Goal: Transaction & Acquisition: Book appointment/travel/reservation

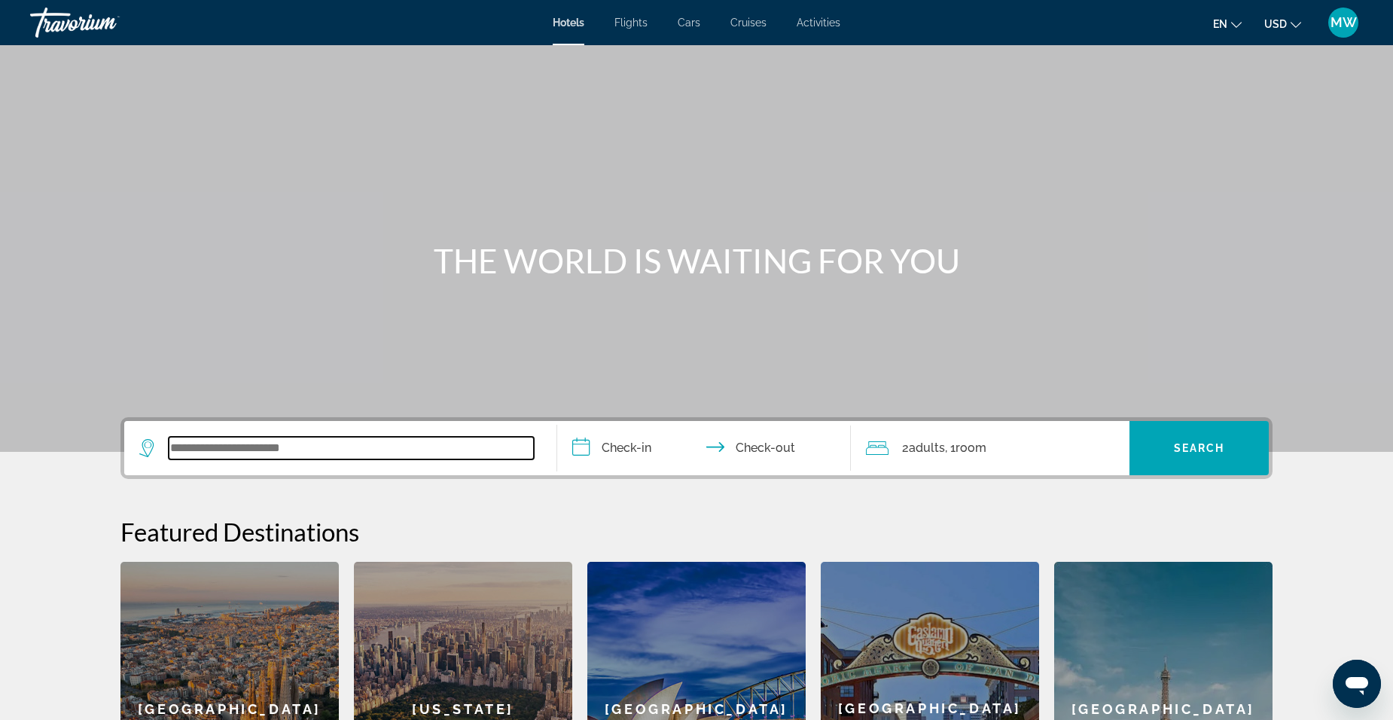
click at [341, 450] on input "Search widget" at bounding box center [351, 448] width 365 height 23
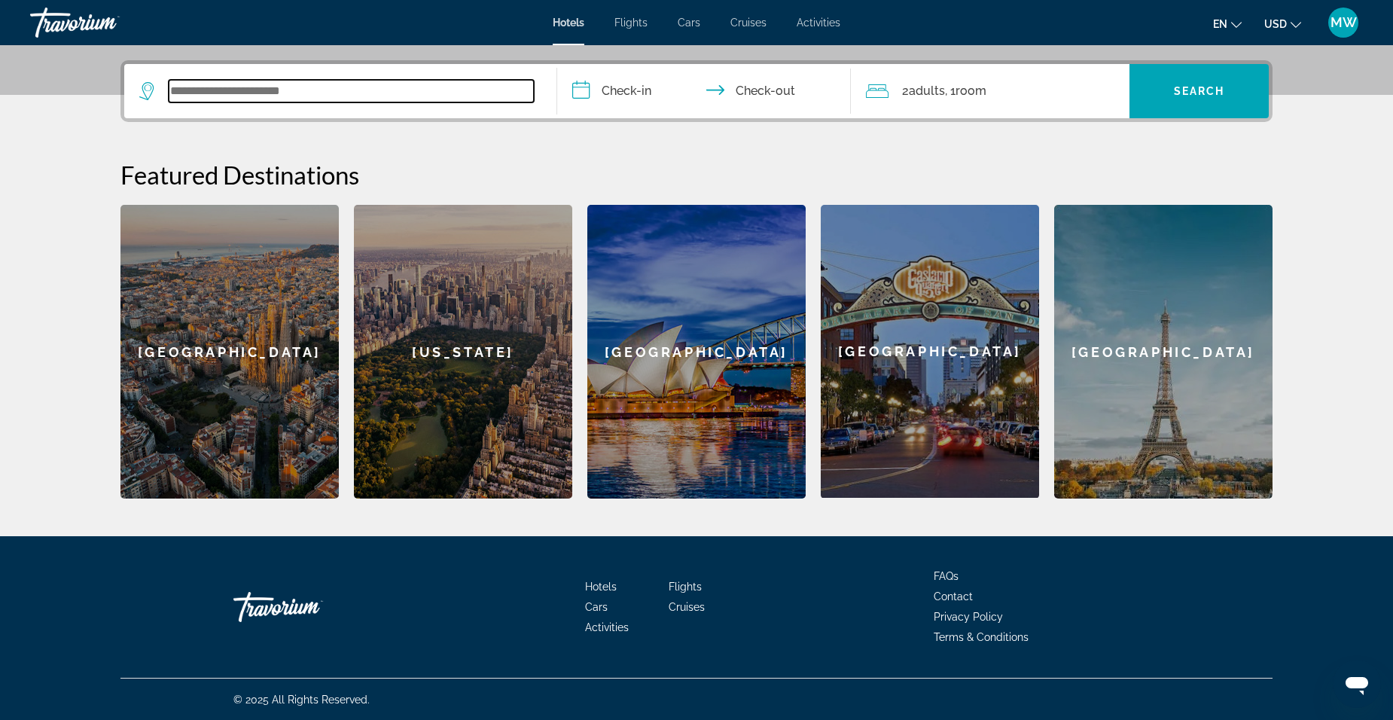
scroll to position [358, 0]
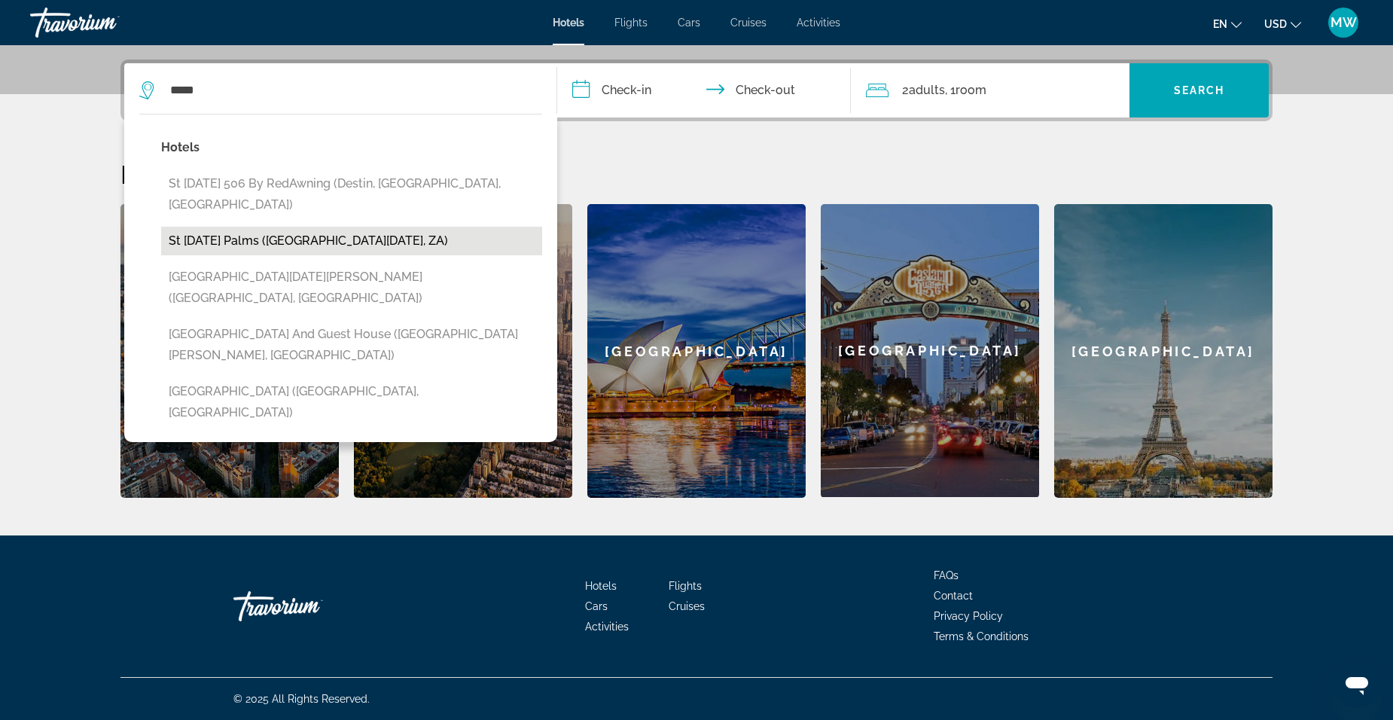
click at [212, 227] on button "St [DATE] Palms ([GEOGRAPHIC_DATA][DATE], ZA)" at bounding box center [351, 241] width 381 height 29
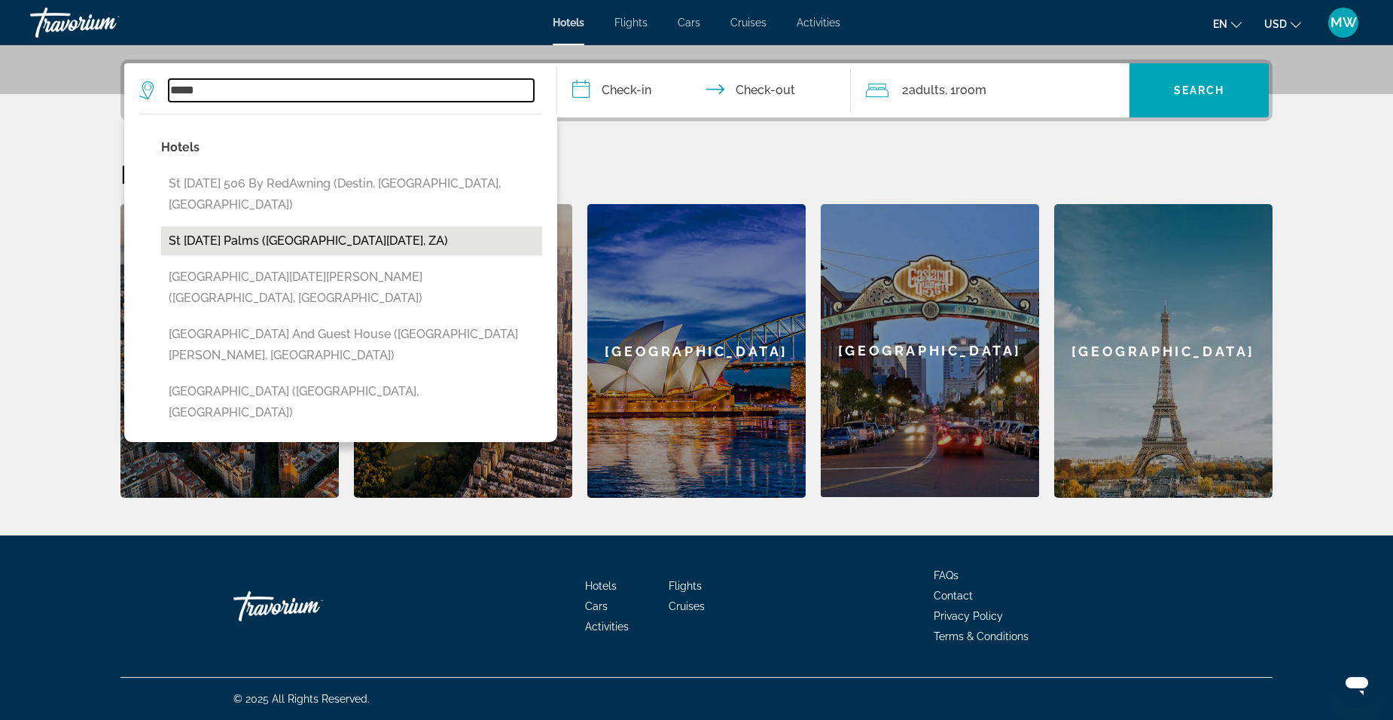
type input "**********"
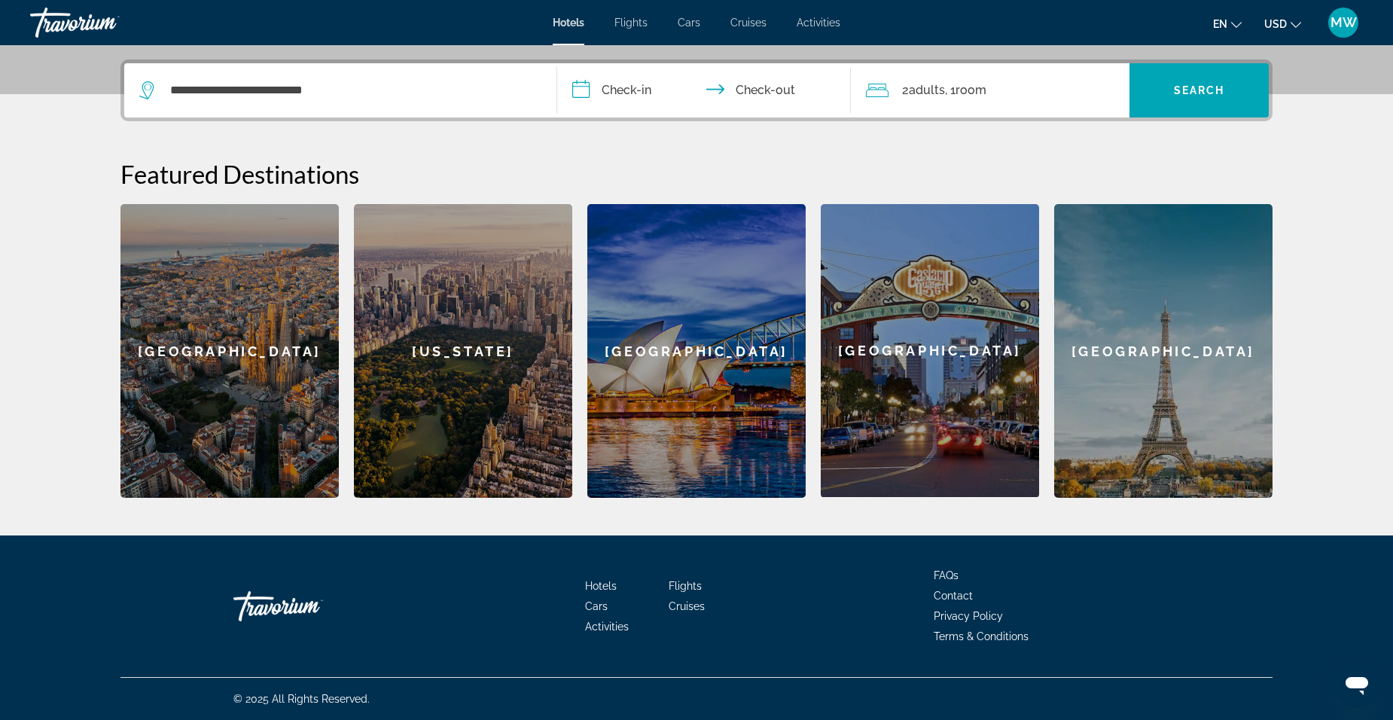
click at [597, 89] on input "**********" at bounding box center [707, 92] width 300 height 59
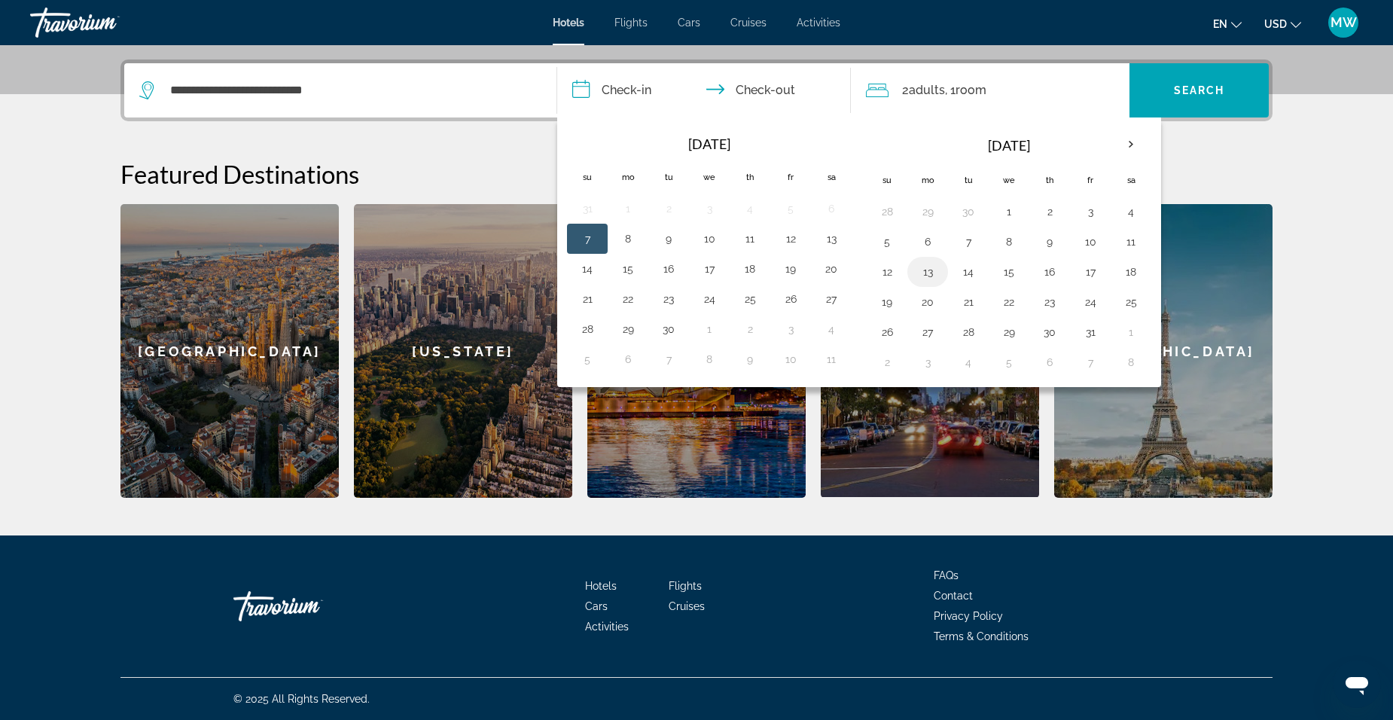
click at [929, 271] on button "13" at bounding box center [928, 271] width 24 height 21
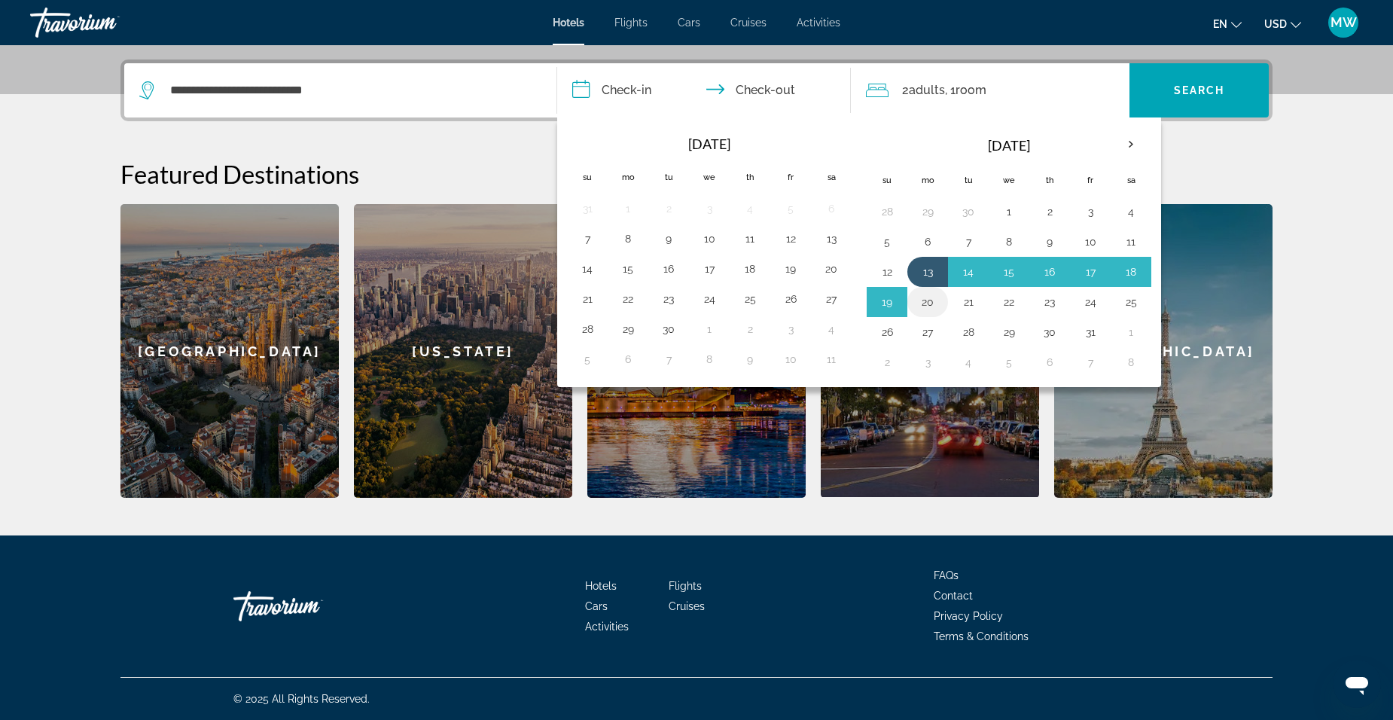
click at [926, 298] on button "20" at bounding box center [928, 301] width 24 height 21
type input "**********"
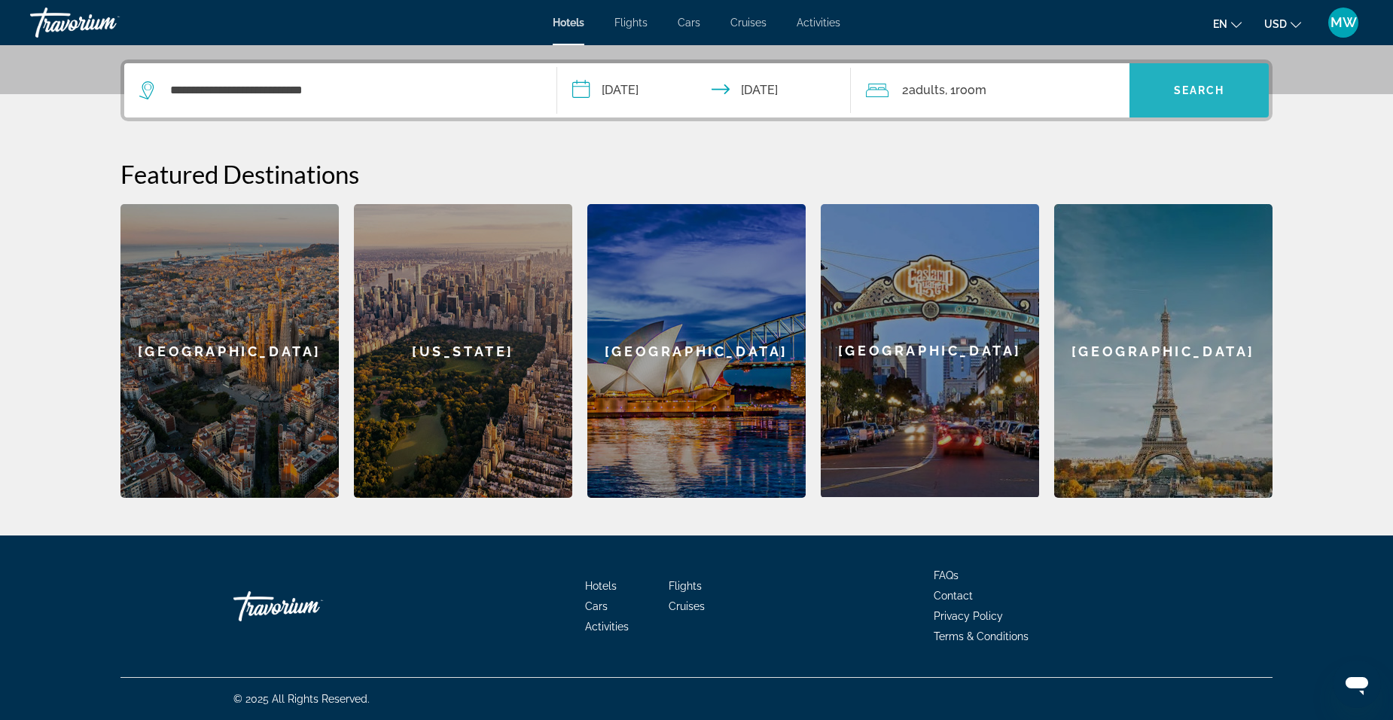
click at [1189, 91] on span "Search" at bounding box center [1199, 90] width 51 height 12
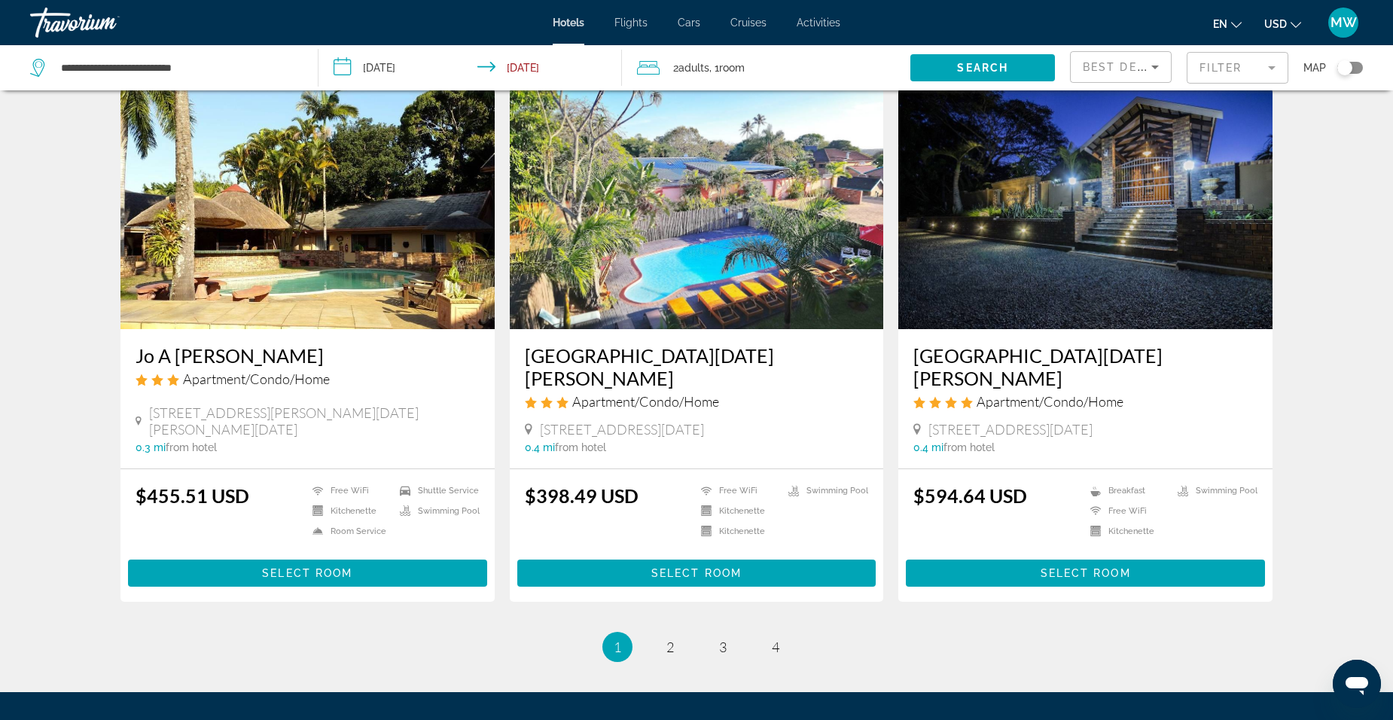
scroll to position [1669, 0]
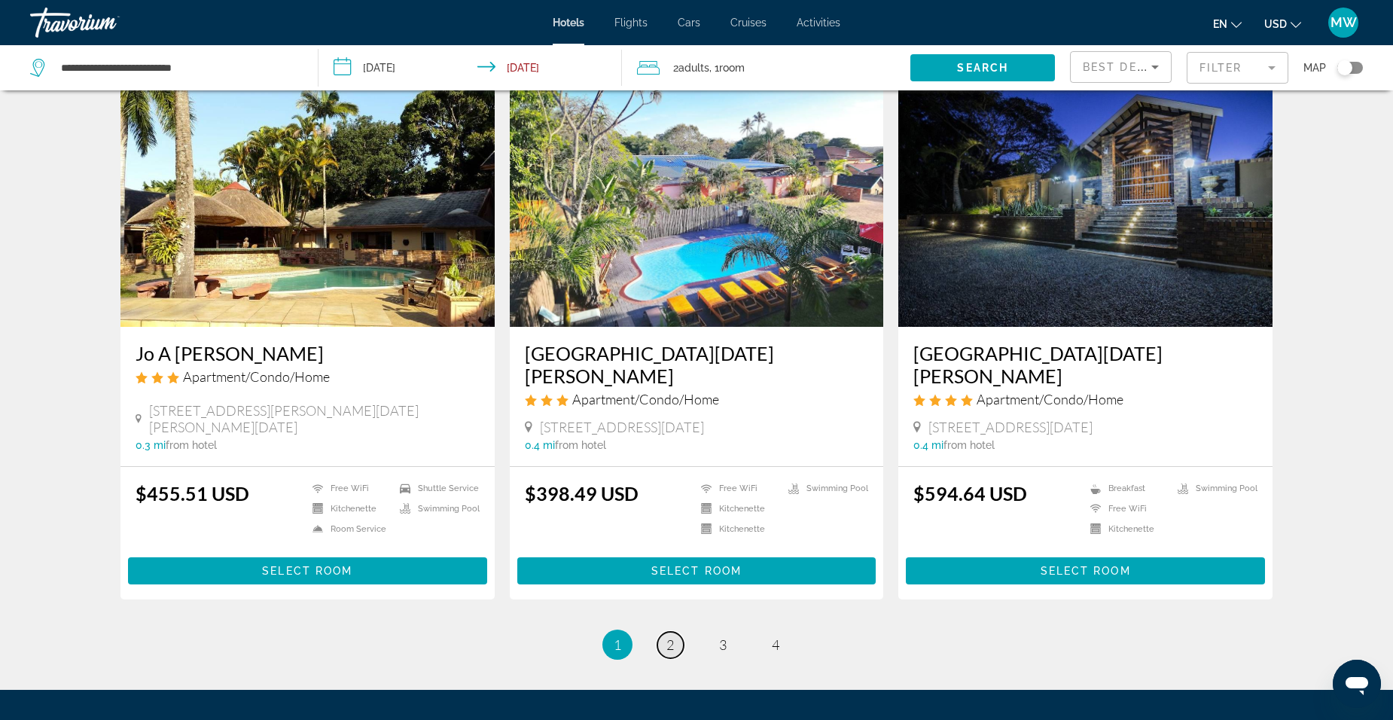
click at [665, 643] on link "page 2" at bounding box center [671, 645] width 26 height 26
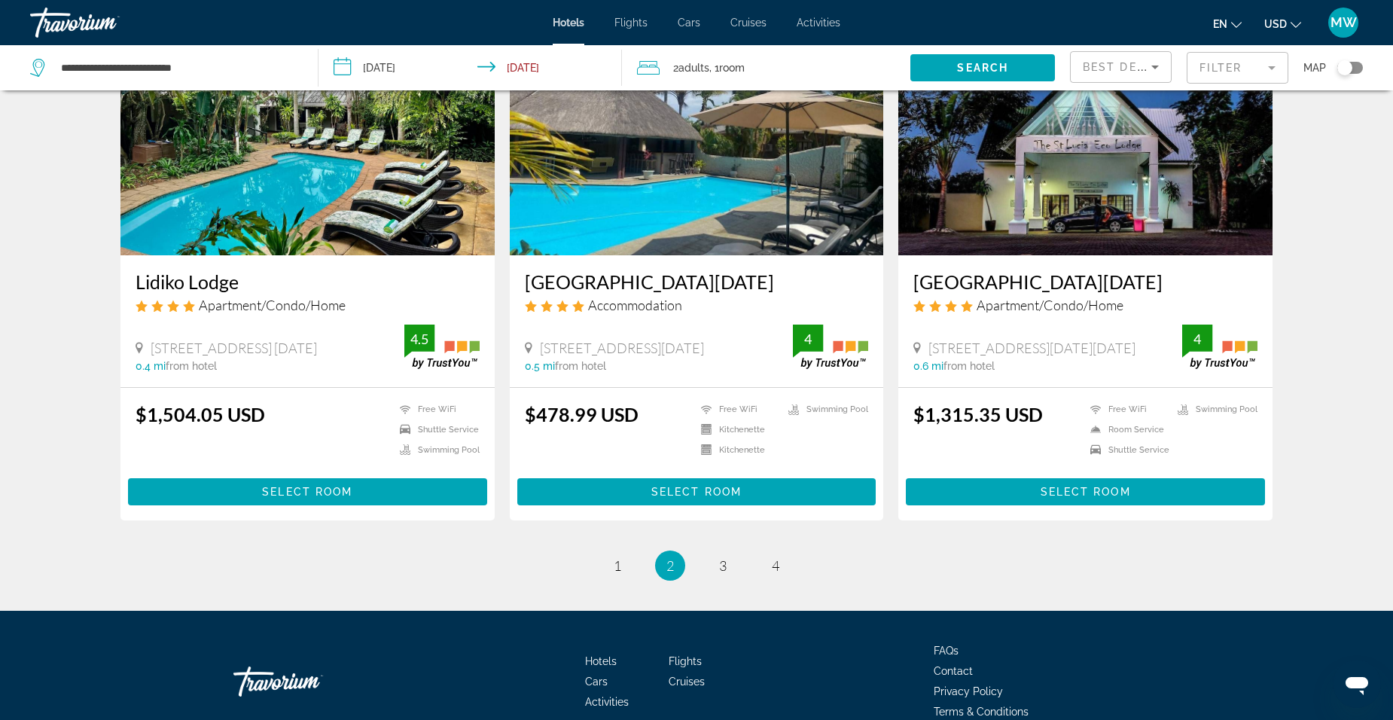
scroll to position [1733, 0]
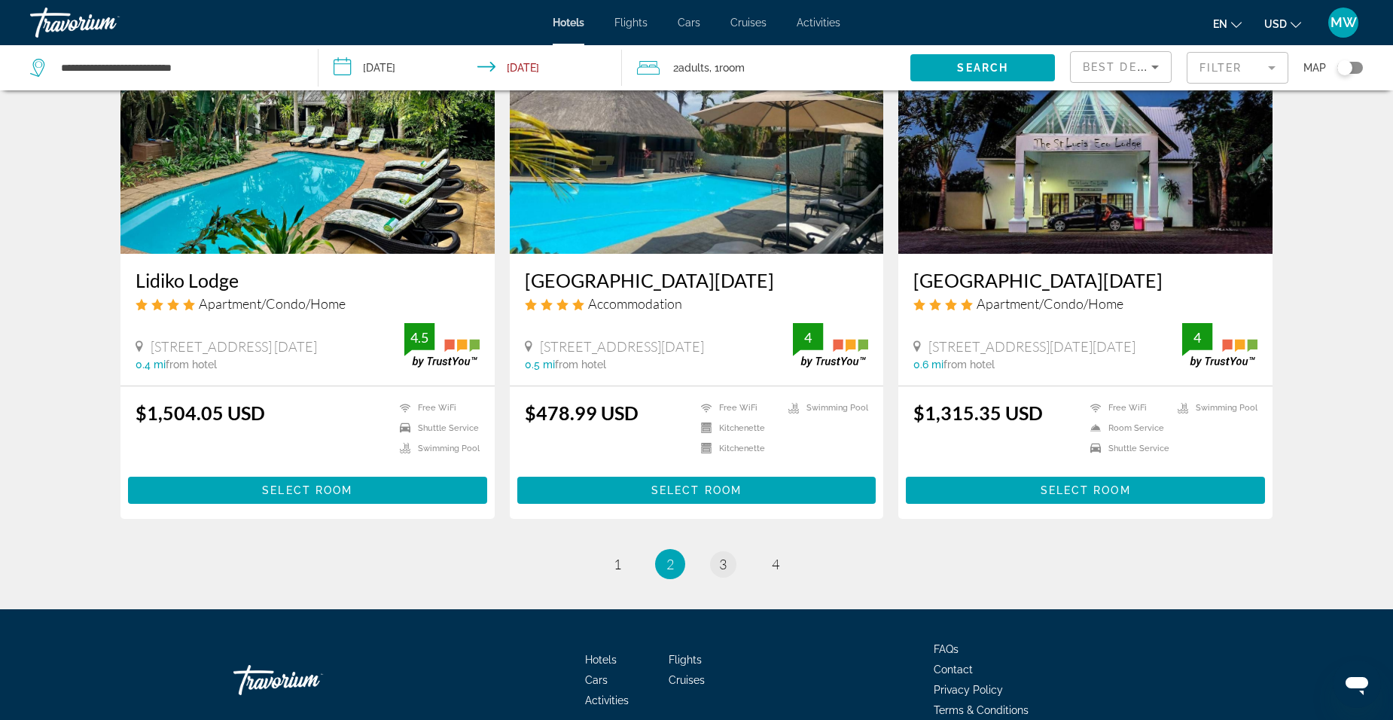
click at [725, 561] on span "3" at bounding box center [723, 564] width 8 height 17
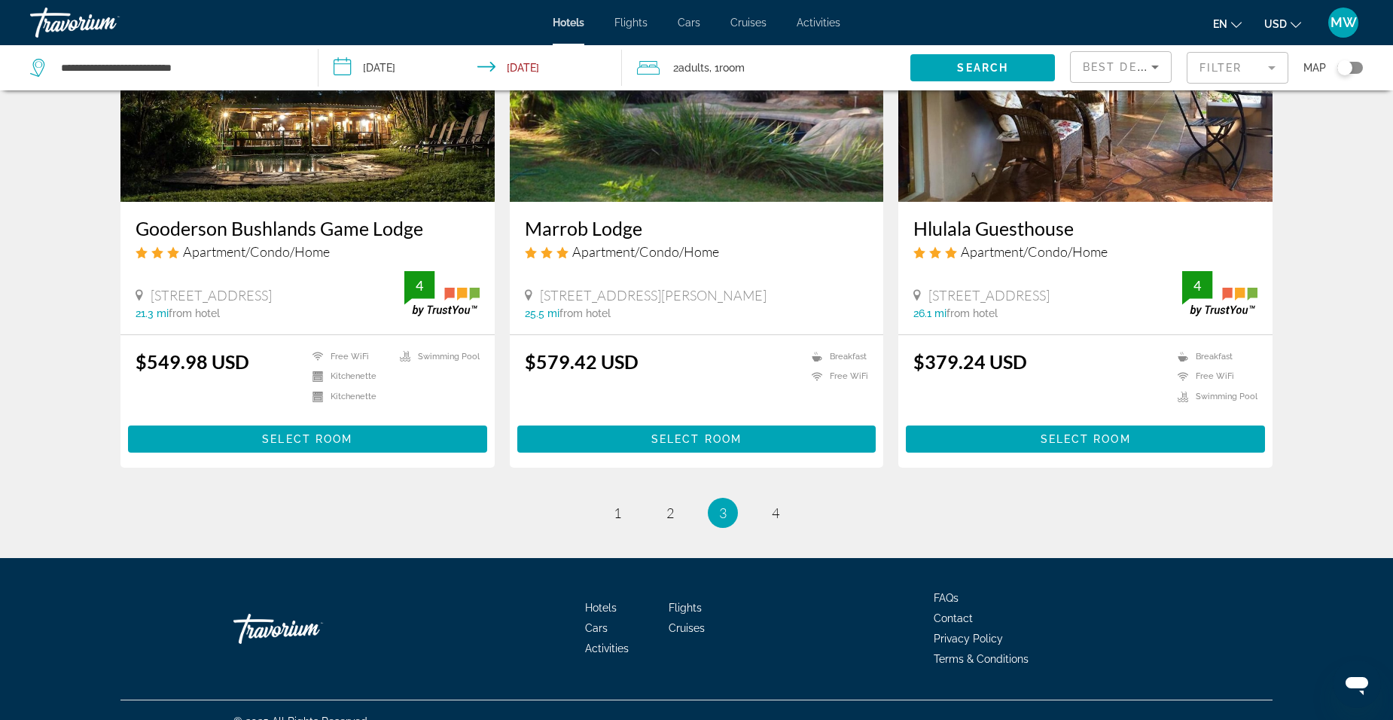
scroll to position [1817, 0]
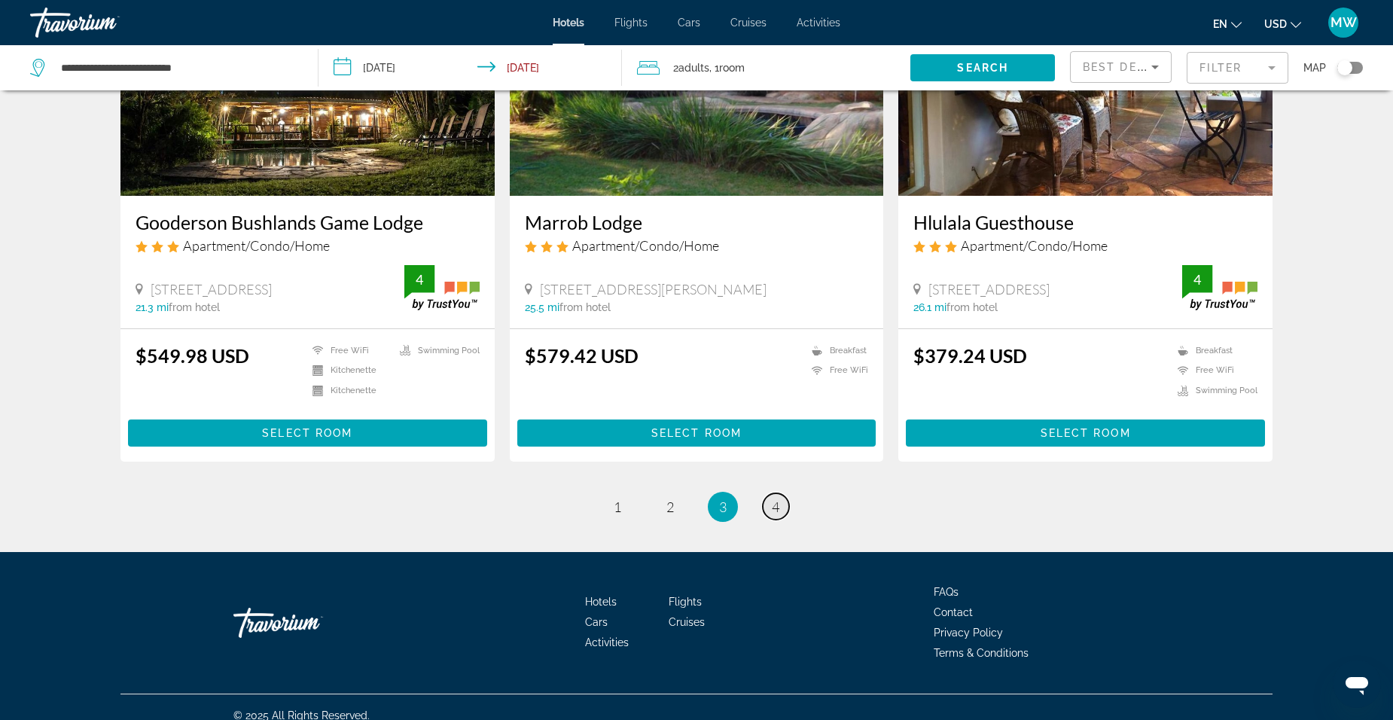
click at [779, 499] on span "4" at bounding box center [776, 507] width 8 height 17
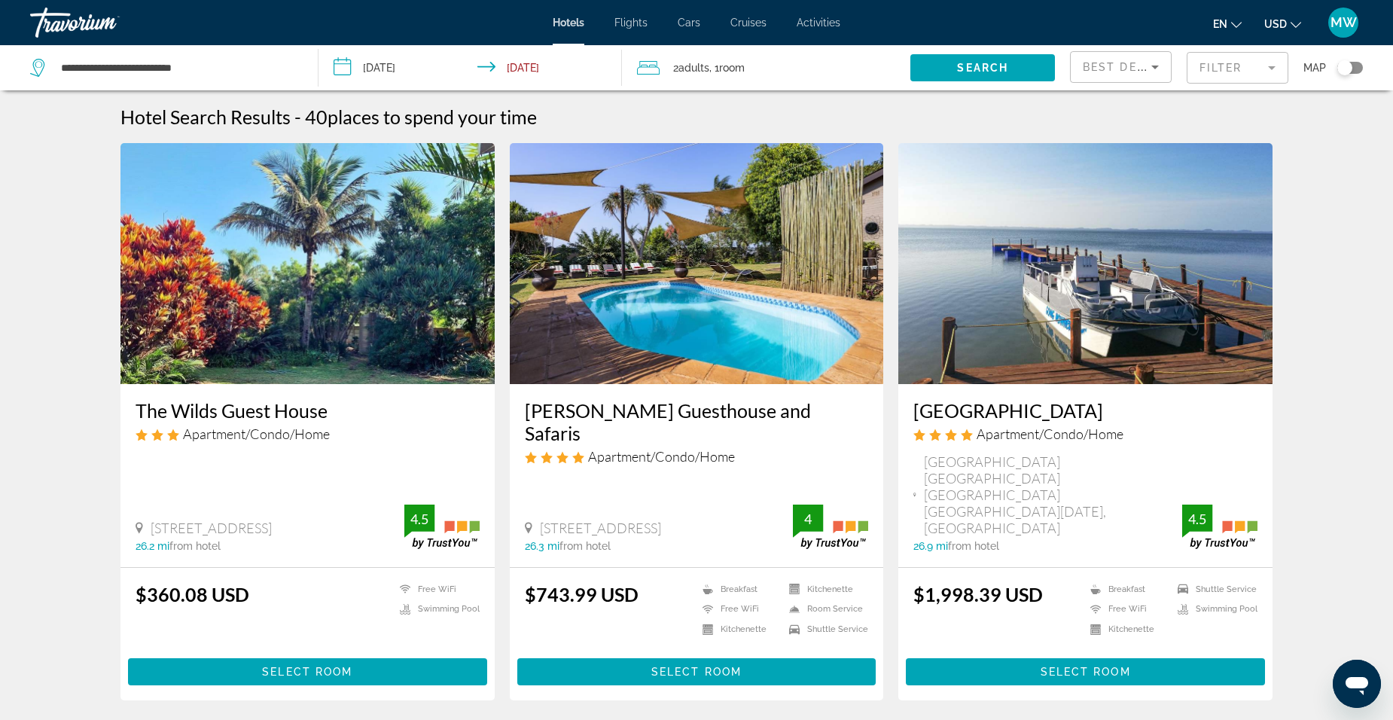
click at [1219, 56] on mat-form-field "Filter" at bounding box center [1238, 68] width 102 height 32
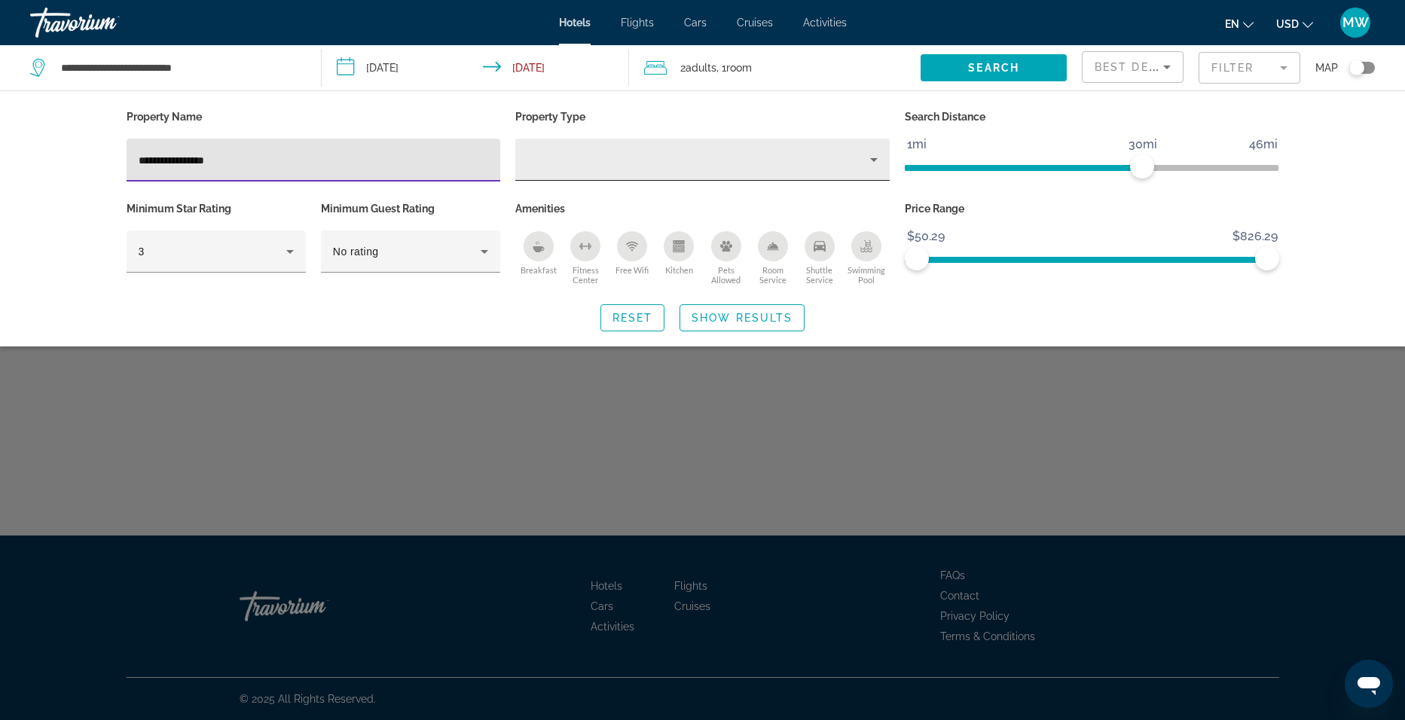
type input "**********"
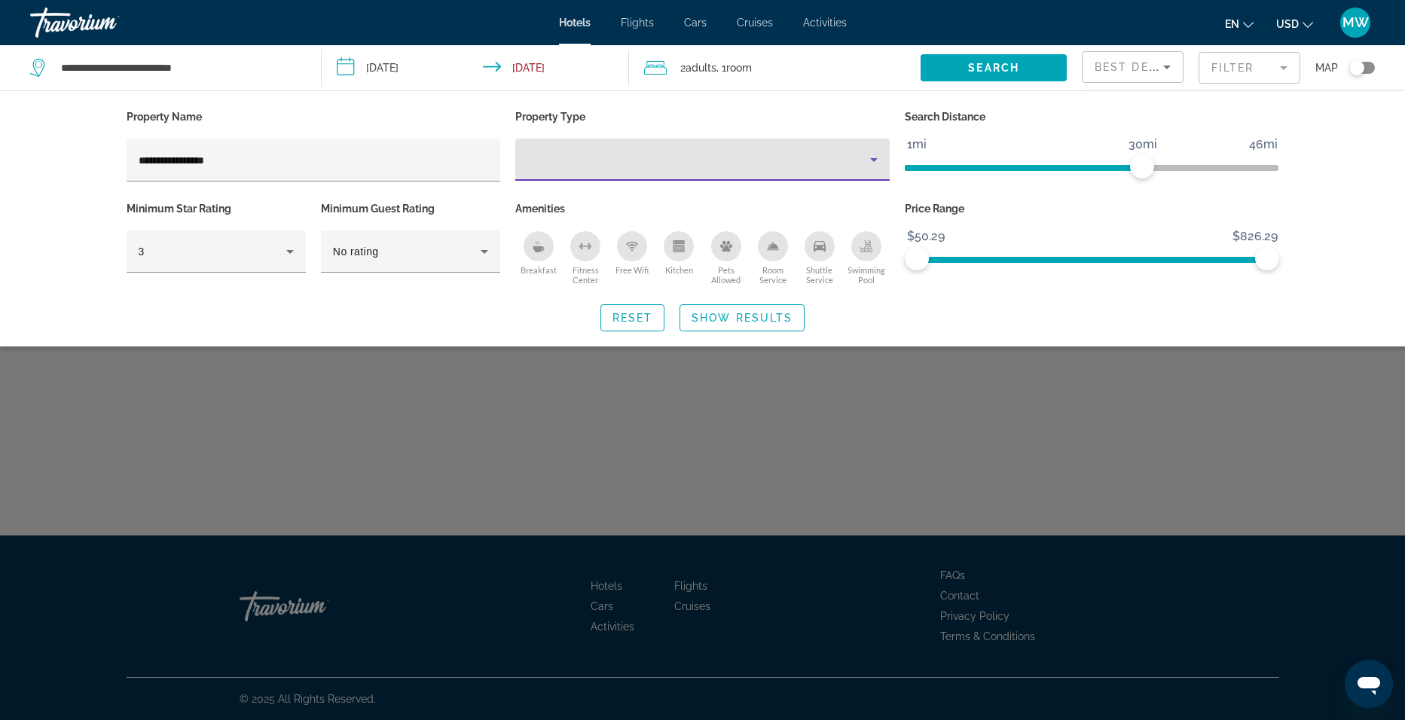
click at [874, 157] on icon "Property type" at bounding box center [874, 160] width 18 height 18
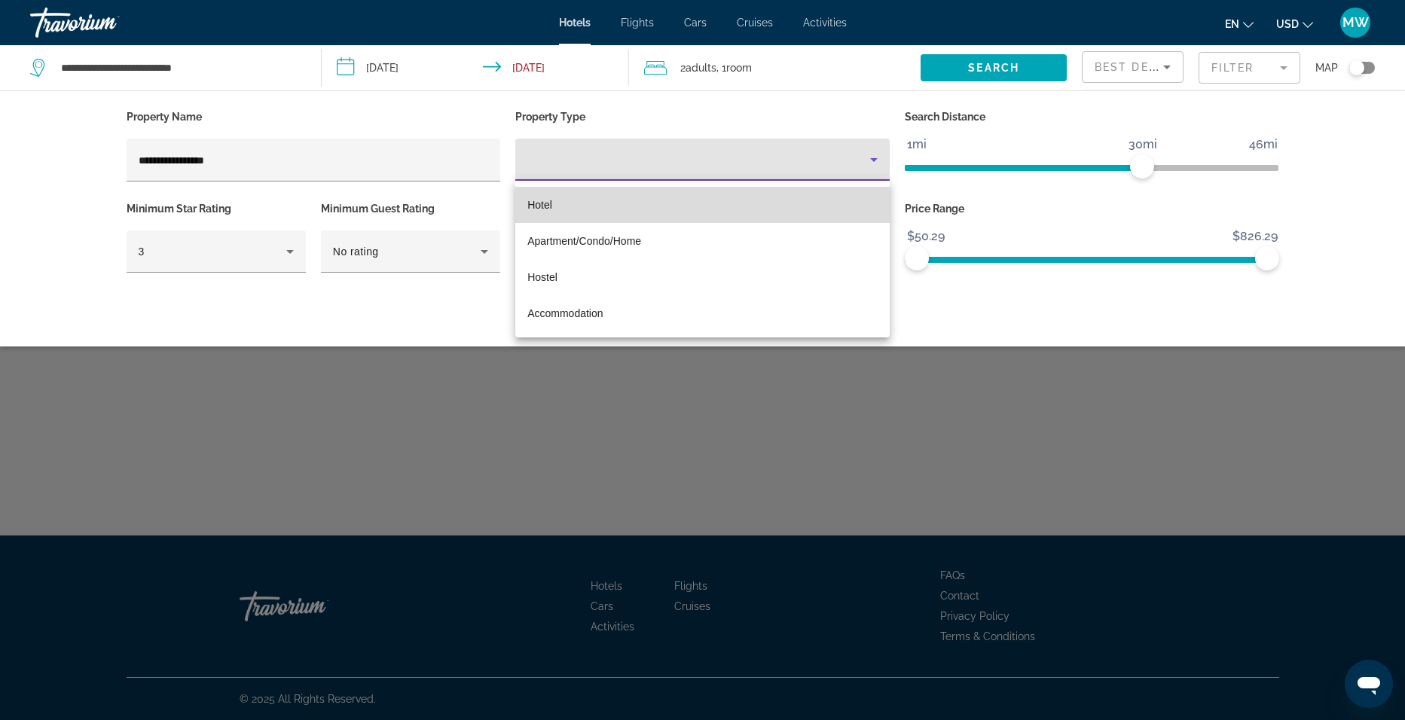
click at [584, 204] on mat-option "Hotel" at bounding box center [702, 205] width 374 height 36
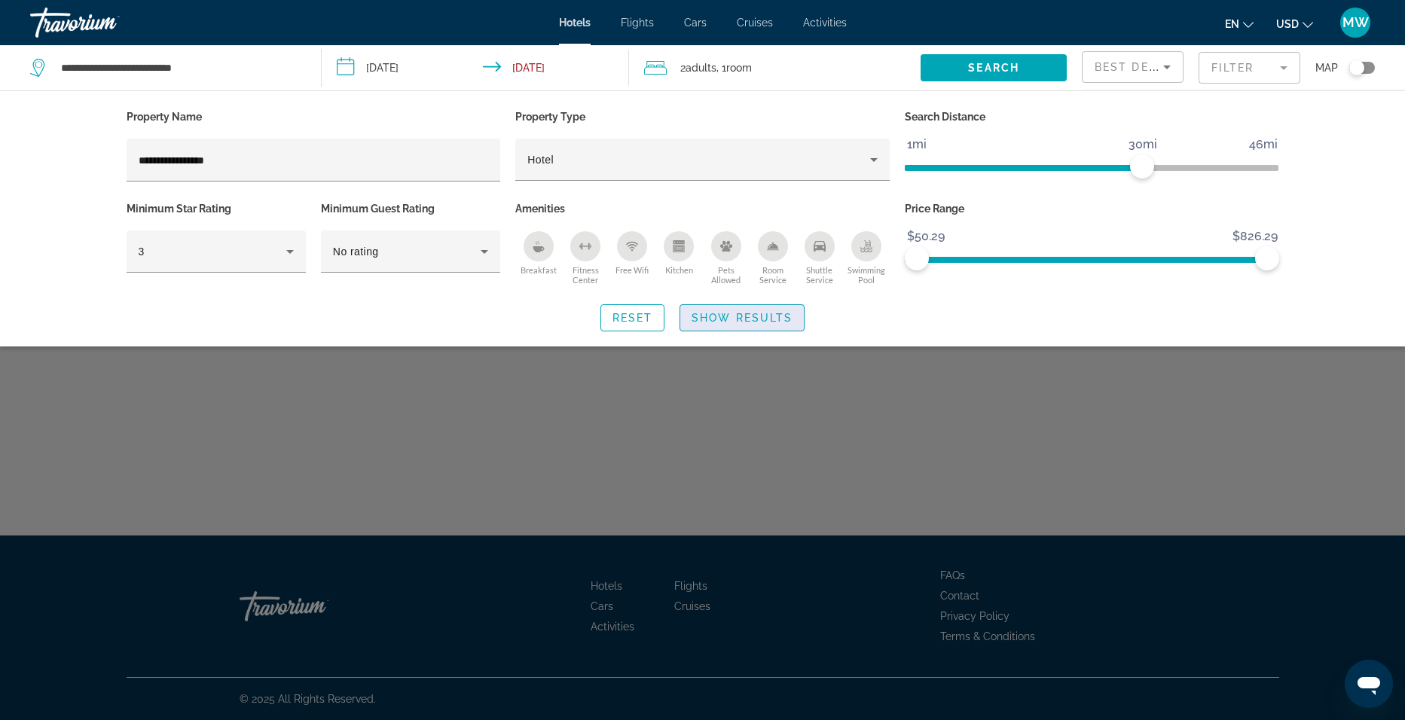
click at [734, 322] on span "Show Results" at bounding box center [741, 318] width 101 height 12
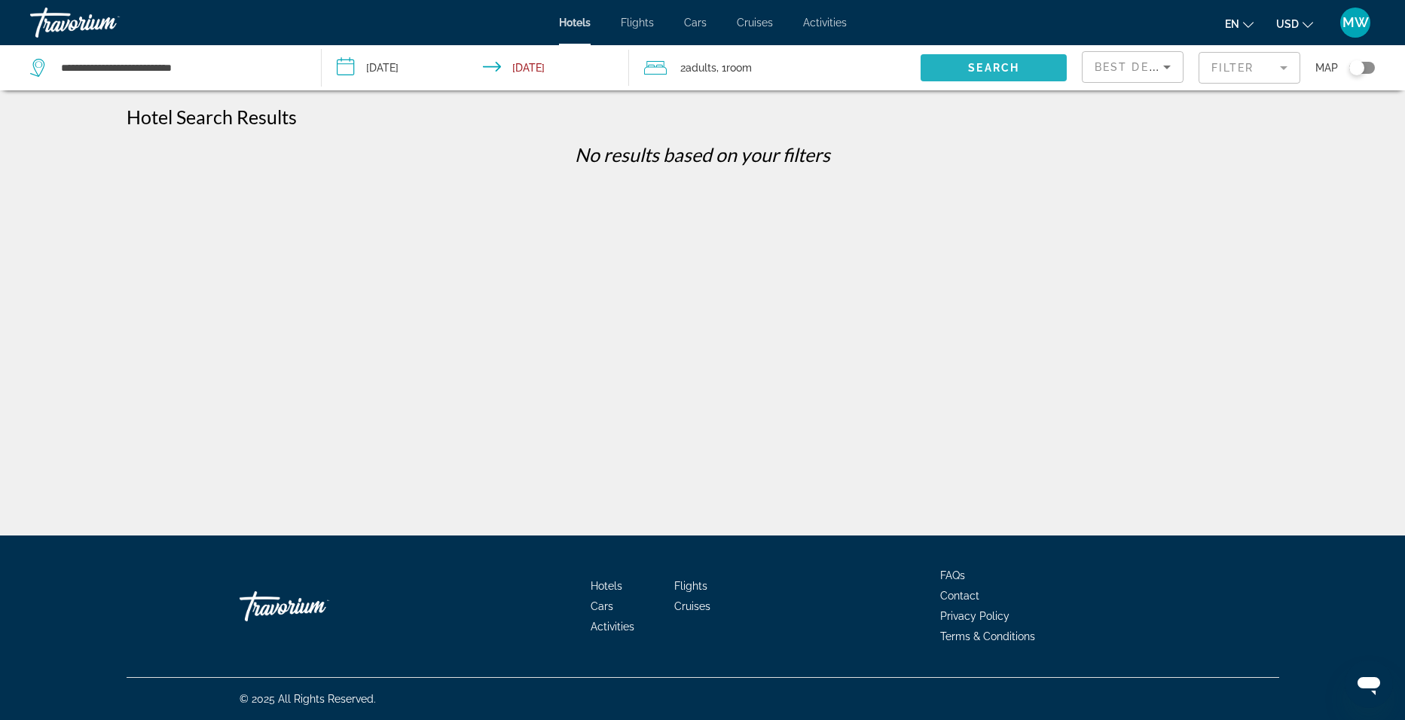
click at [993, 66] on span "Search" at bounding box center [993, 68] width 51 height 12
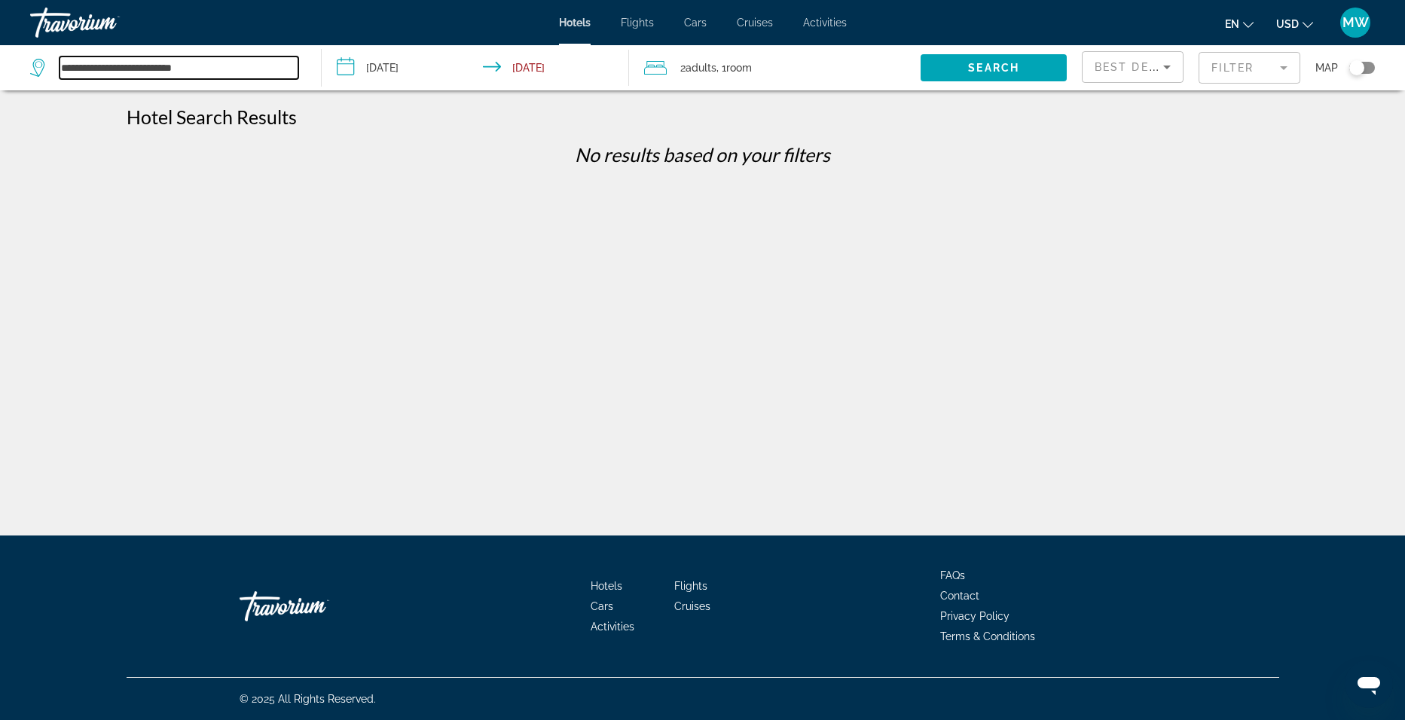
click at [236, 72] on input "**********" at bounding box center [179, 67] width 239 height 23
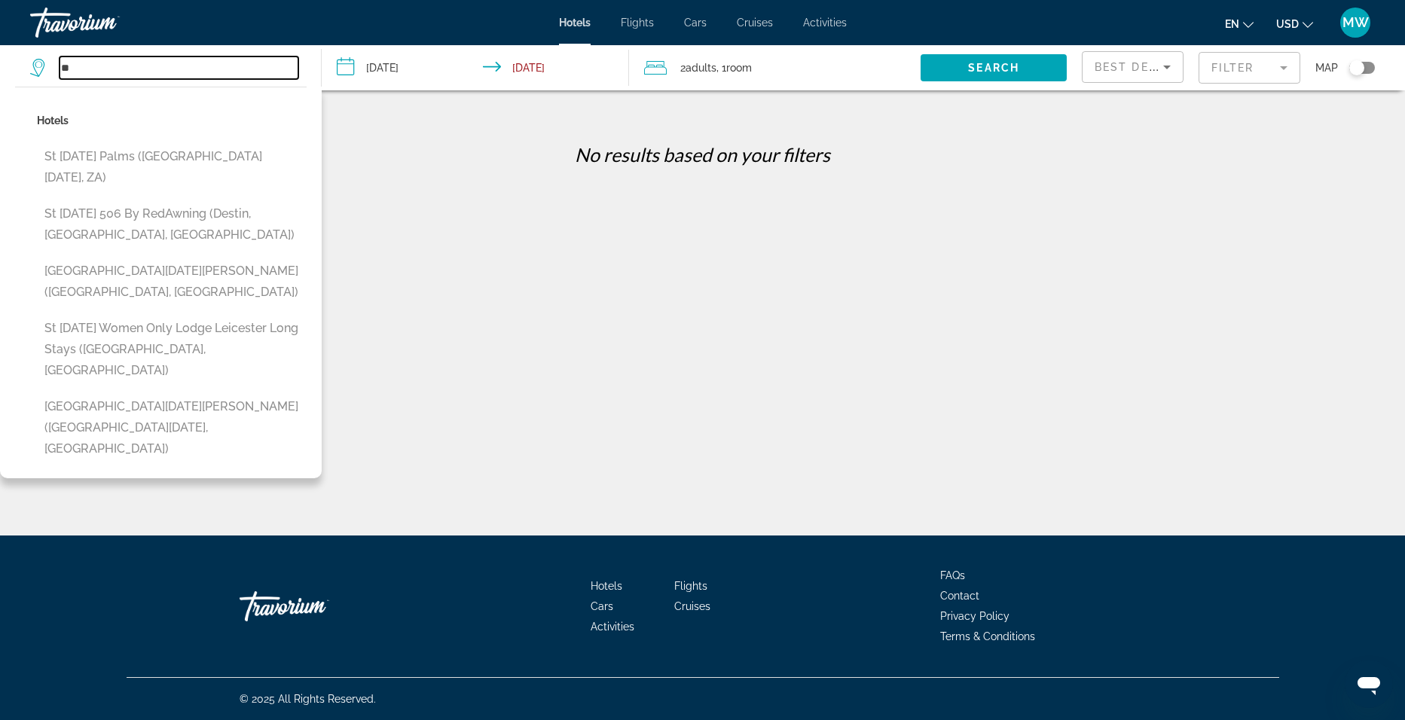
type input "*"
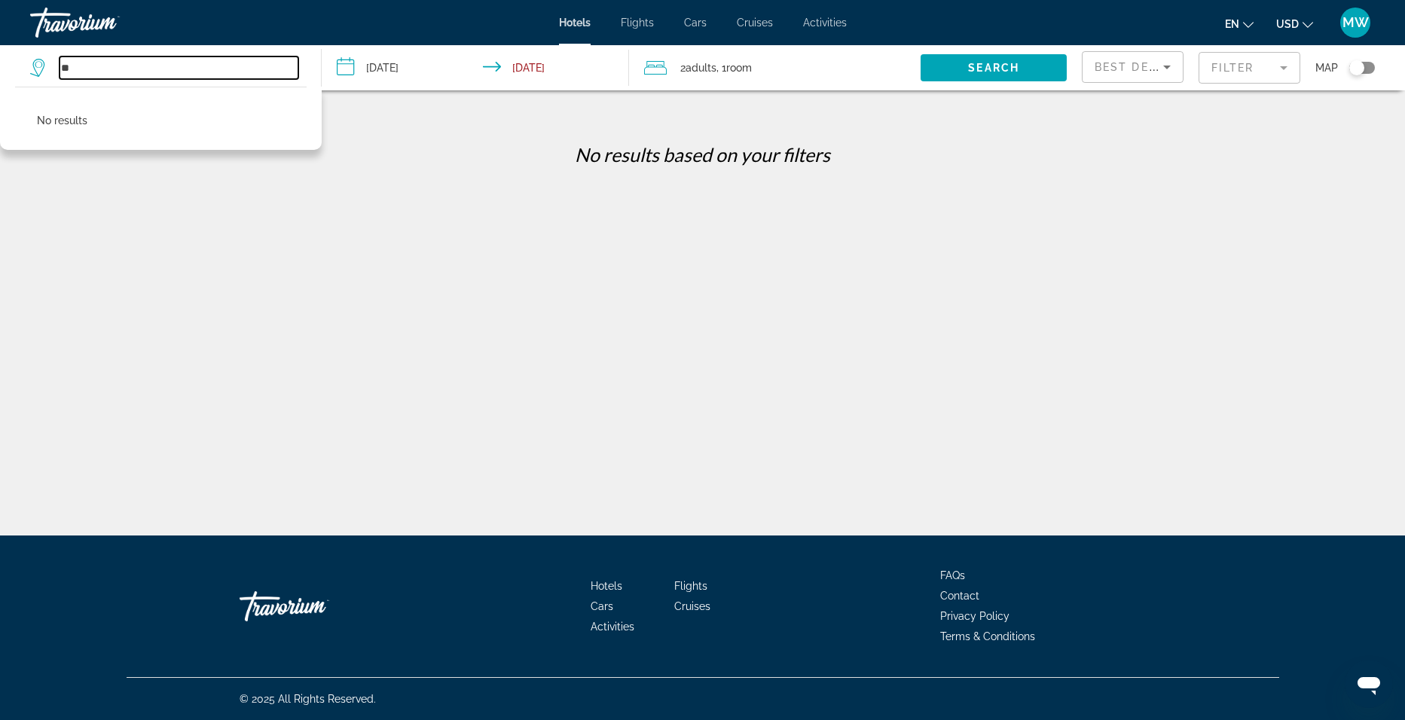
type input "*"
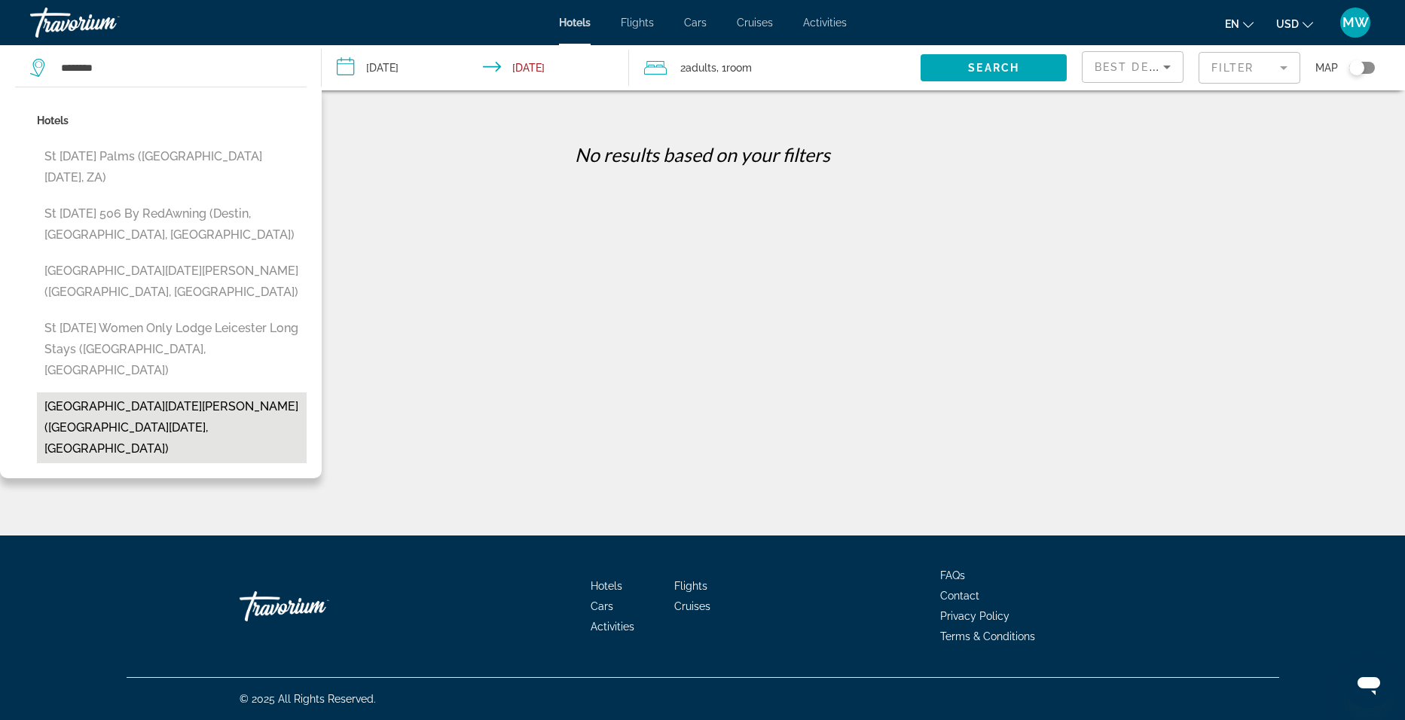
click at [97, 392] on button "[GEOGRAPHIC_DATA][DATE][PERSON_NAME] ([GEOGRAPHIC_DATA][DATE], [GEOGRAPHIC_DATA…" at bounding box center [172, 427] width 270 height 71
type input "**********"
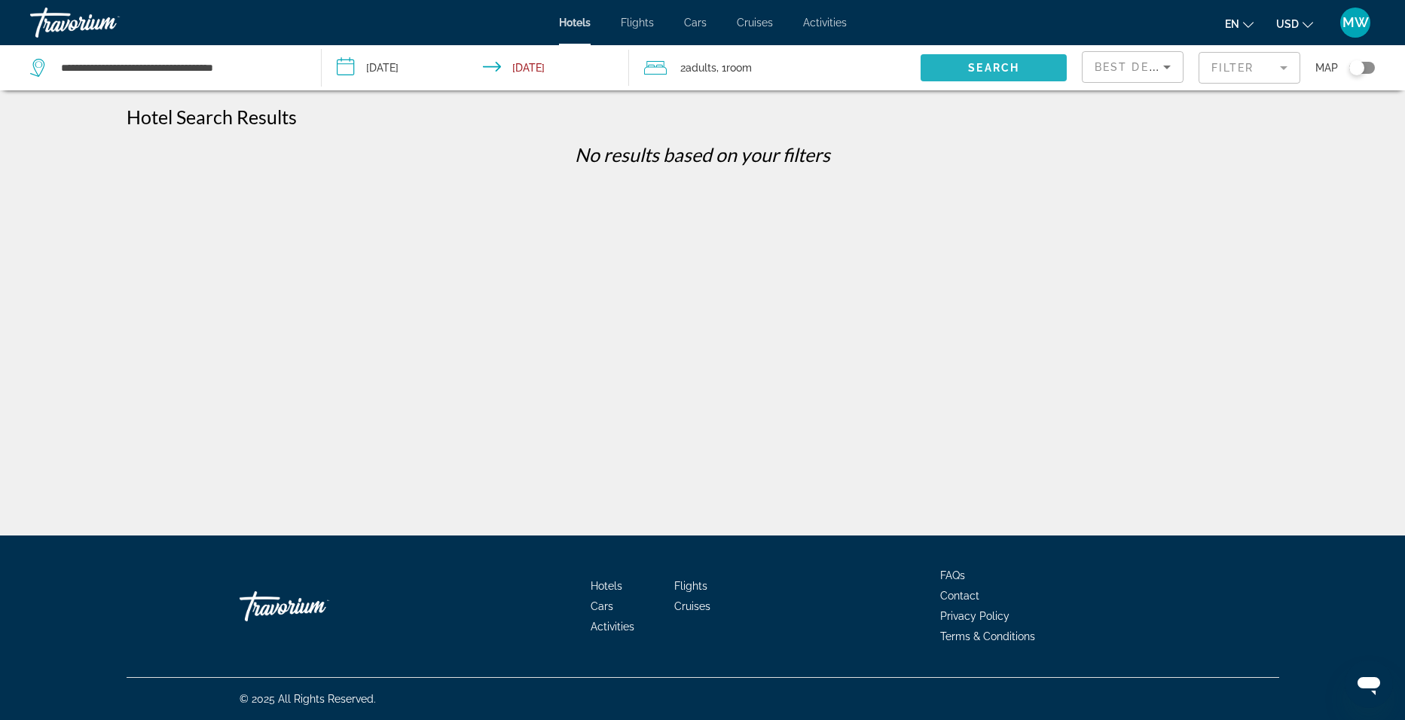
click at [978, 72] on span "Search" at bounding box center [993, 68] width 51 height 12
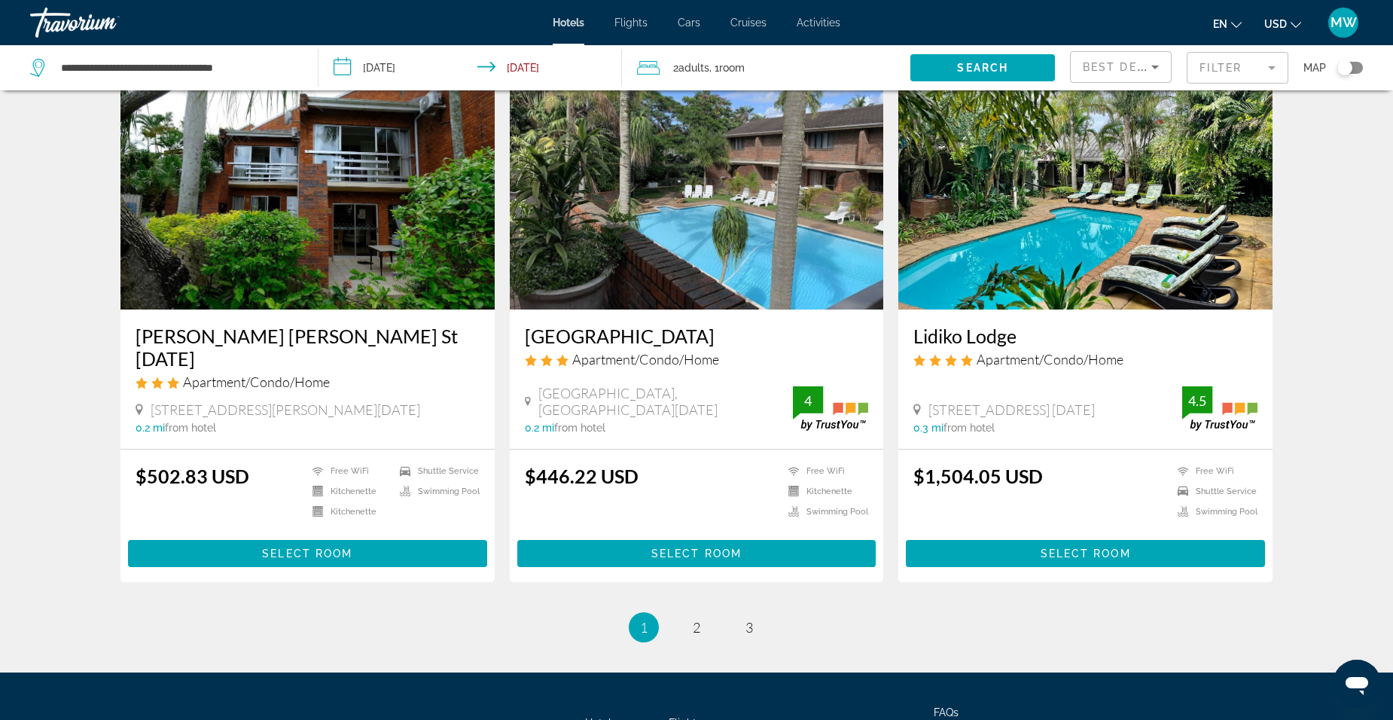
scroll to position [1723, 0]
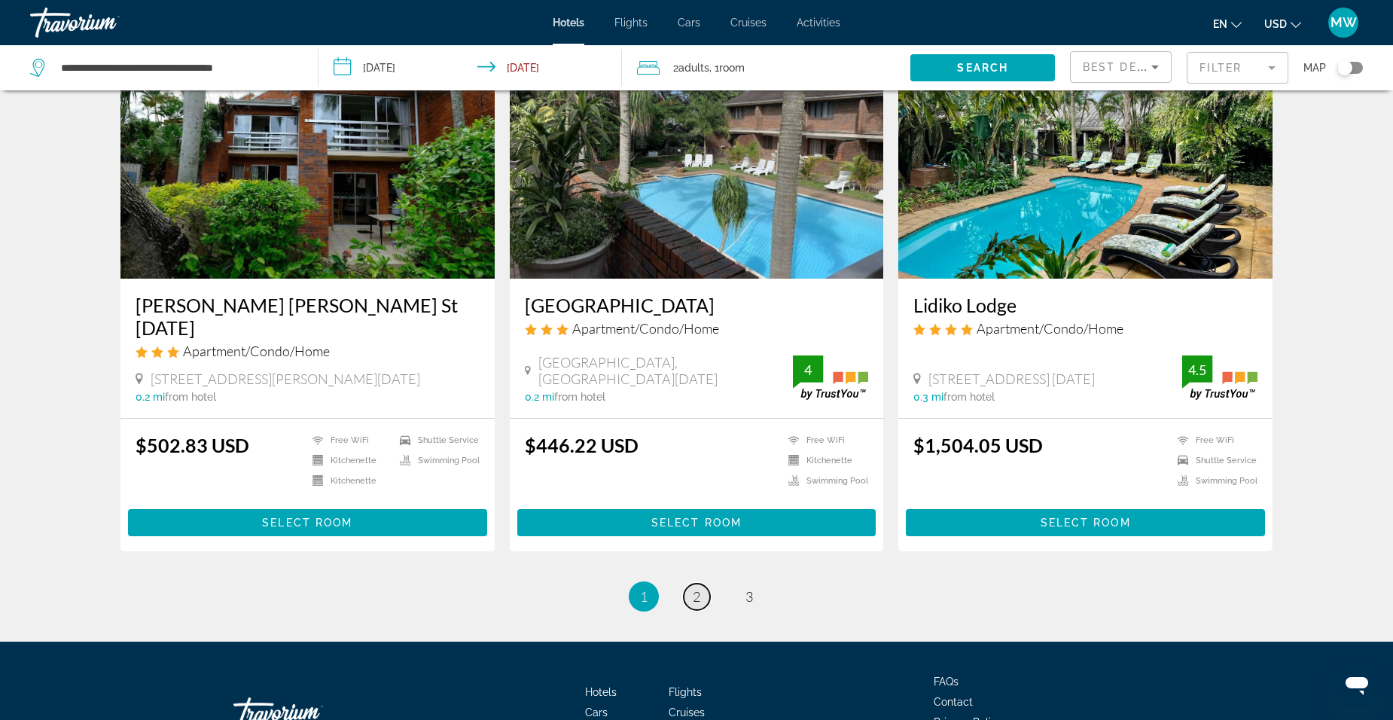
click at [694, 588] on span "2" at bounding box center [697, 596] width 8 height 17
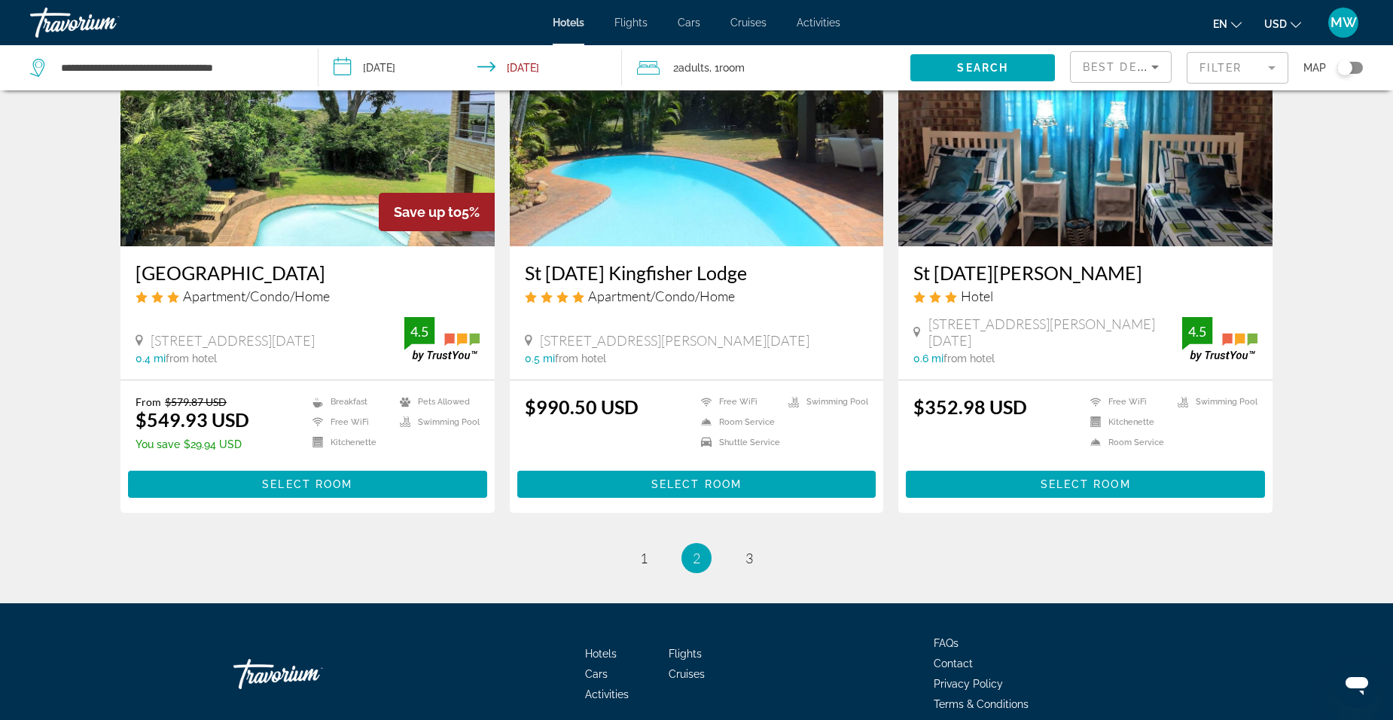
scroll to position [1815, 0]
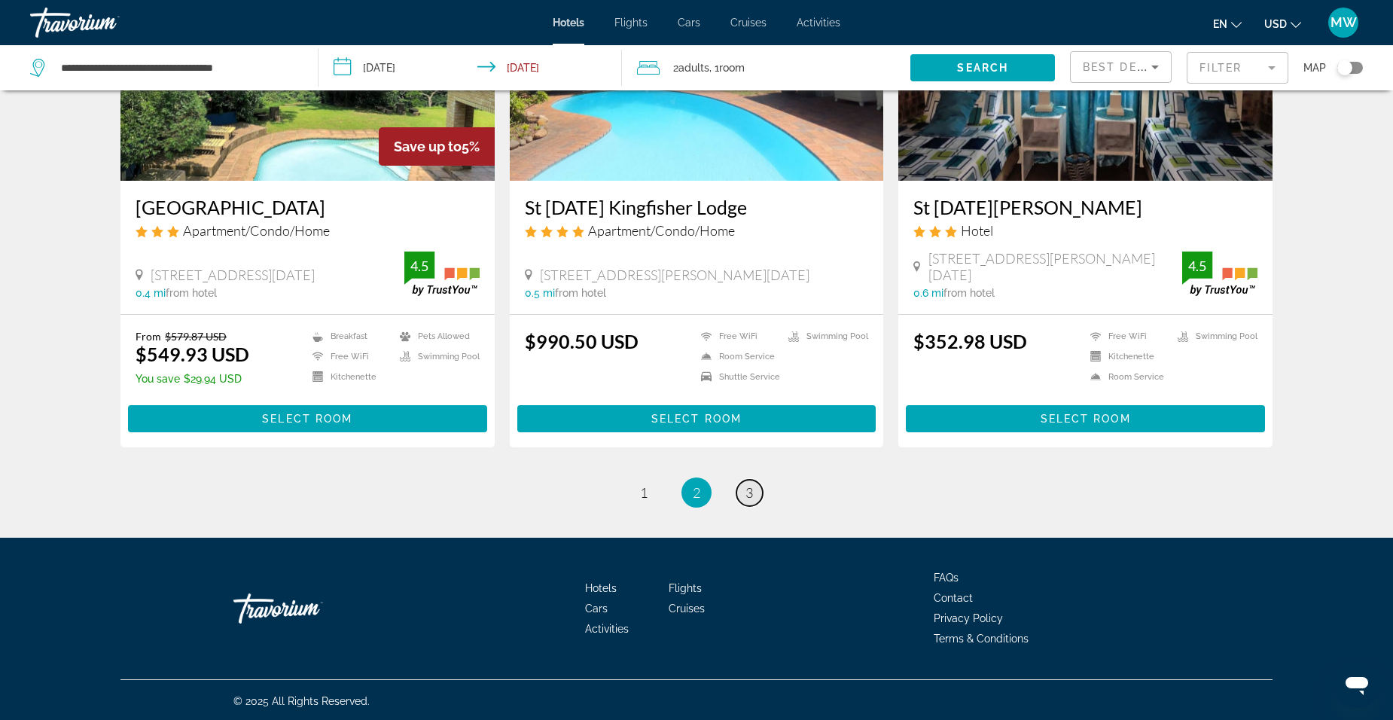
click at [751, 487] on span "3" at bounding box center [750, 492] width 8 height 17
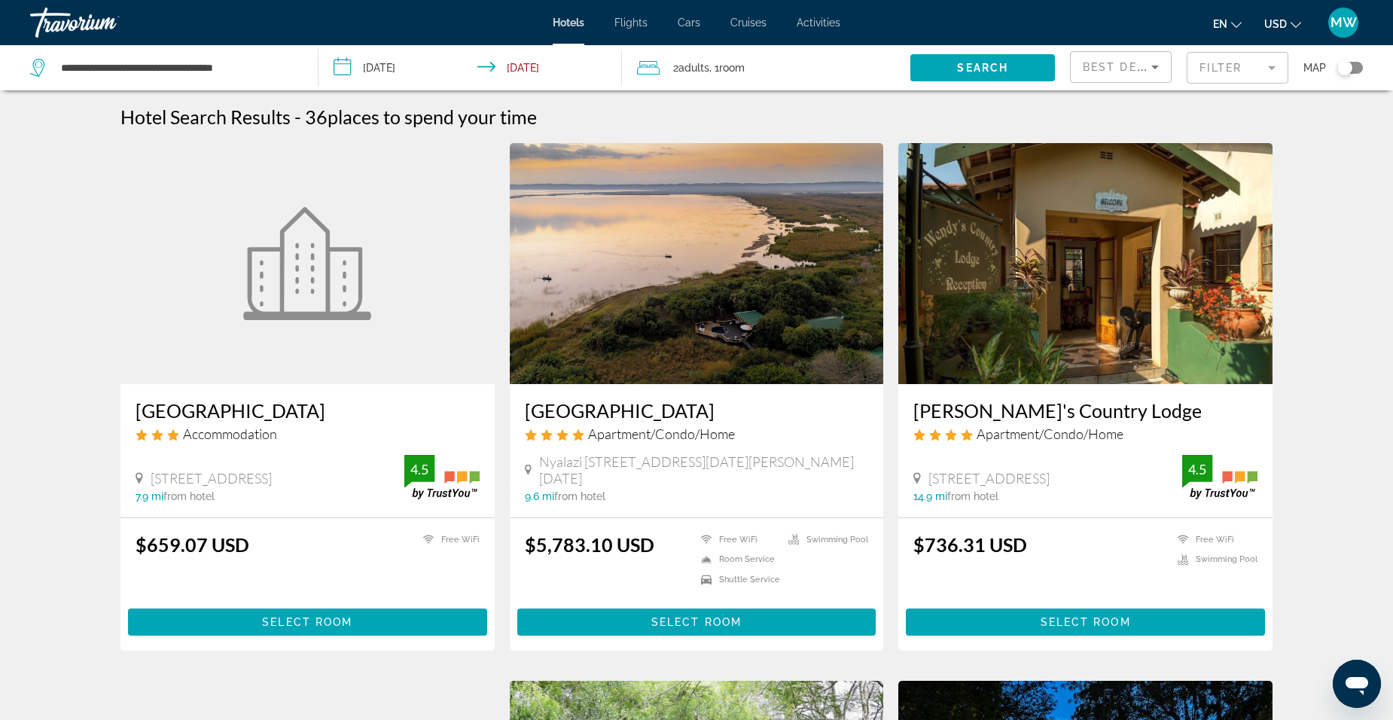
click at [1351, 27] on span "MW" at bounding box center [1344, 22] width 26 height 15
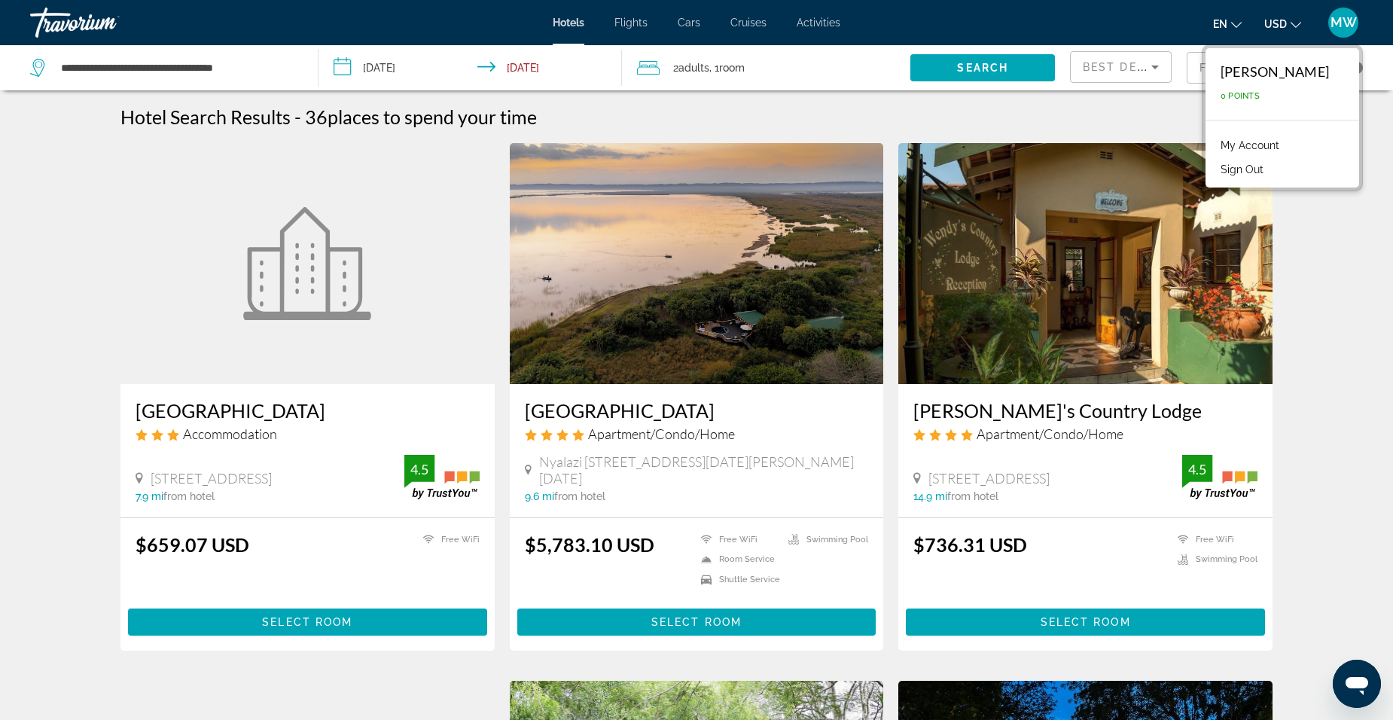
click at [1147, 26] on div "en English Español Français Italiano Português русский USD USD ($) MXN (Mex$) C…" at bounding box center [1110, 23] width 508 height 32
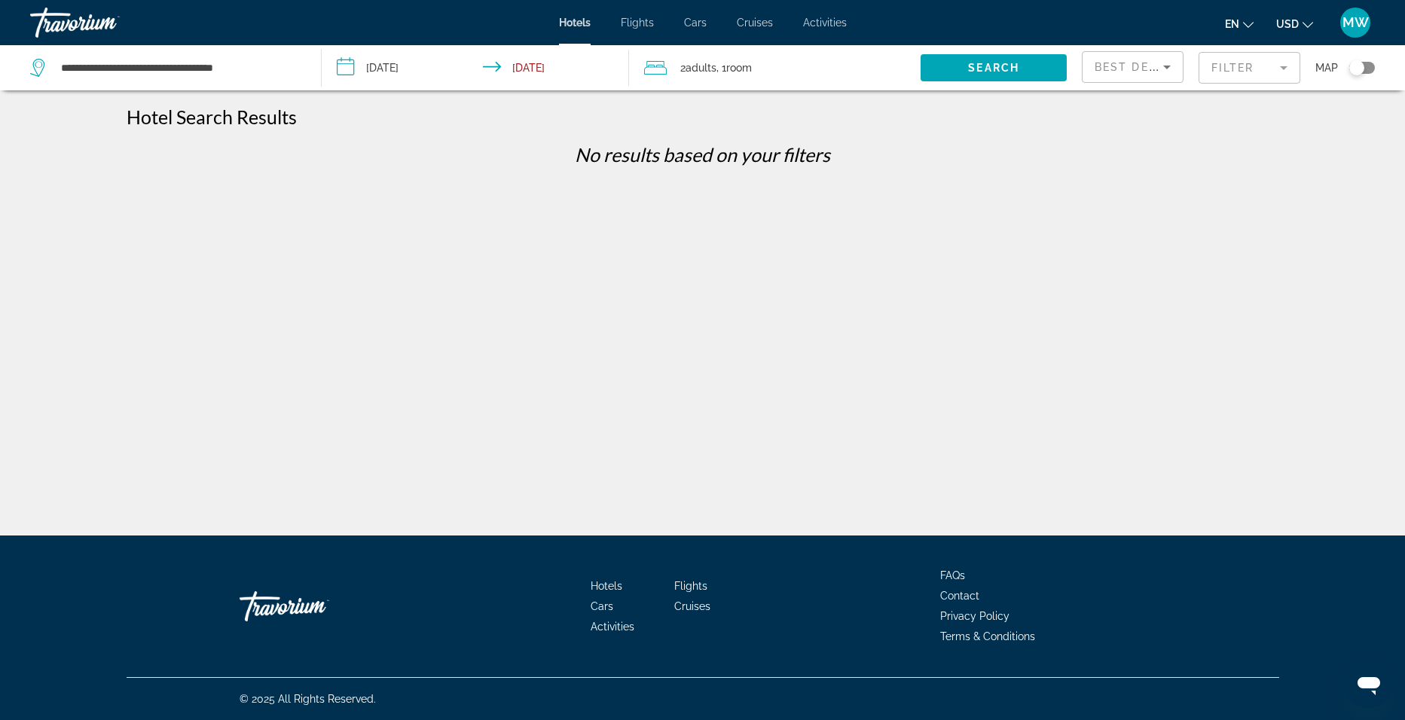
click at [91, 226] on div "**********" at bounding box center [702, 373] width 1405 height 536
click at [62, 221] on div "**********" at bounding box center [702, 373] width 1405 height 536
click at [279, 624] on div "Travorium" at bounding box center [315, 606] width 151 height 45
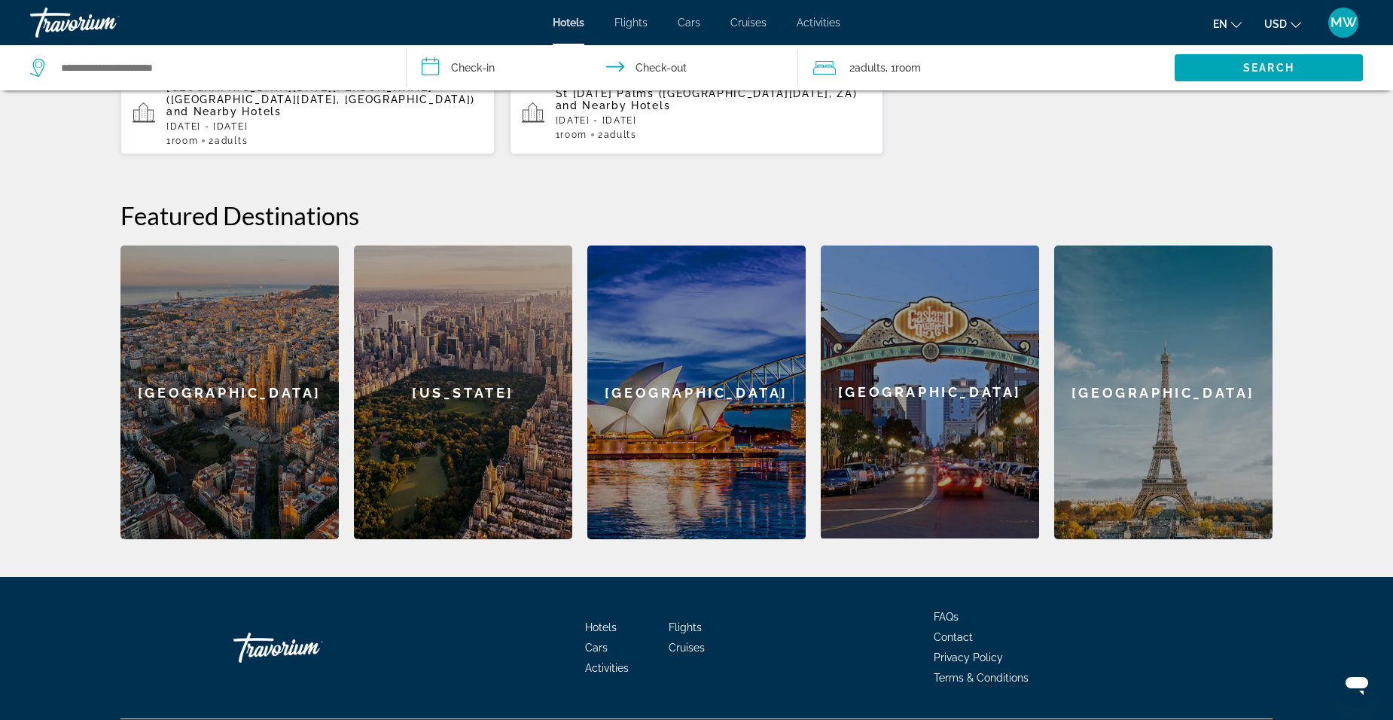
scroll to position [519, 0]
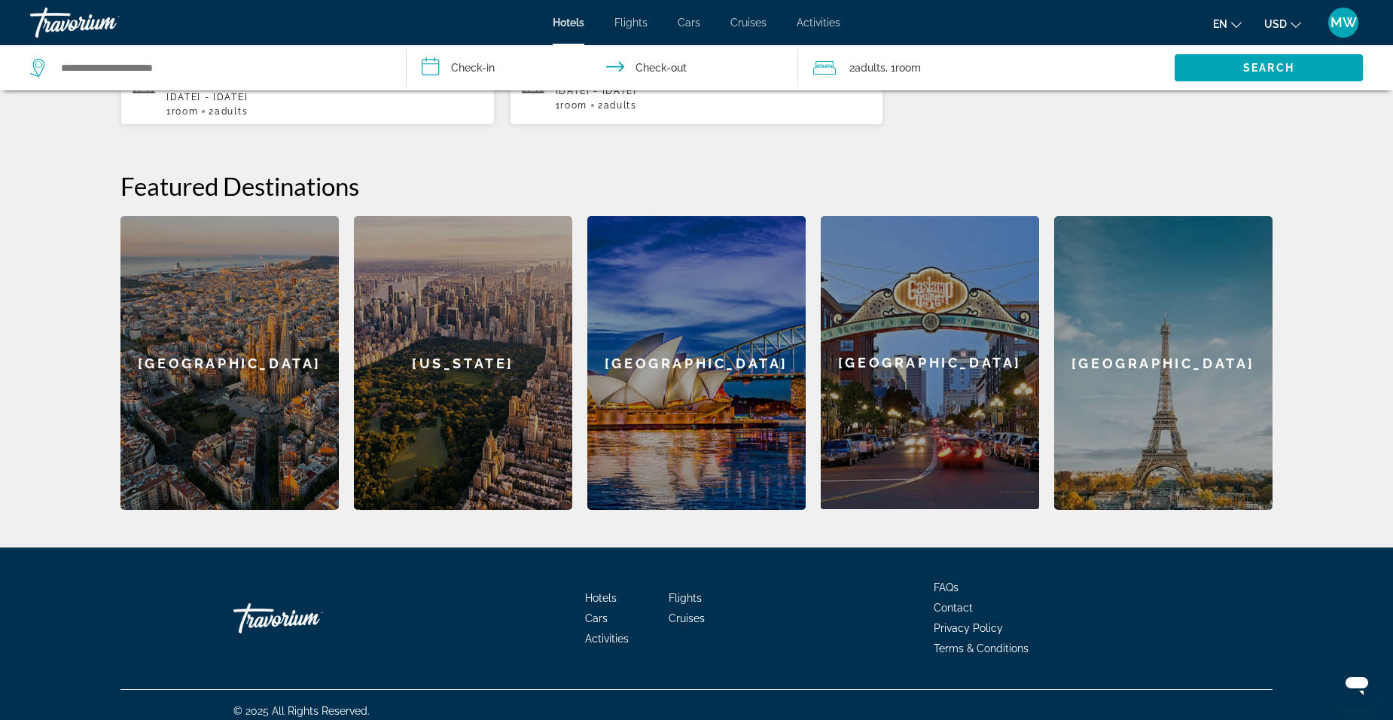
click at [265, 627] on div "Travorium" at bounding box center [308, 618] width 151 height 45
click at [276, 611] on div "Travorium" at bounding box center [308, 618] width 151 height 45
click at [274, 619] on div "Travorium" at bounding box center [308, 618] width 151 height 45
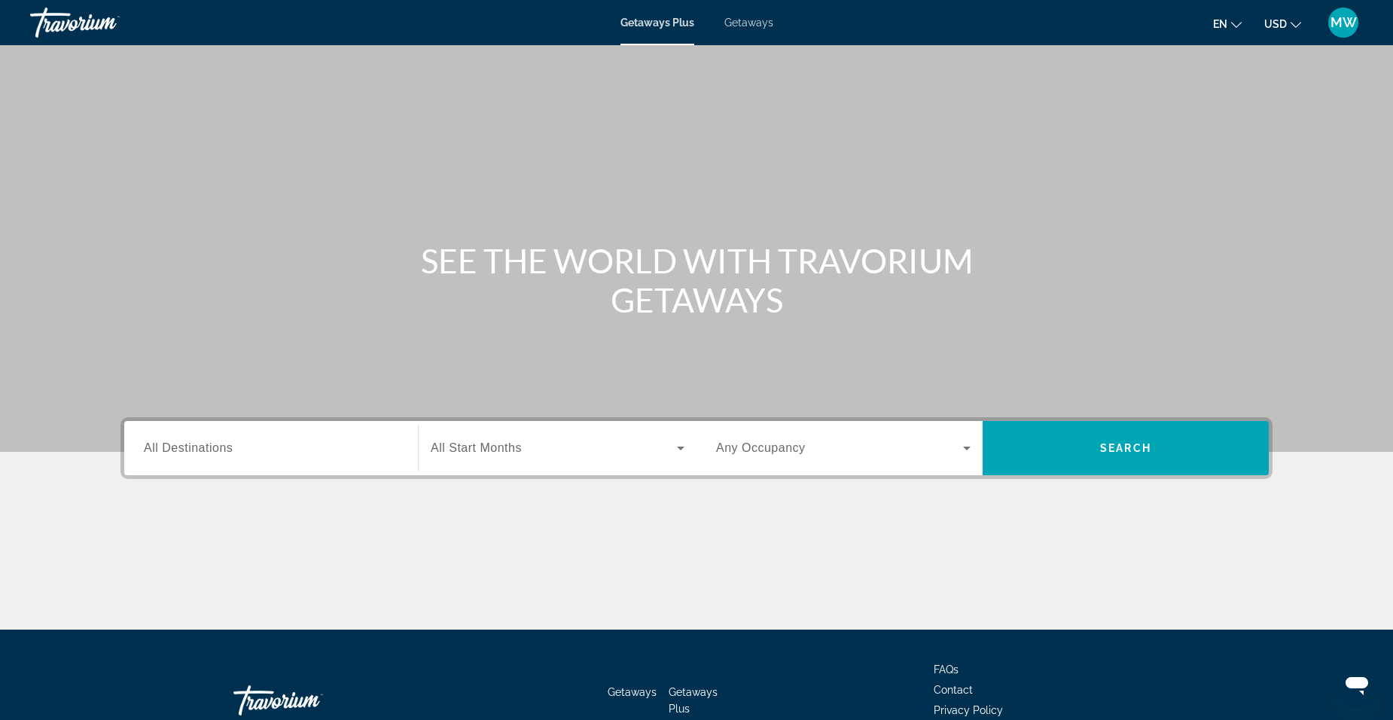
click at [175, 452] on span "All Destinations" at bounding box center [188, 447] width 89 height 13
click at [175, 452] on input "Destination All Destinations" at bounding box center [271, 449] width 255 height 18
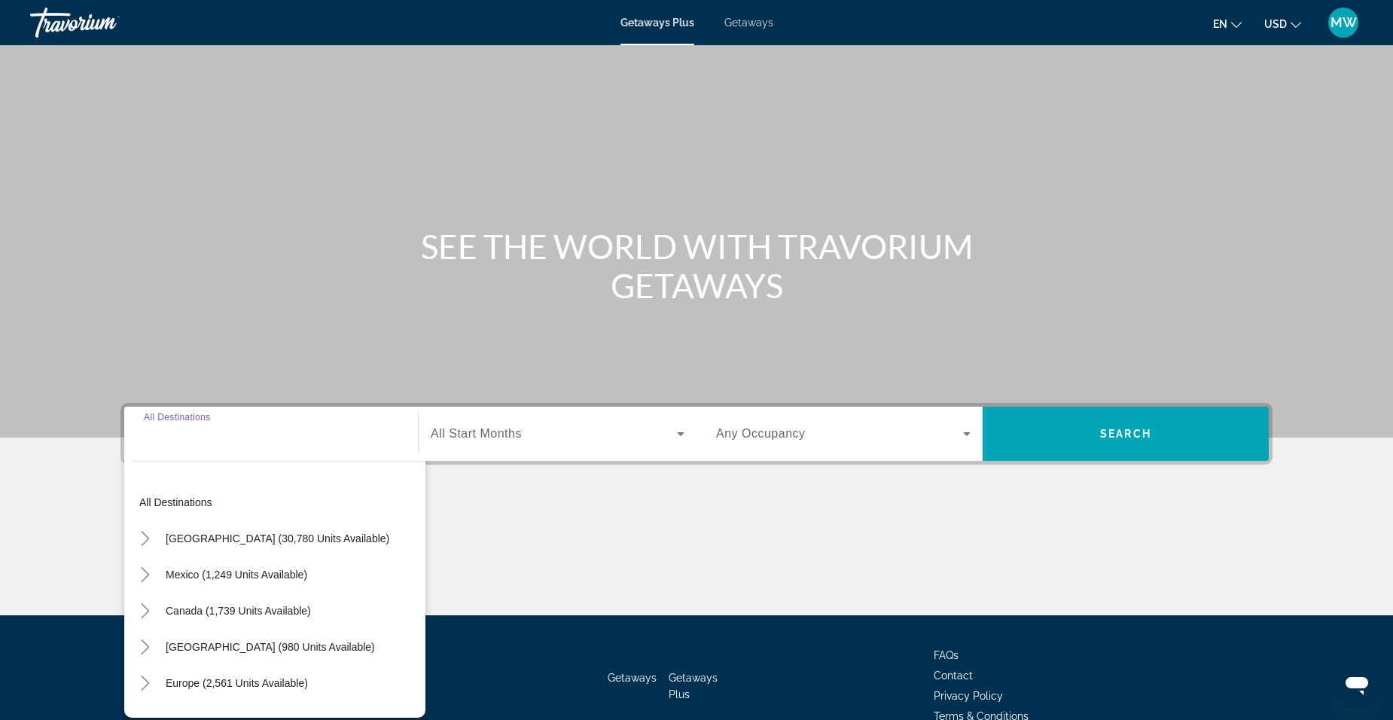
scroll to position [94, 0]
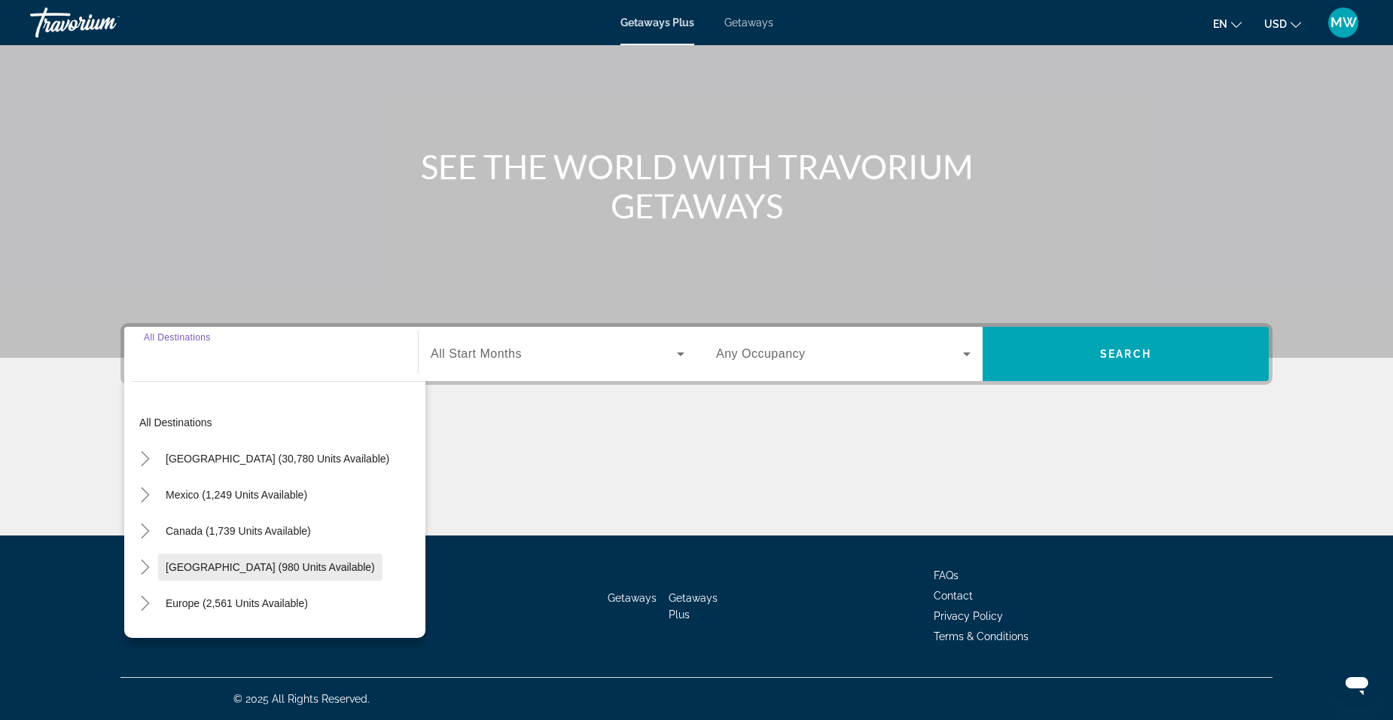
click at [169, 569] on span "Caribbean & Atlantic Islands (980 units available)" at bounding box center [270, 567] width 209 height 12
type input "**********"
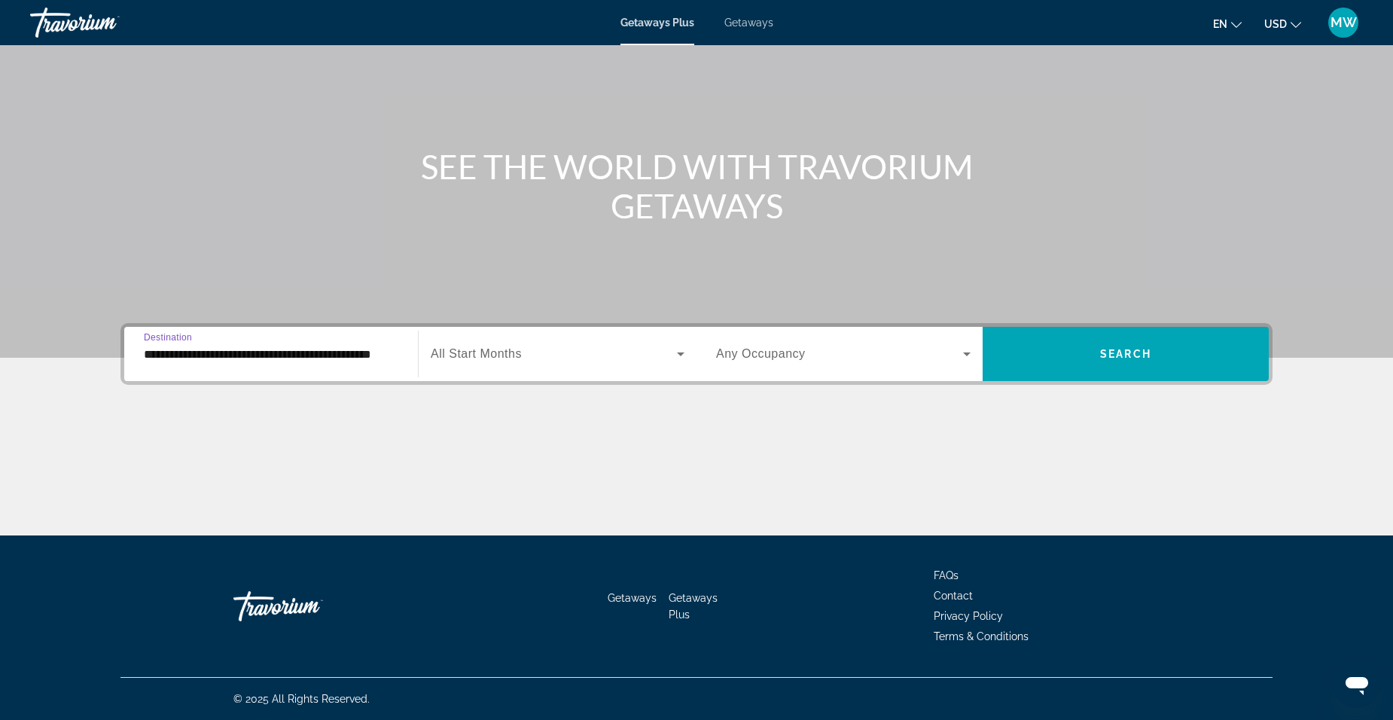
click at [679, 352] on icon "Search widget" at bounding box center [681, 354] width 8 height 4
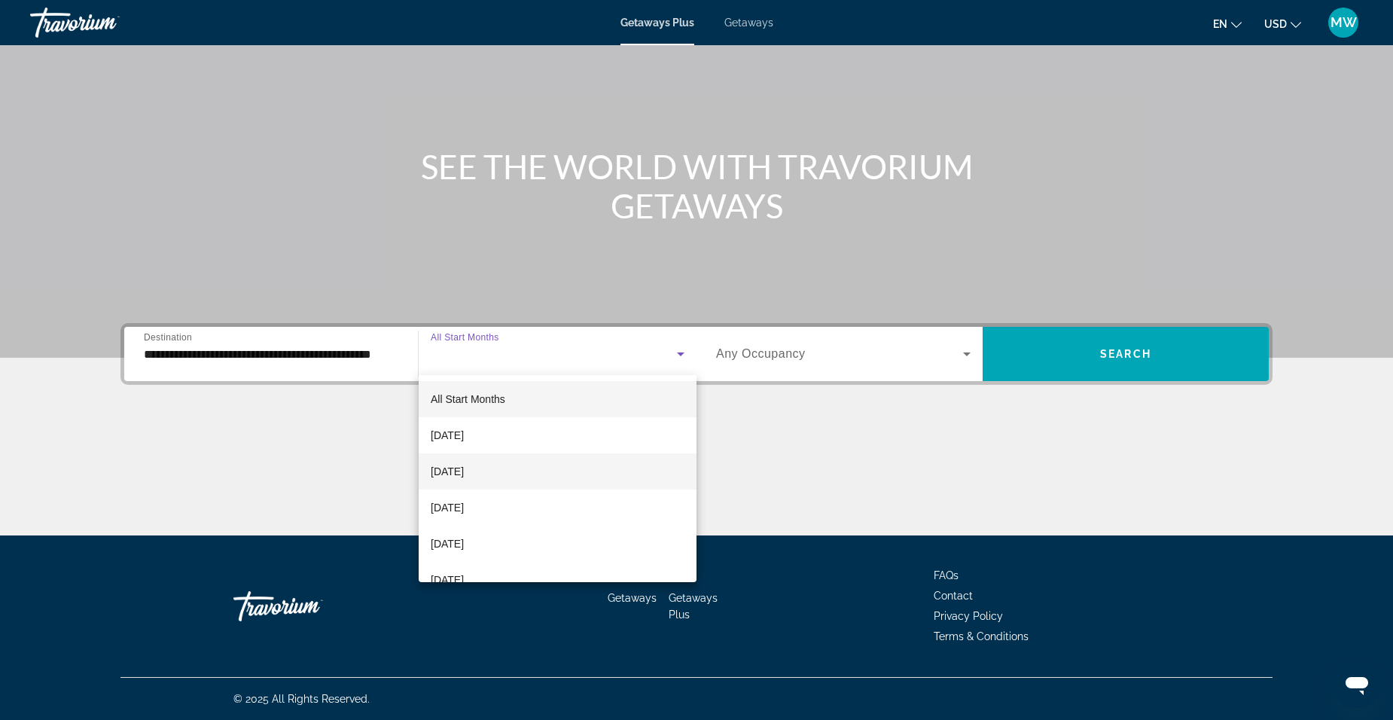
click at [441, 474] on span "October 2025" at bounding box center [447, 471] width 33 height 18
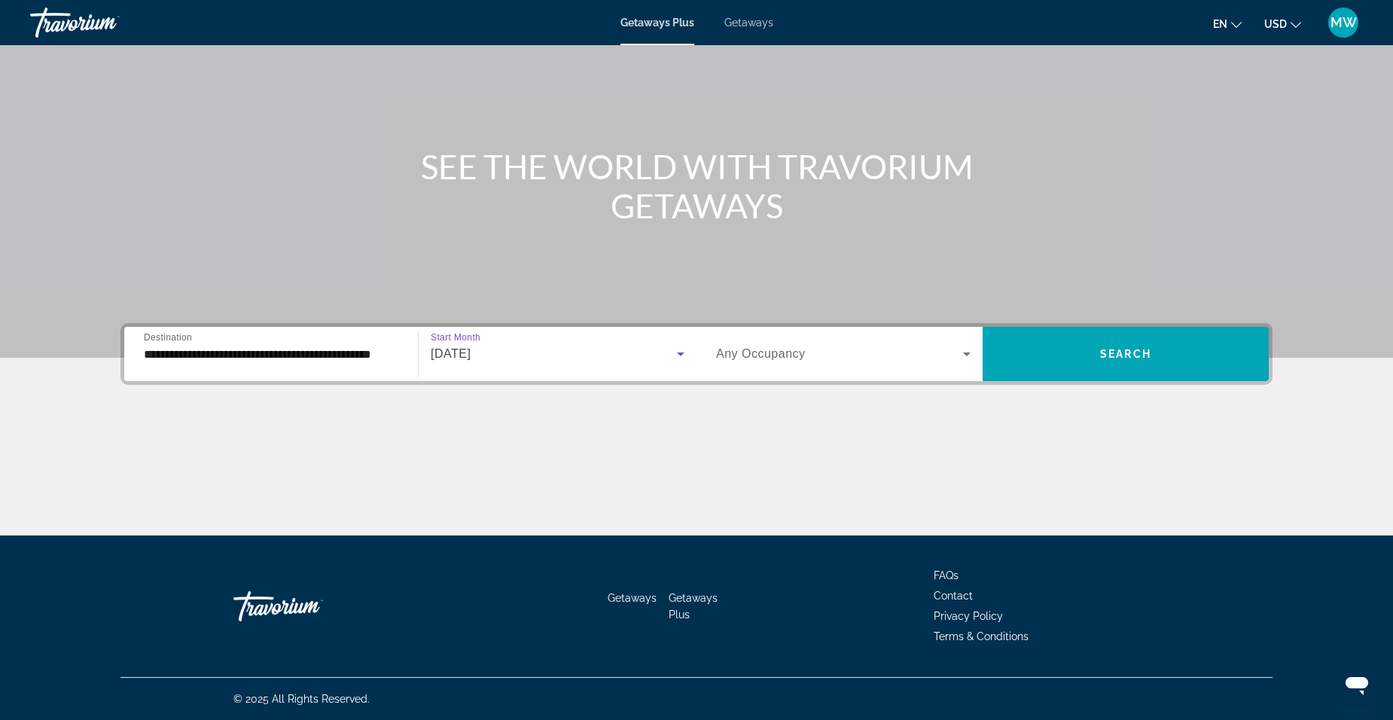
click at [968, 354] on icon "Search widget" at bounding box center [967, 354] width 8 height 4
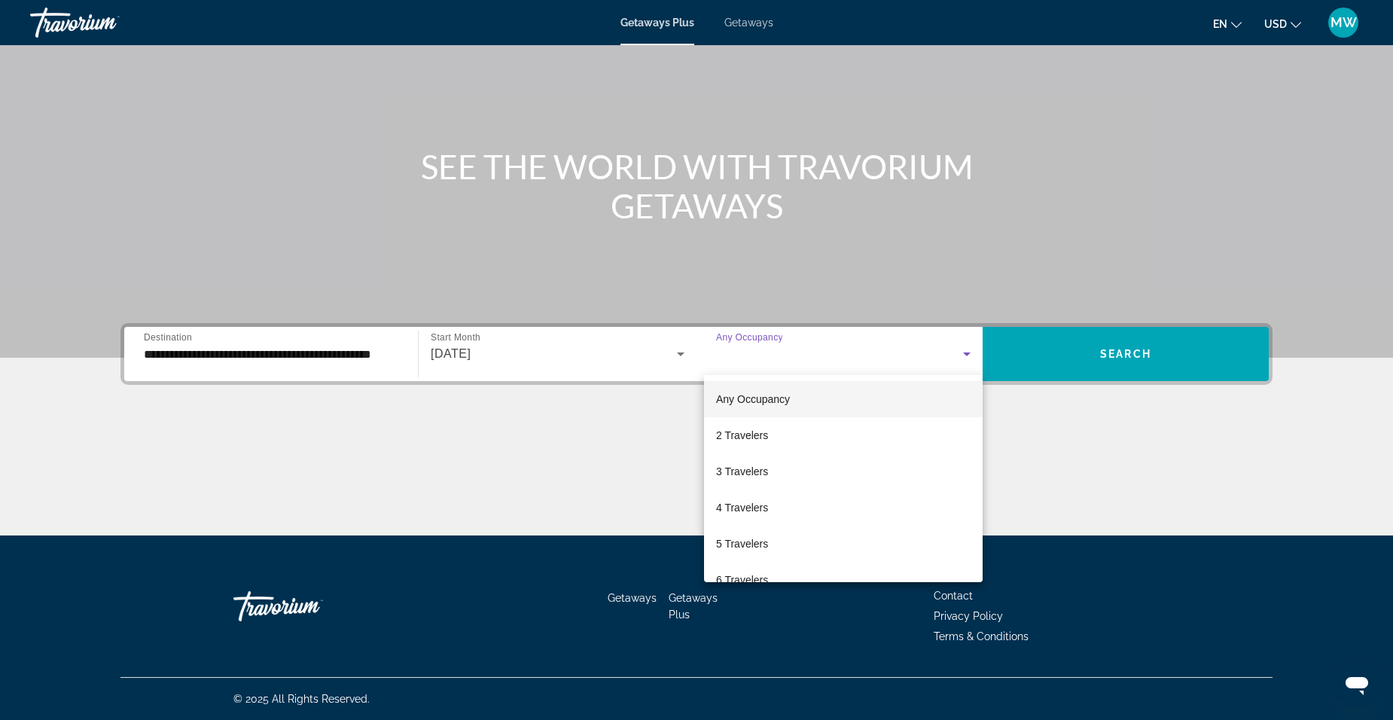
click at [732, 435] on span "2 Travelers" at bounding box center [742, 435] width 52 height 18
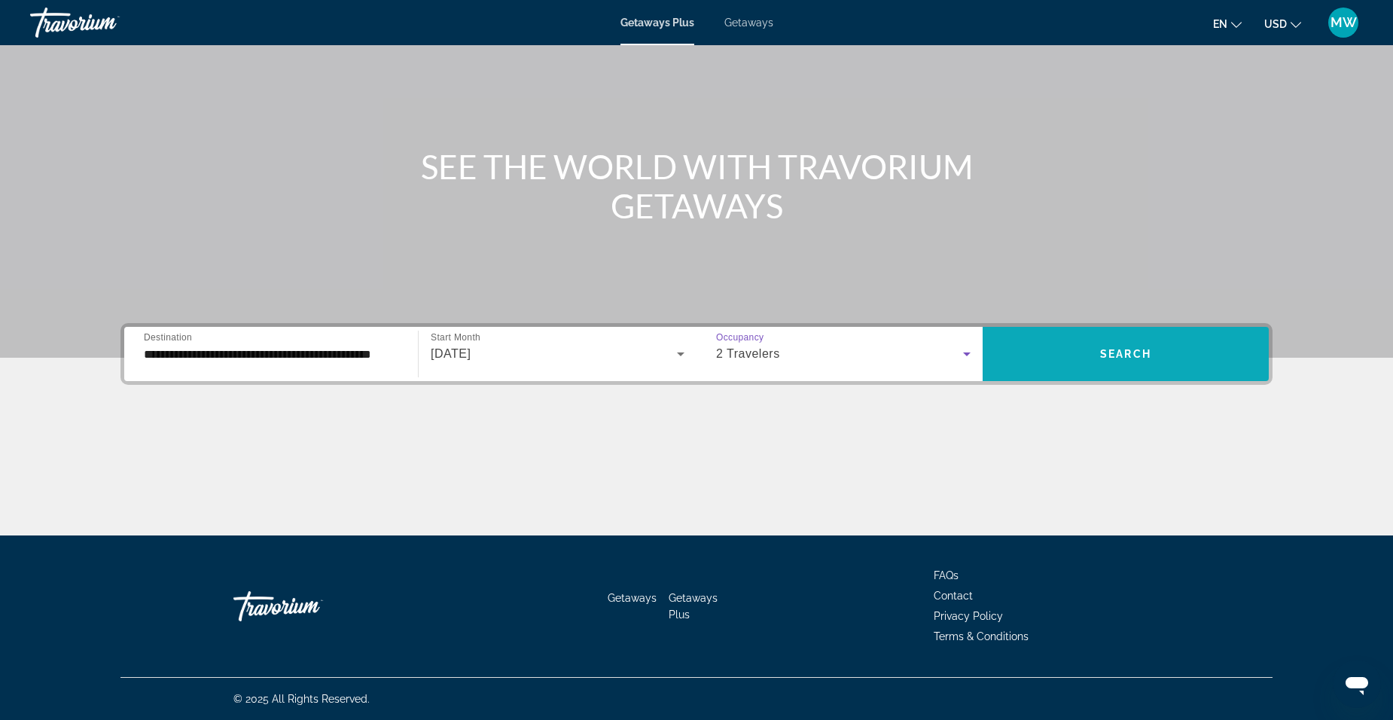
click at [1090, 352] on span "Search widget" at bounding box center [1126, 354] width 286 height 36
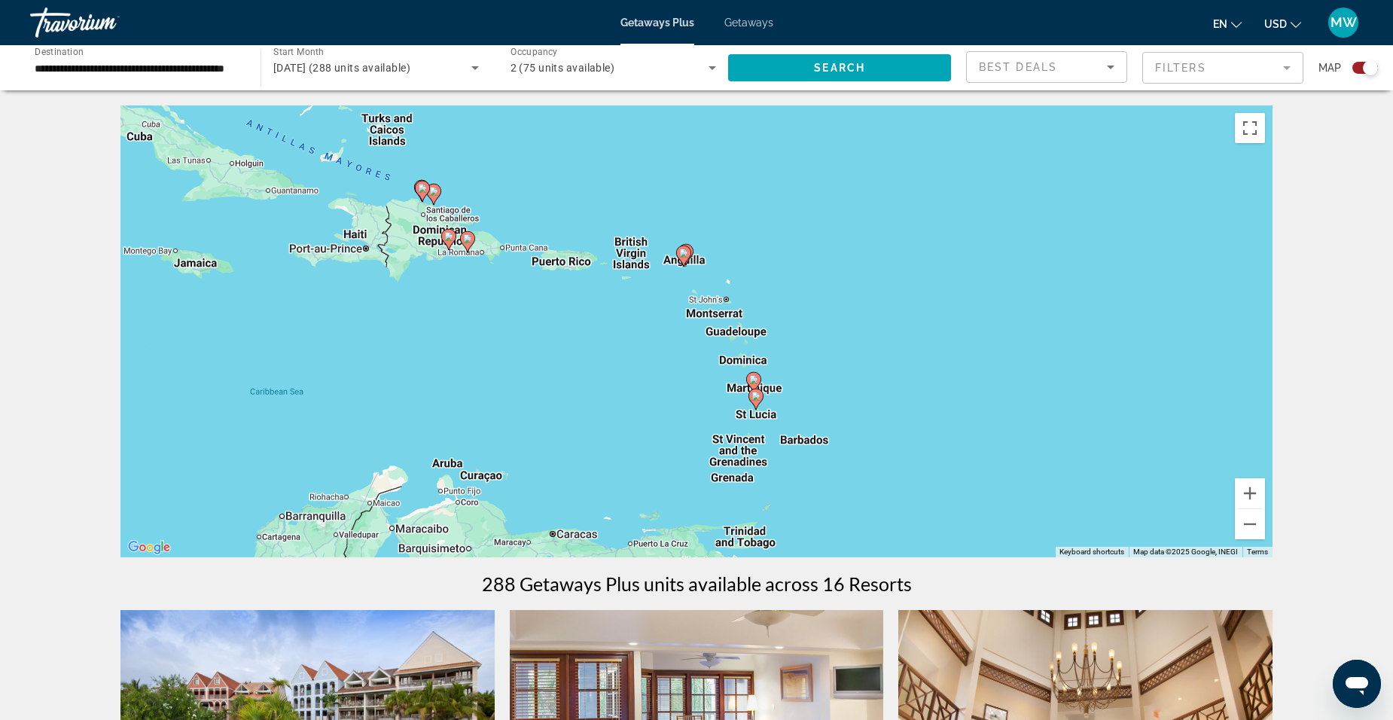
click at [757, 403] on icon "Main content" at bounding box center [756, 399] width 14 height 20
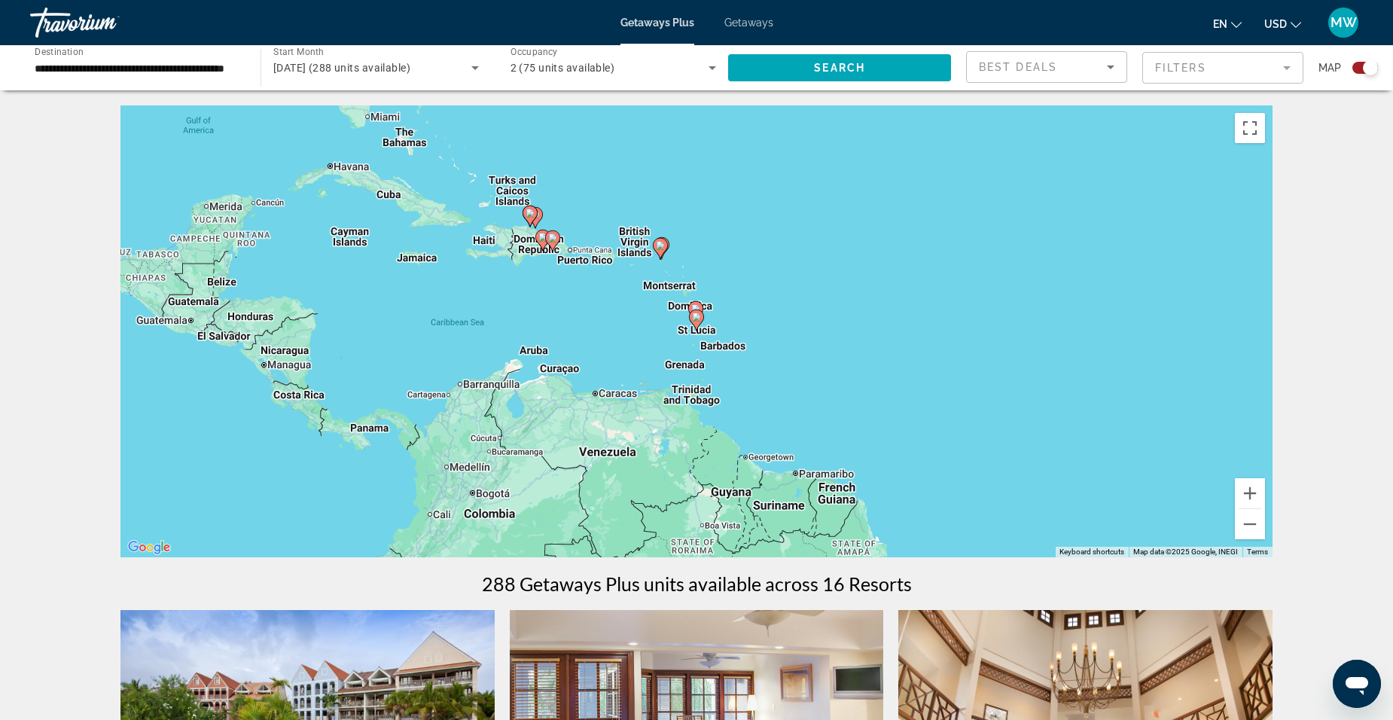
click at [697, 317] on image "Main content" at bounding box center [696, 317] width 9 height 9
type input "**********"
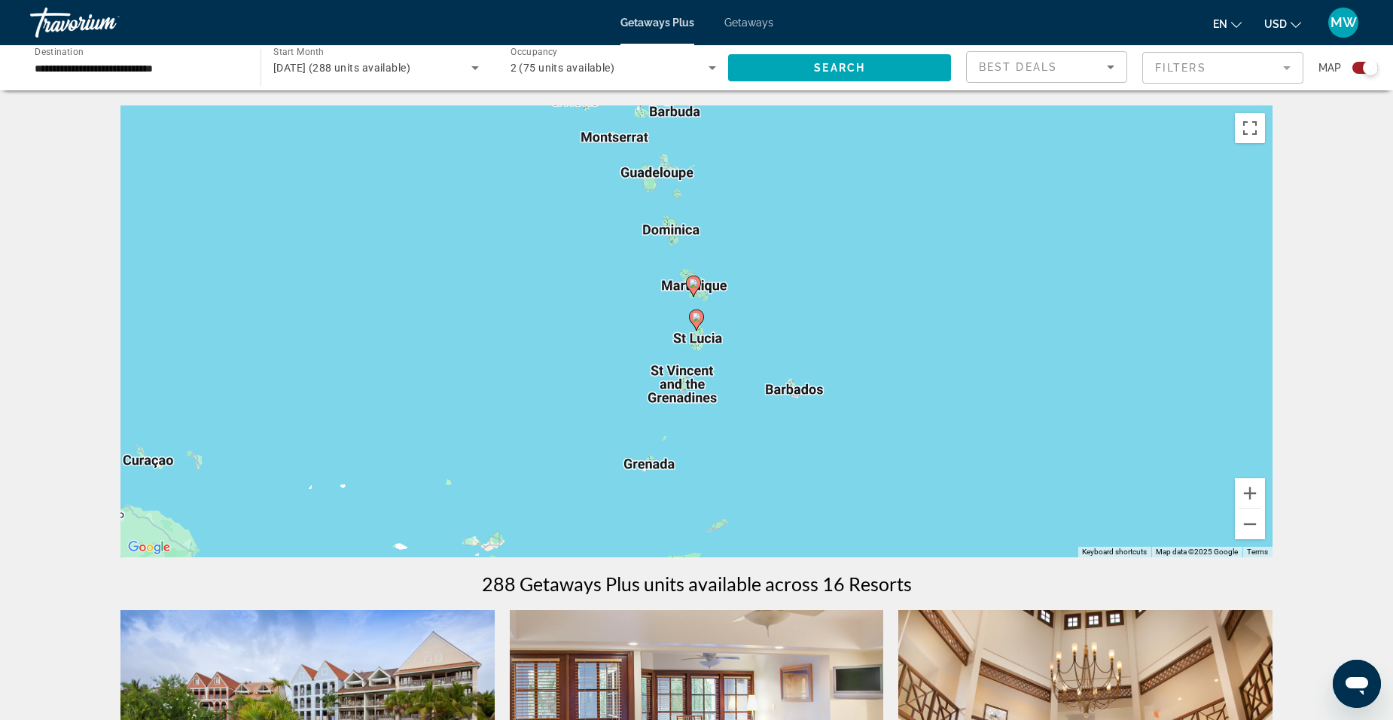
click at [694, 330] on gmp-advanced-marker "Main content" at bounding box center [696, 320] width 15 height 23
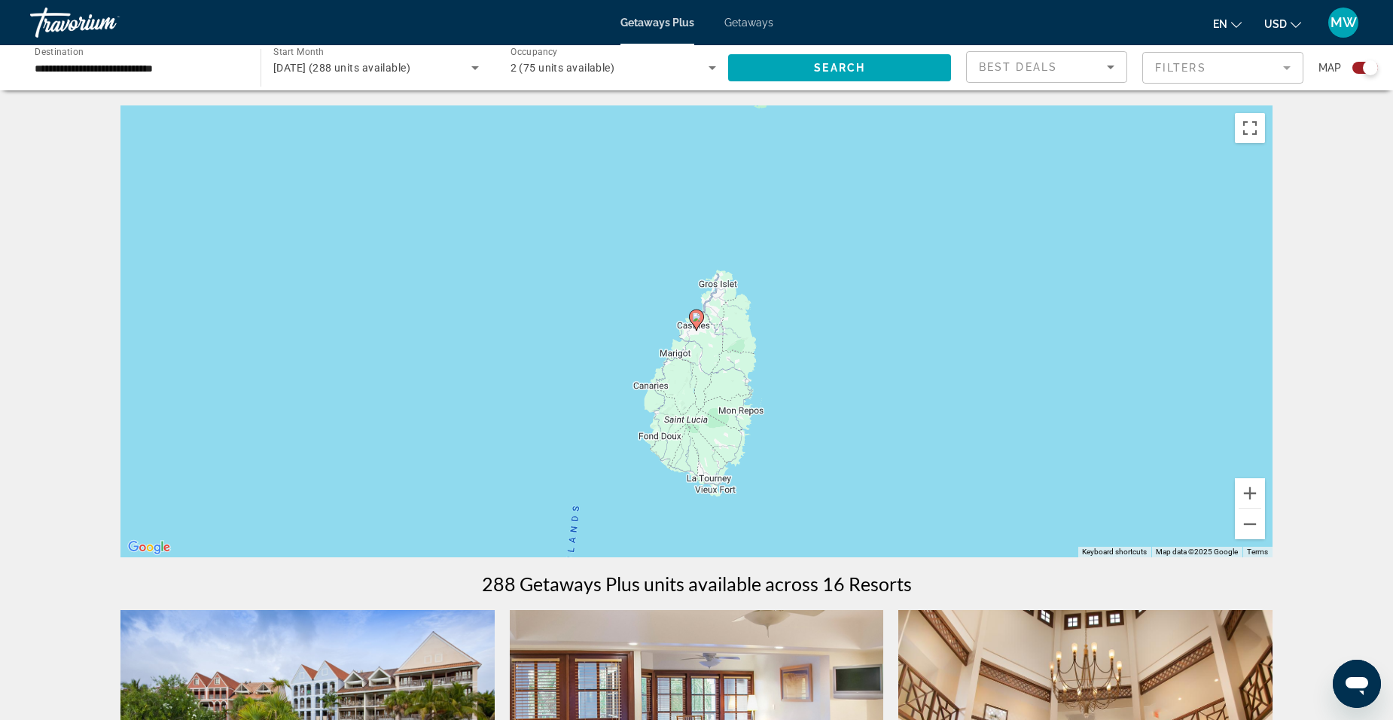
click at [697, 325] on icon "Main content" at bounding box center [697, 320] width 14 height 20
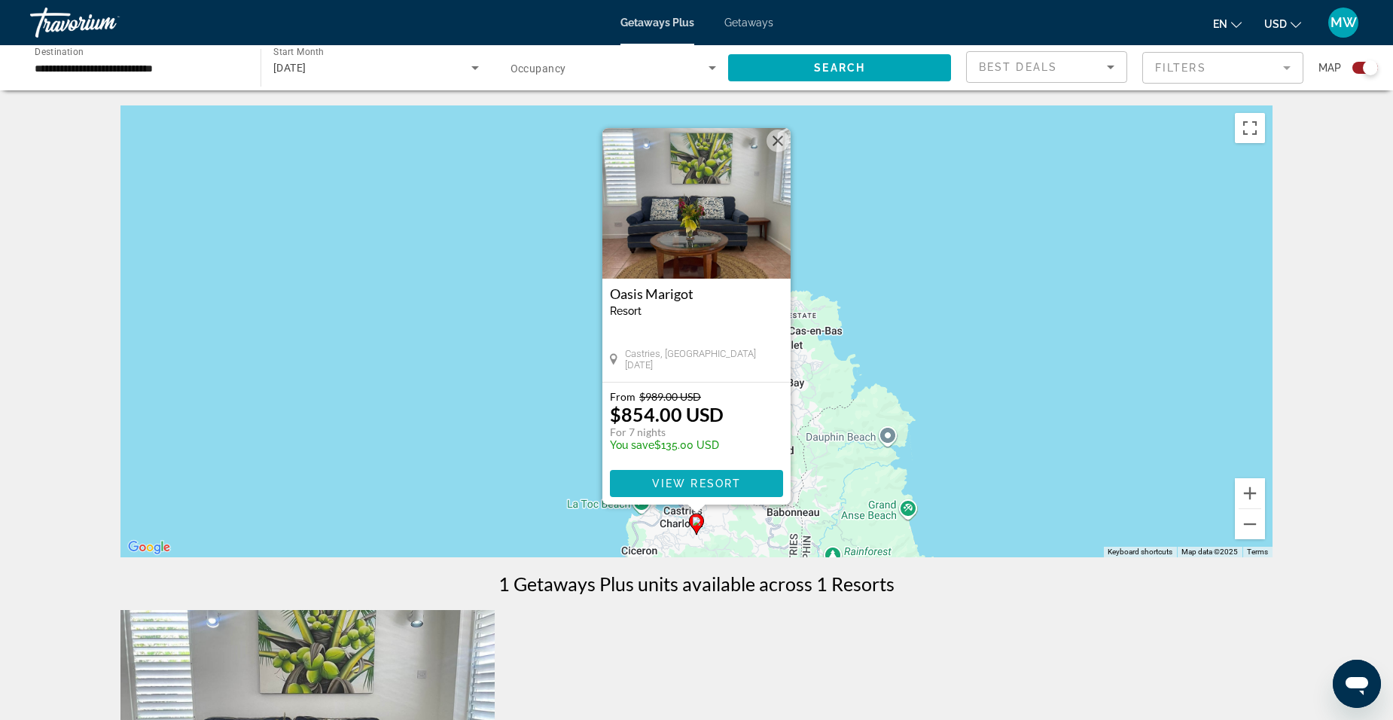
click at [650, 482] on span "Main content" at bounding box center [696, 483] width 173 height 36
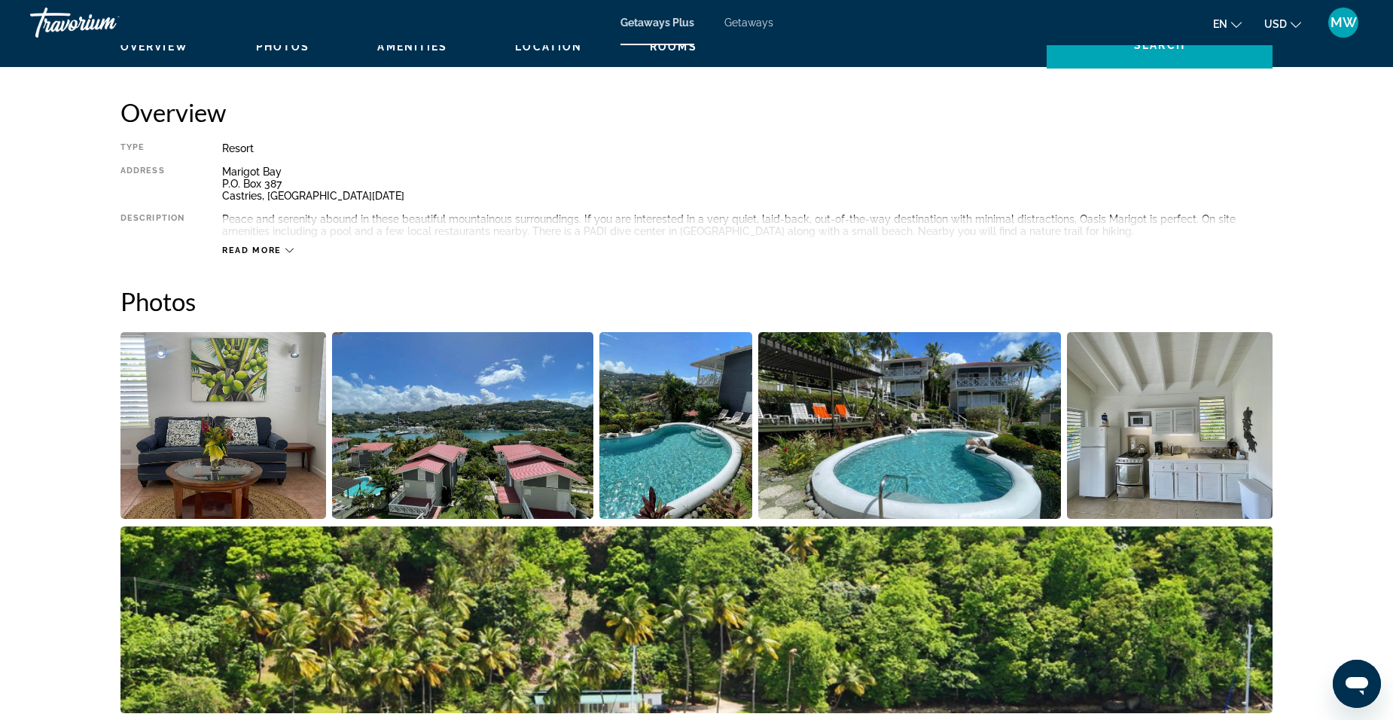
scroll to position [472, 0]
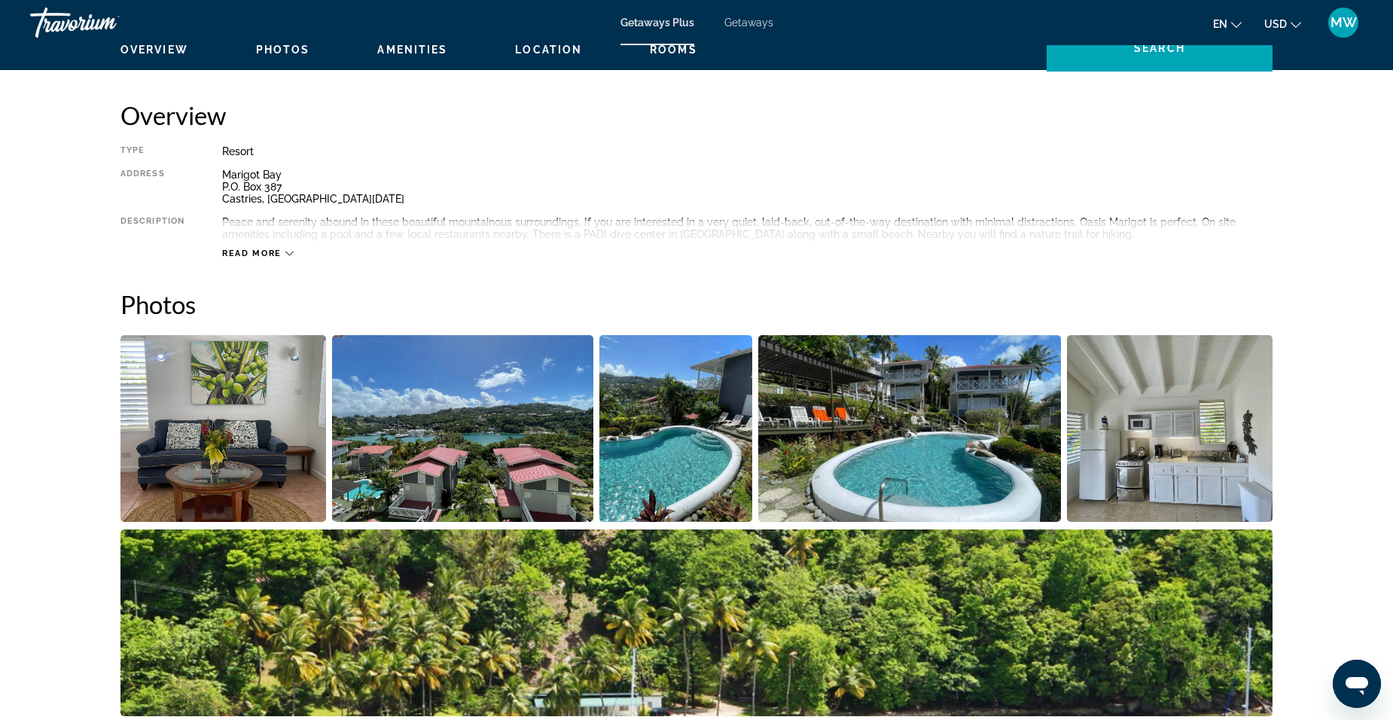
click at [289, 253] on icon "Main content" at bounding box center [289, 253] width 8 height 8
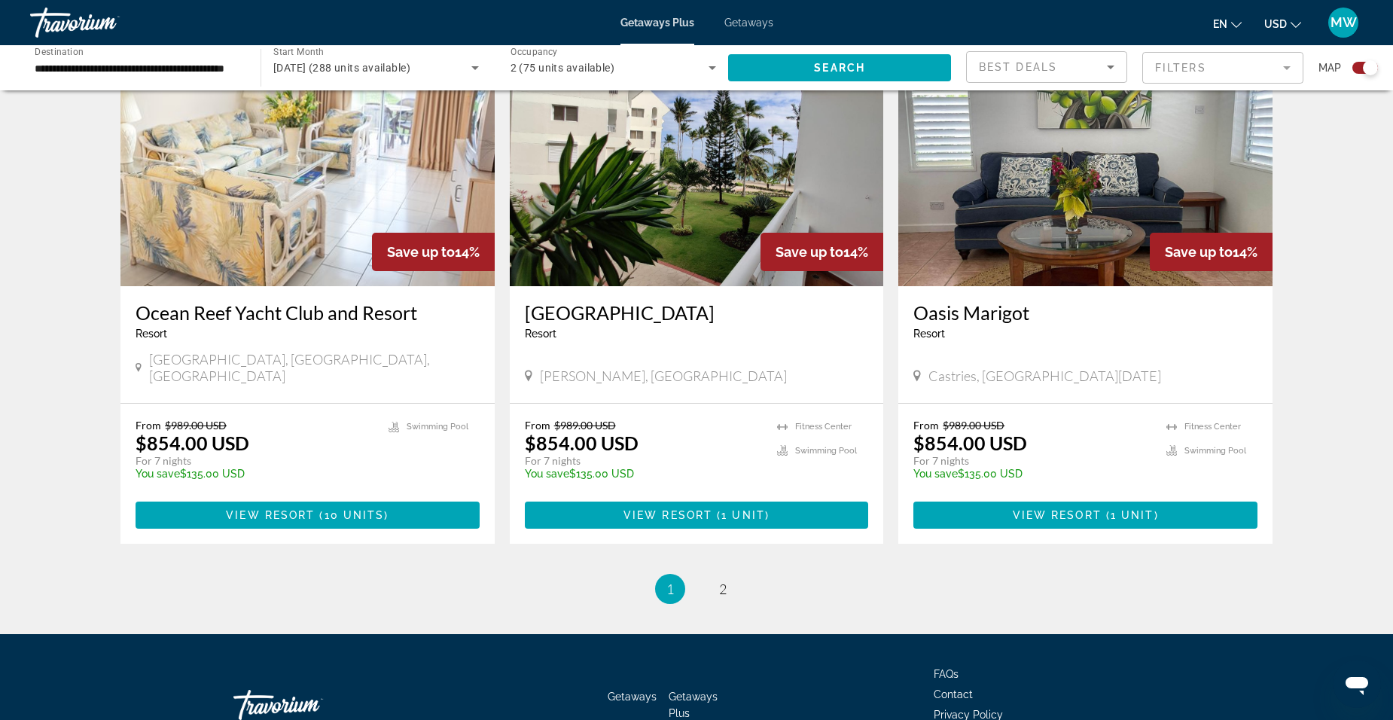
scroll to position [2183, 0]
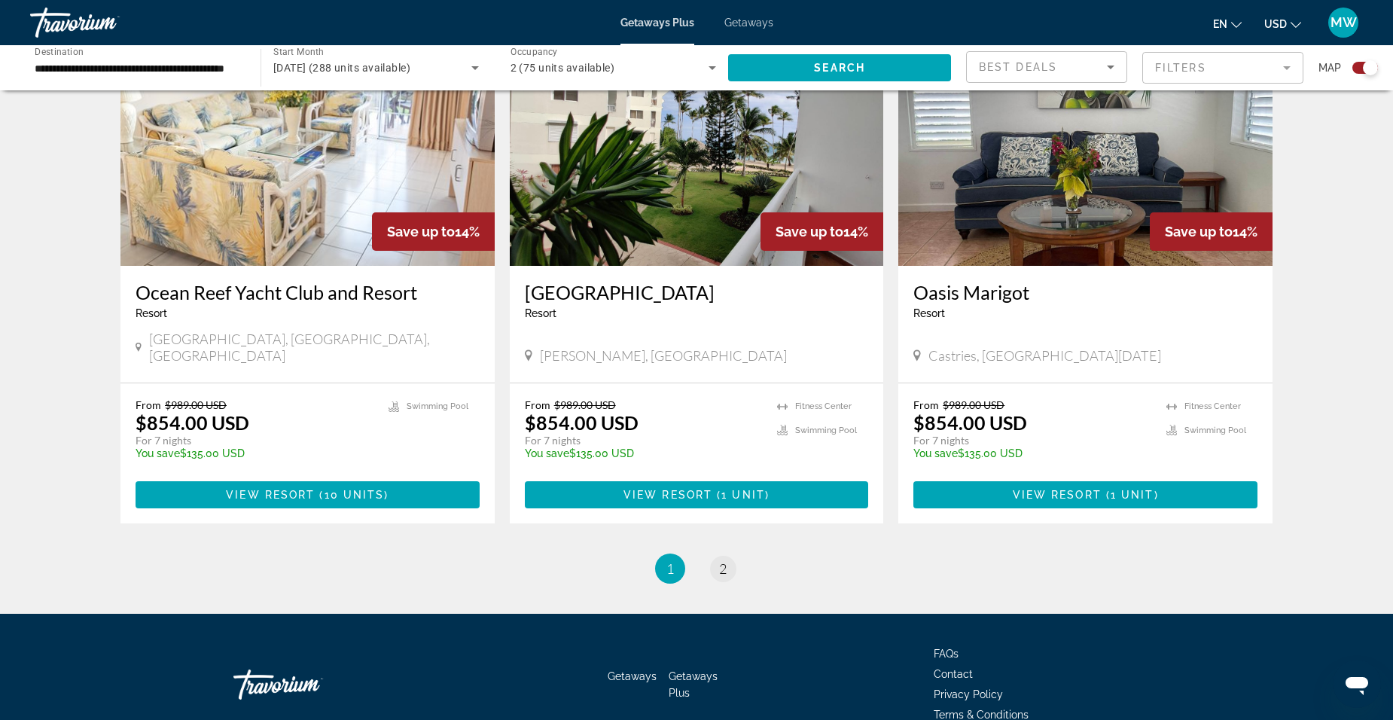
click at [726, 560] on span "2" at bounding box center [723, 568] width 8 height 17
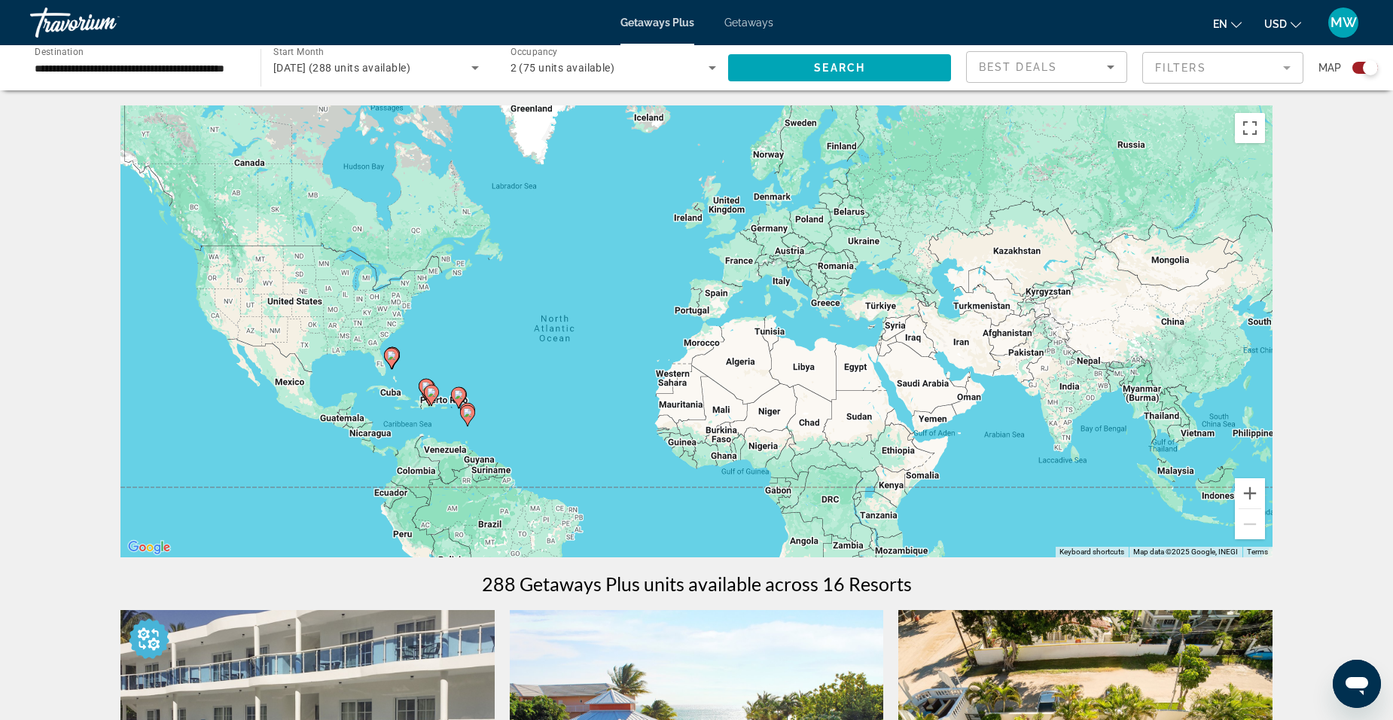
click at [138, 319] on div "To activate drag with keyboard, press Alt + Enter. Once in keyboard drag state,…" at bounding box center [697, 331] width 1152 height 452
click at [744, 23] on span "Getaways" at bounding box center [749, 23] width 49 height 12
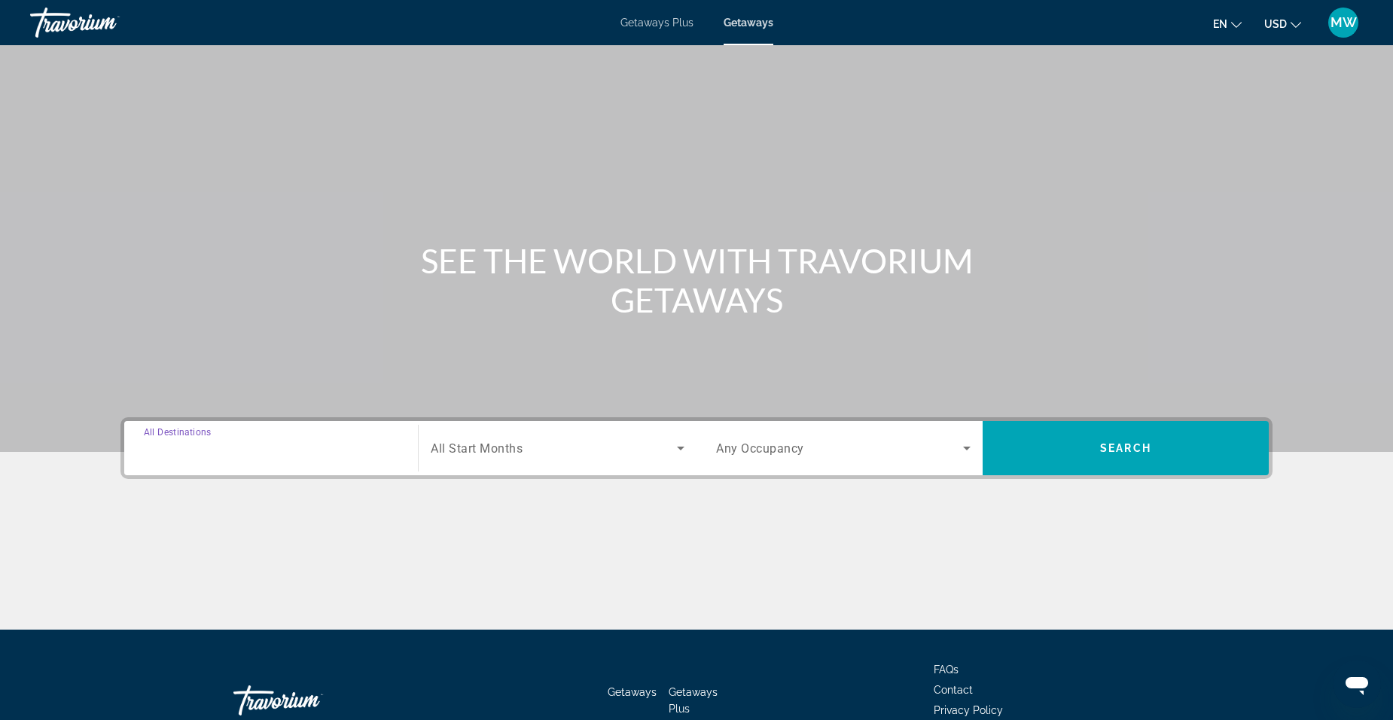
click at [294, 444] on input "Destination All Destinations" at bounding box center [271, 449] width 255 height 18
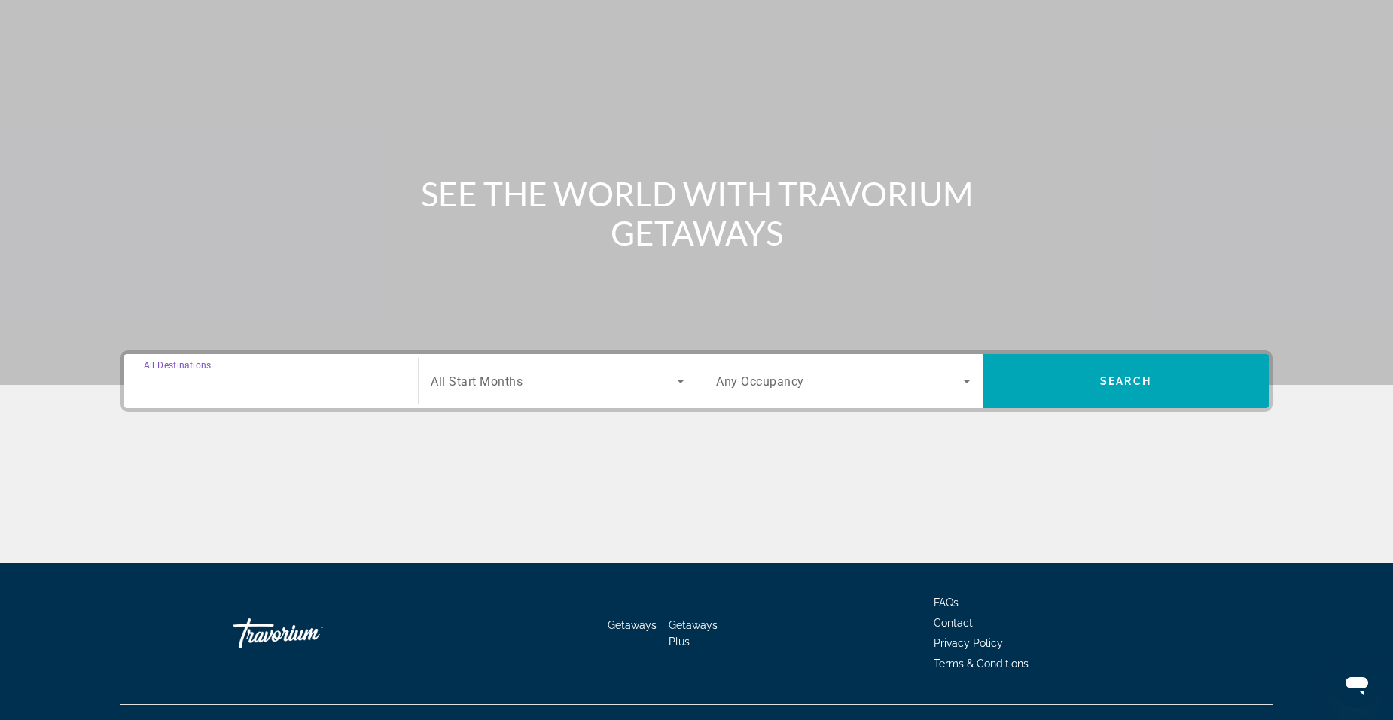
scroll to position [94, 0]
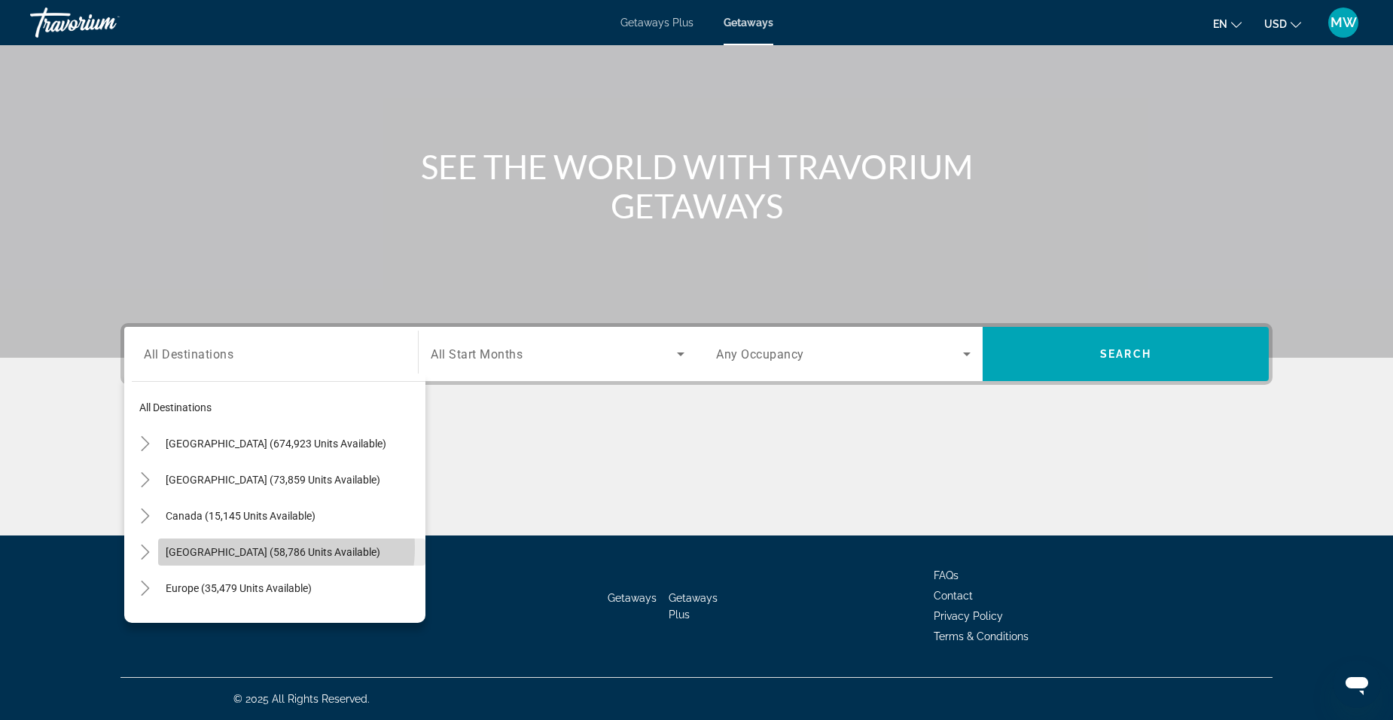
click at [267, 548] on span "Caribbean & Atlantic Islands (58,786 units available)" at bounding box center [273, 552] width 215 height 12
type input "**********"
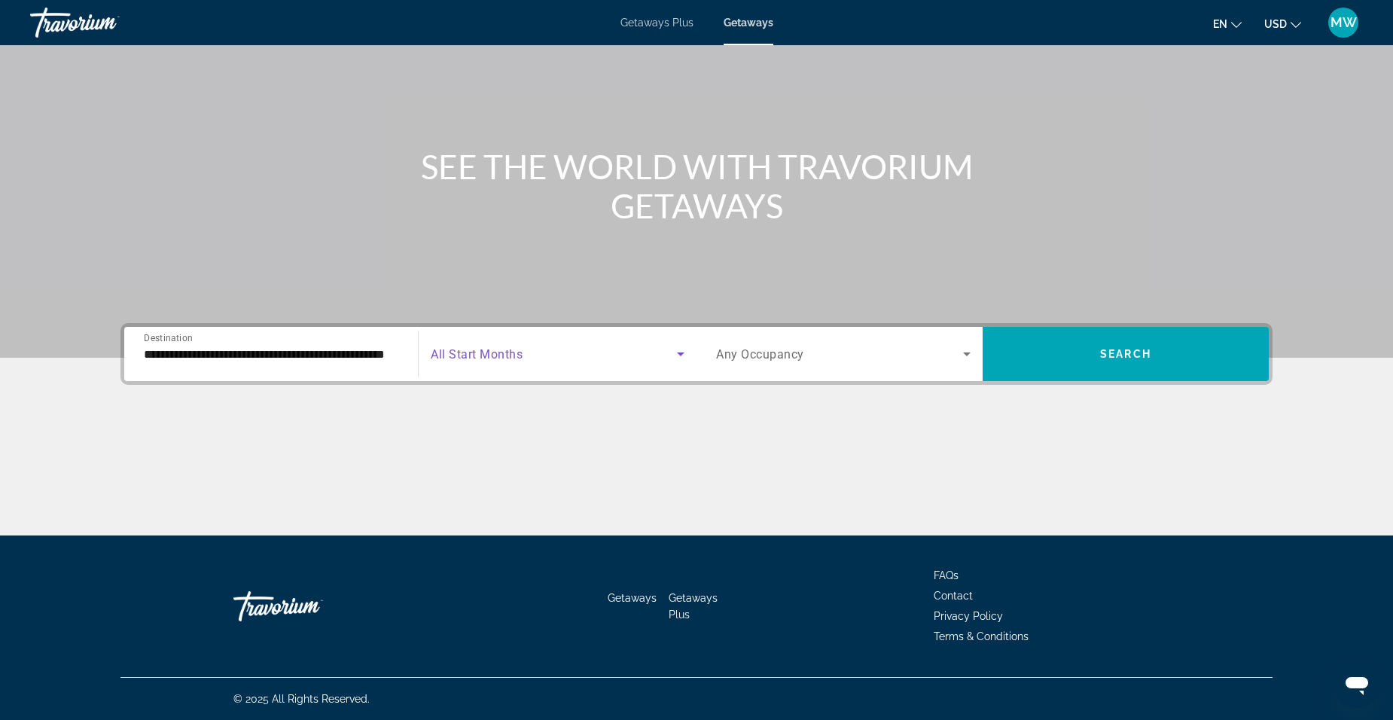
click at [680, 356] on icon "Search widget" at bounding box center [681, 354] width 18 height 18
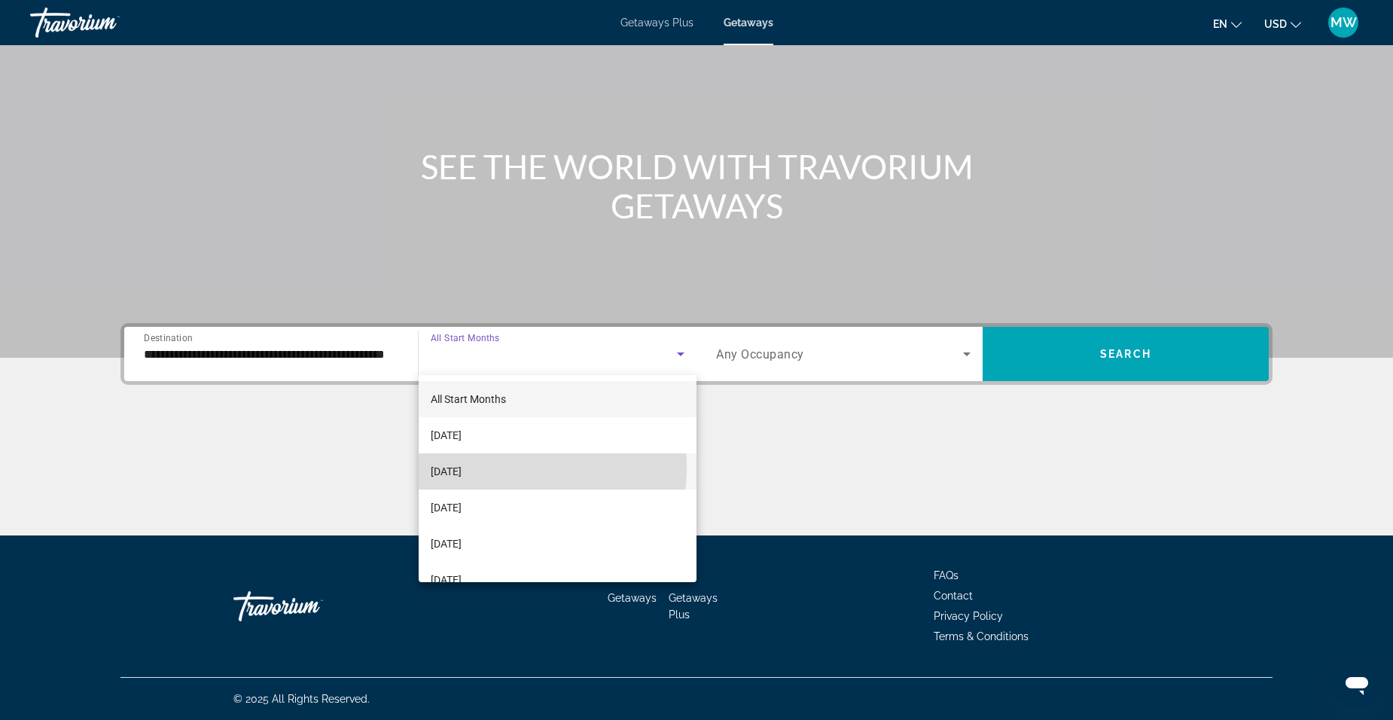
click at [525, 468] on mat-option "October 2025" at bounding box center [558, 471] width 278 height 36
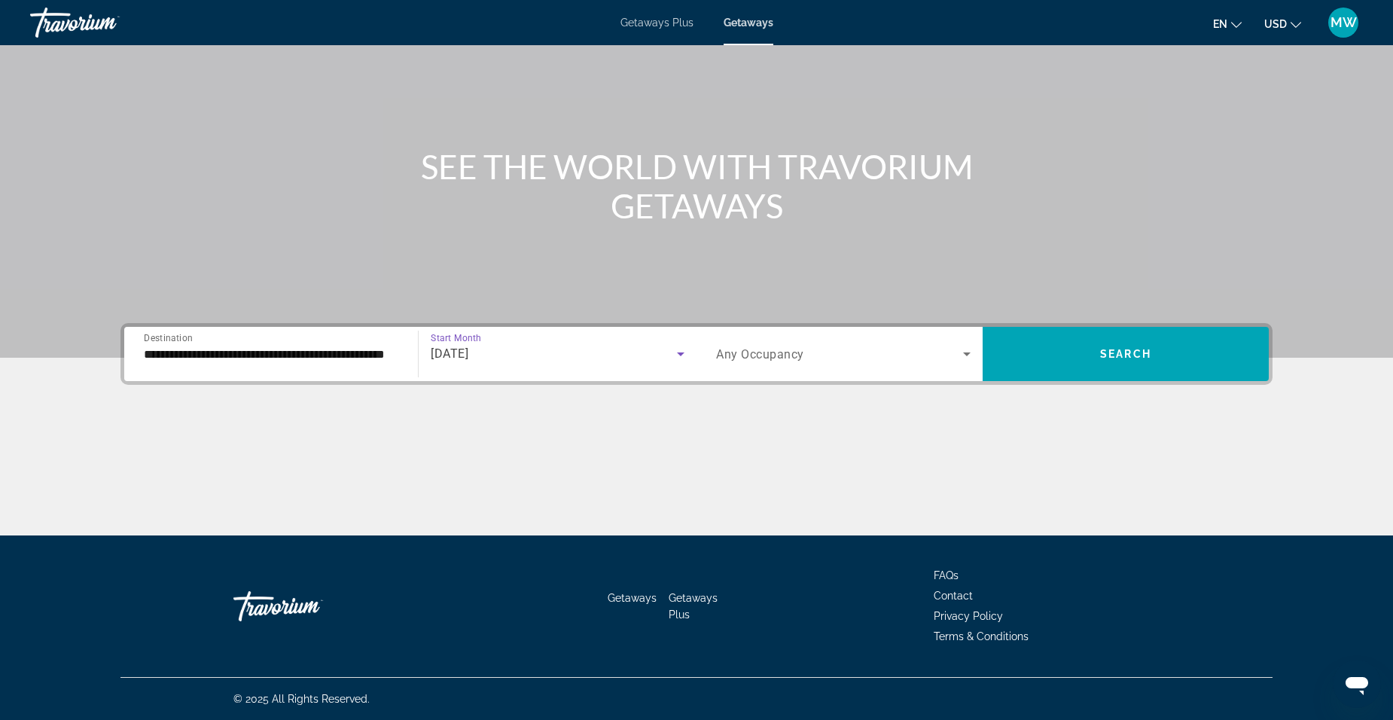
click at [969, 354] on icon "Search widget" at bounding box center [967, 354] width 8 height 4
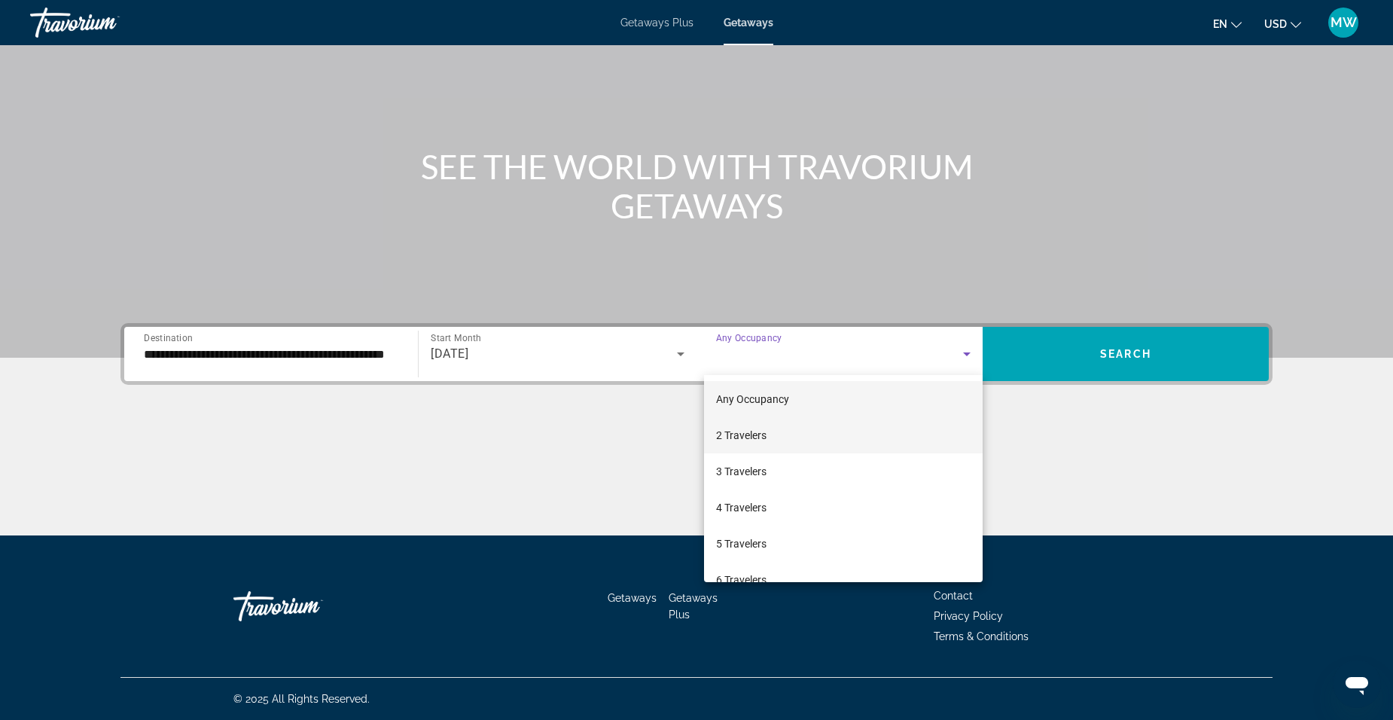
click at [758, 447] on mat-option "2 Travelers" at bounding box center [843, 435] width 279 height 36
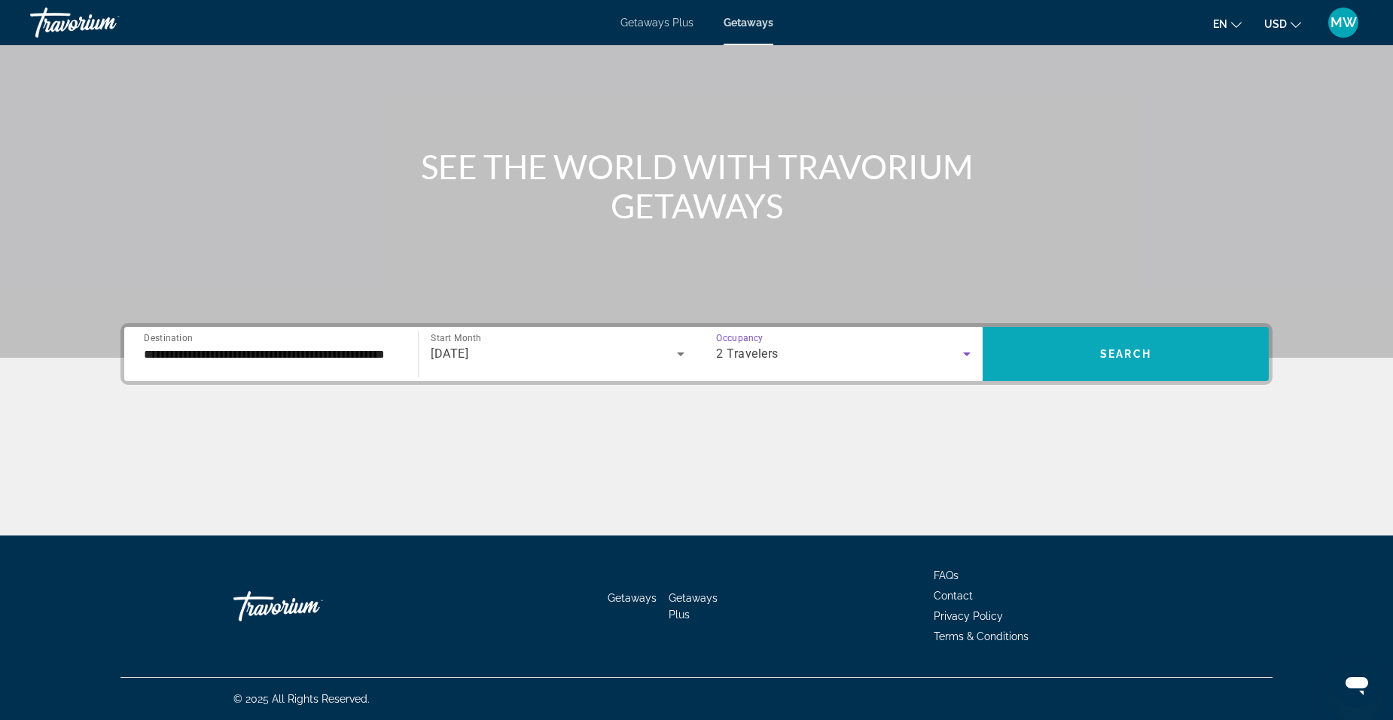
click at [1126, 351] on span "Search" at bounding box center [1125, 354] width 51 height 12
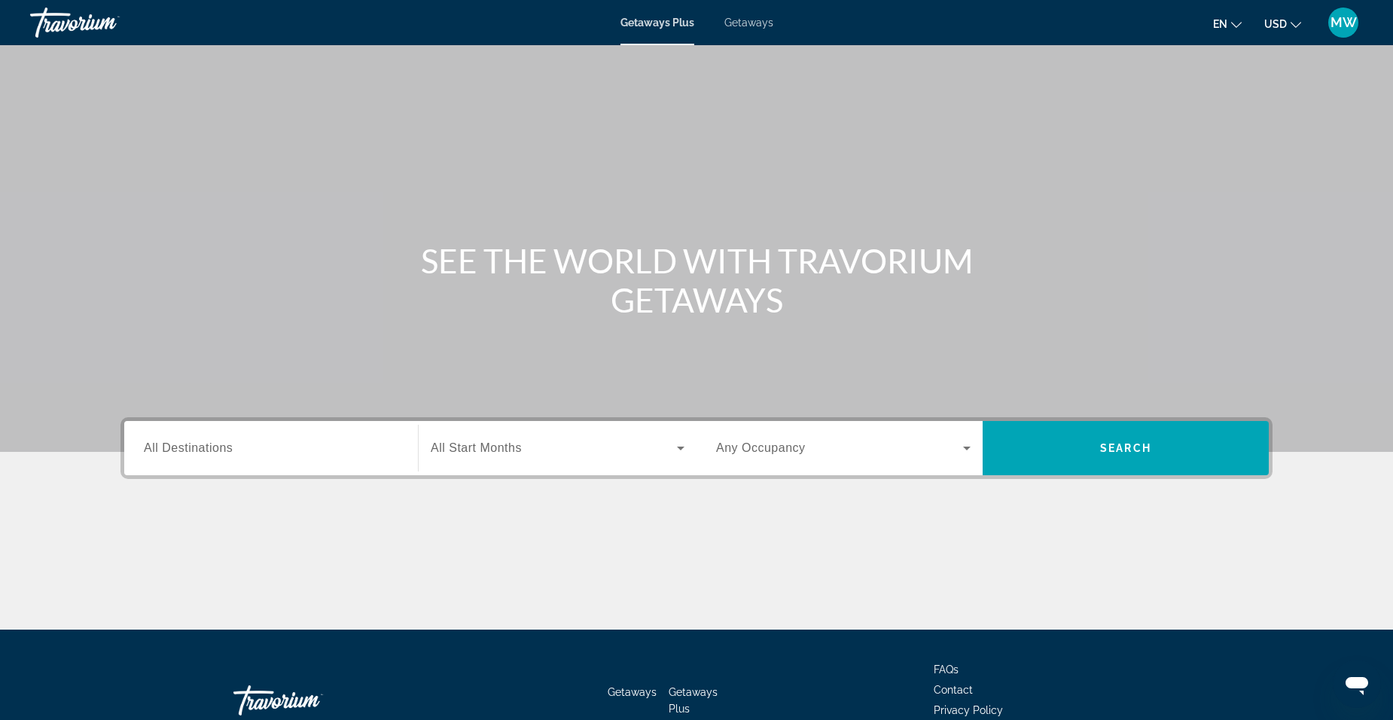
click at [1345, 25] on span "MW" at bounding box center [1344, 22] width 26 height 15
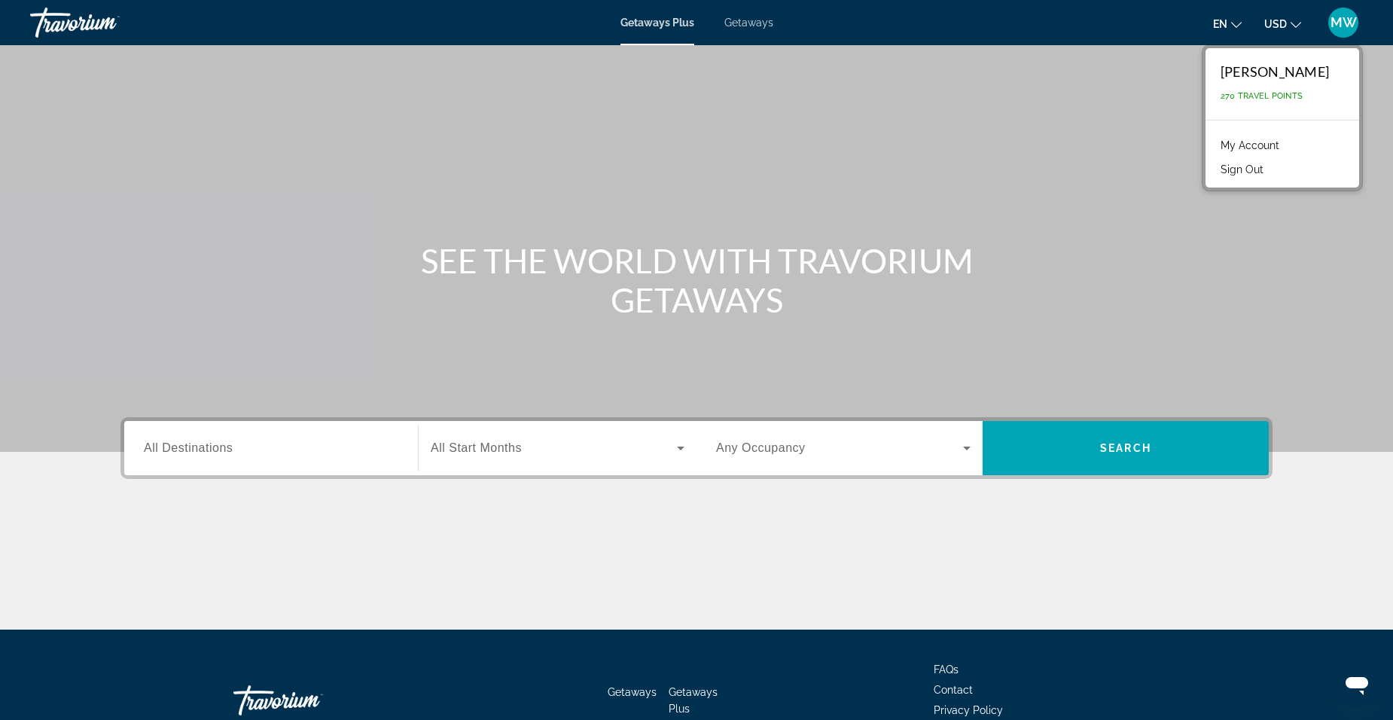
click at [1268, 171] on button "Sign Out" at bounding box center [1242, 170] width 58 height 20
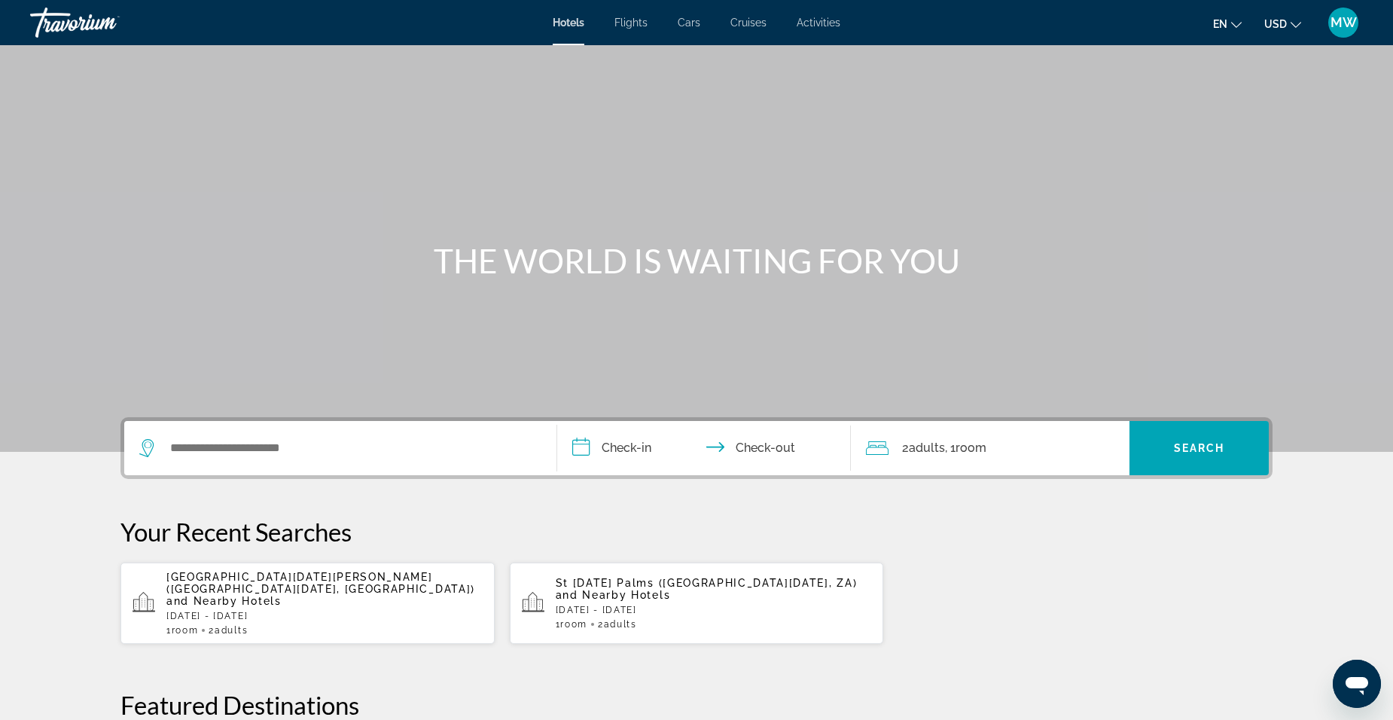
click at [746, 25] on span "Cruises" at bounding box center [749, 23] width 36 height 12
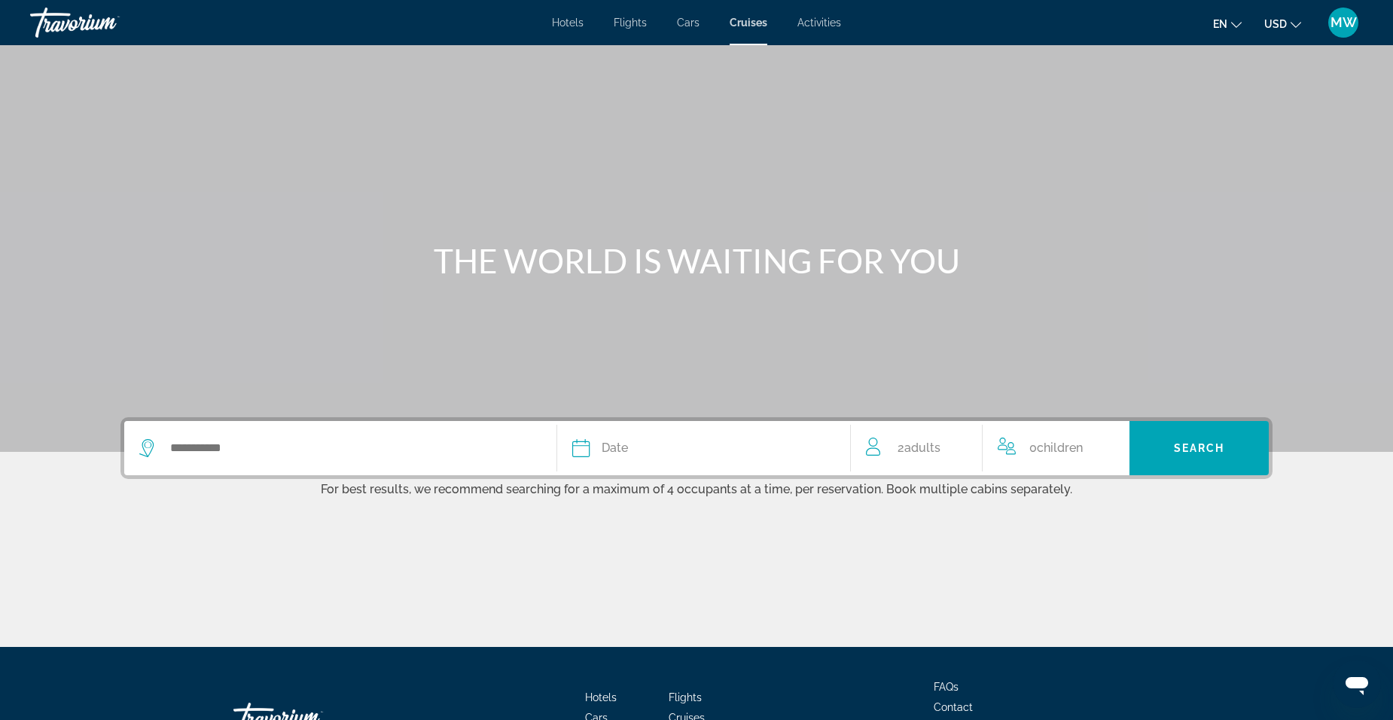
click at [185, 441] on input "Search widget" at bounding box center [351, 448] width 365 height 23
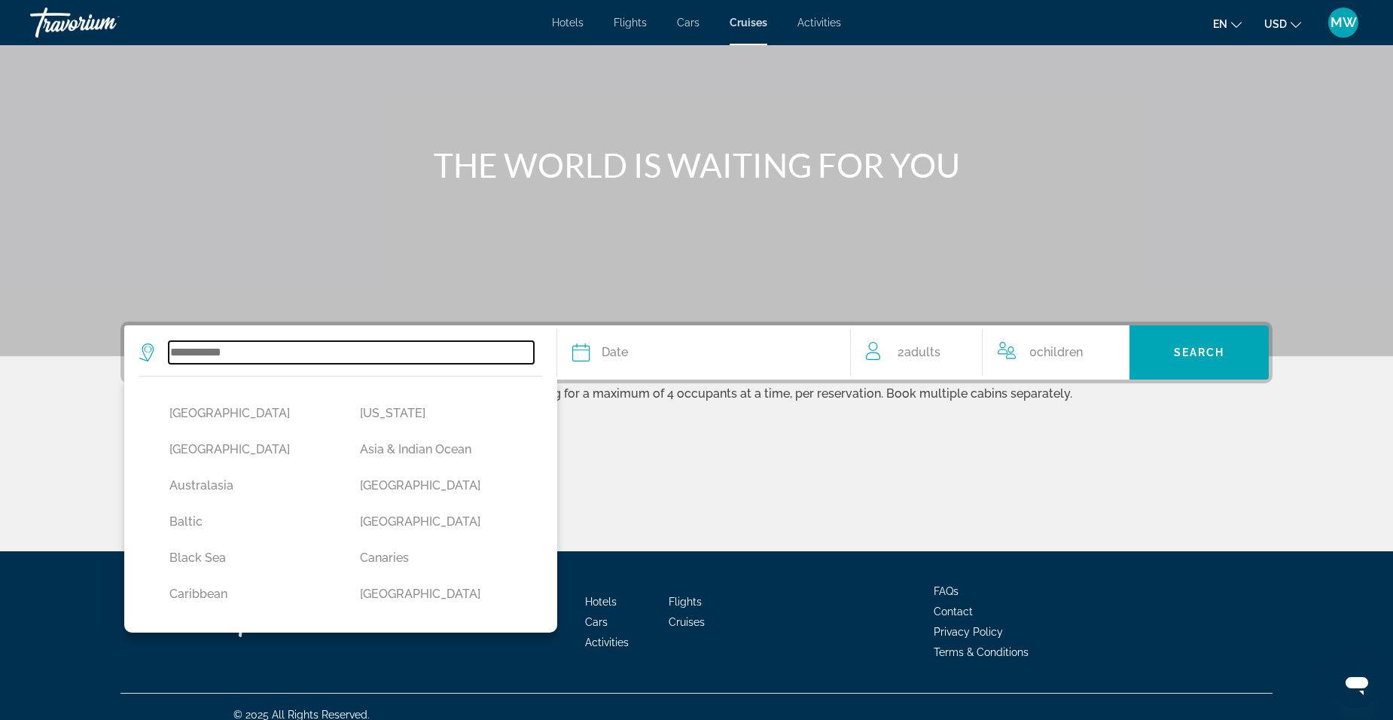
scroll to position [111, 0]
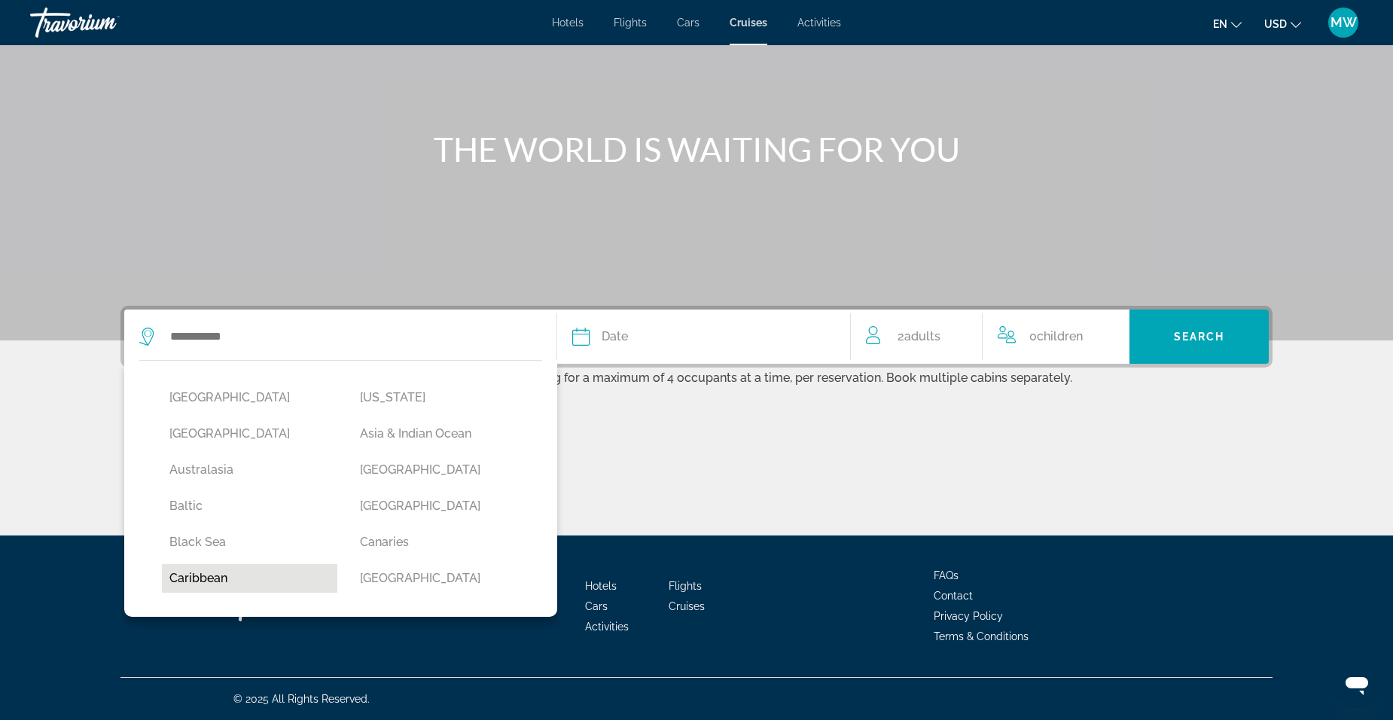
click at [189, 584] on button "Caribbean" at bounding box center [249, 578] width 175 height 29
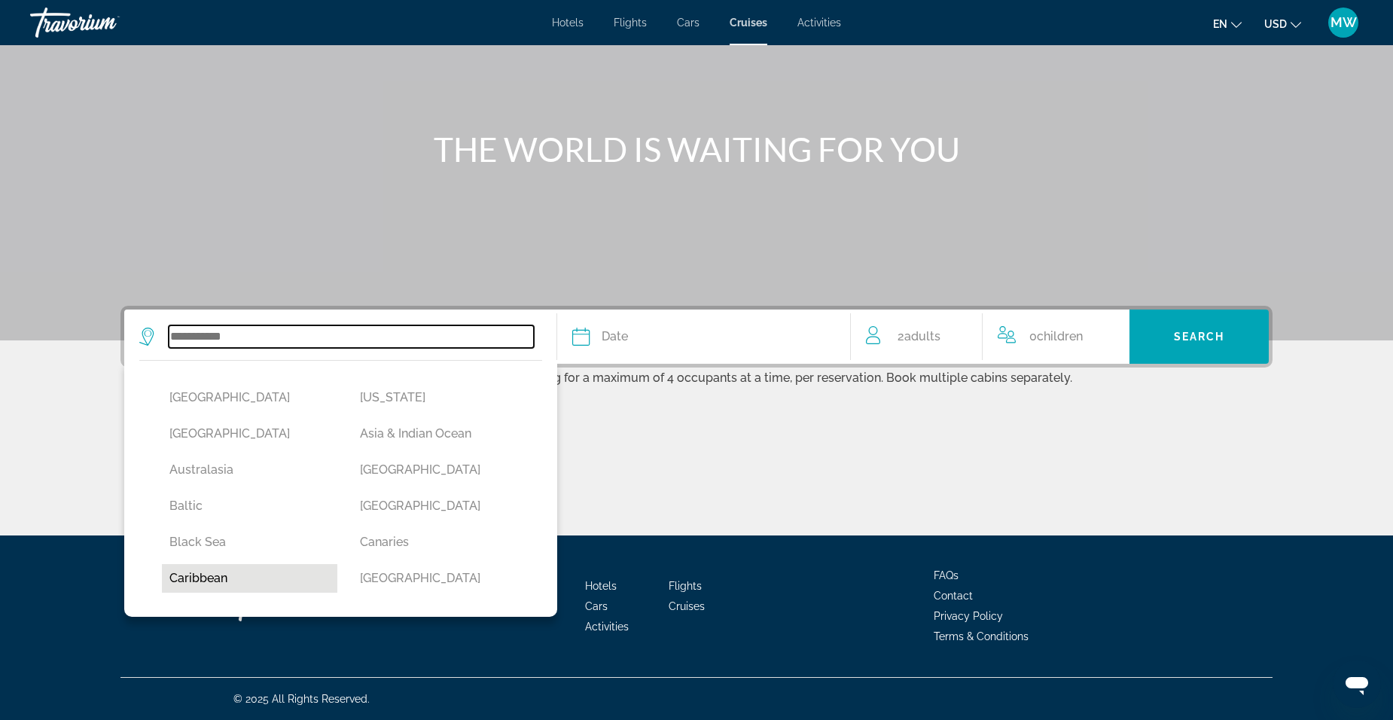
type input "*********"
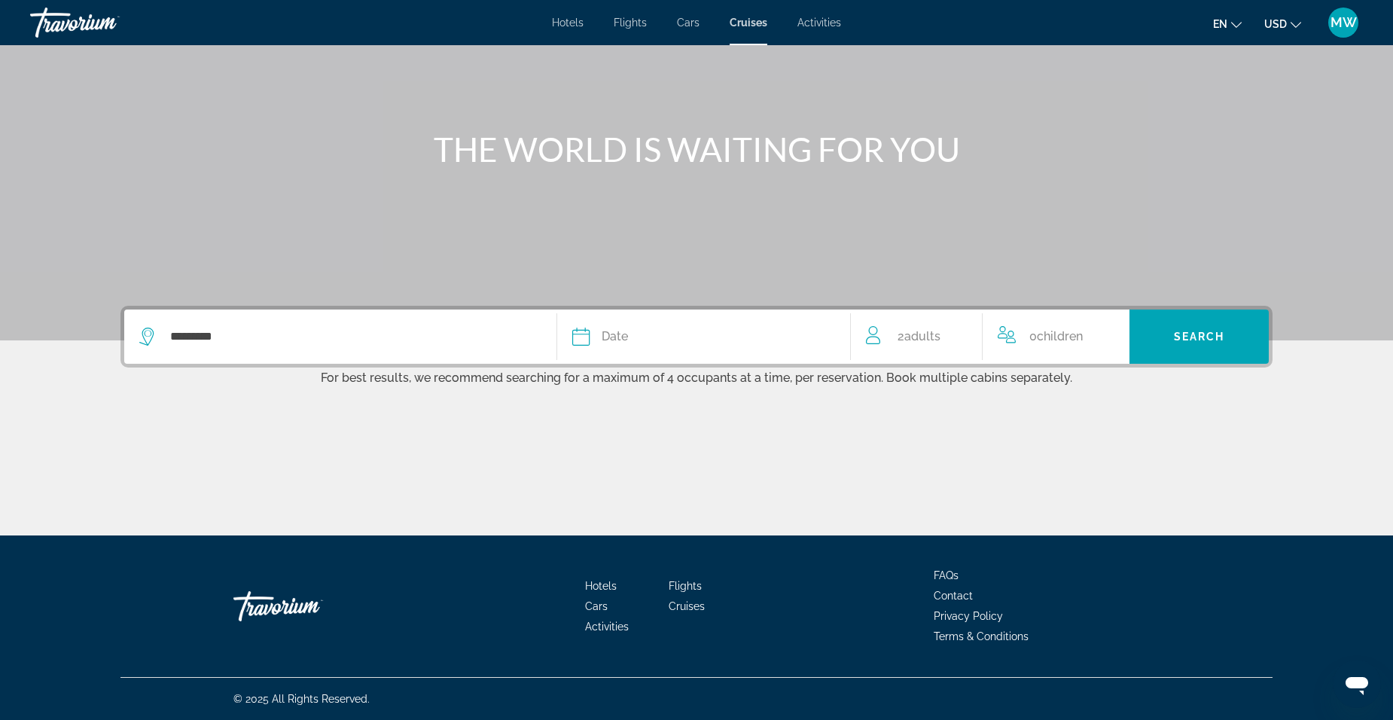
click at [600, 340] on div "Date" at bounding box center [703, 336] width 263 height 21
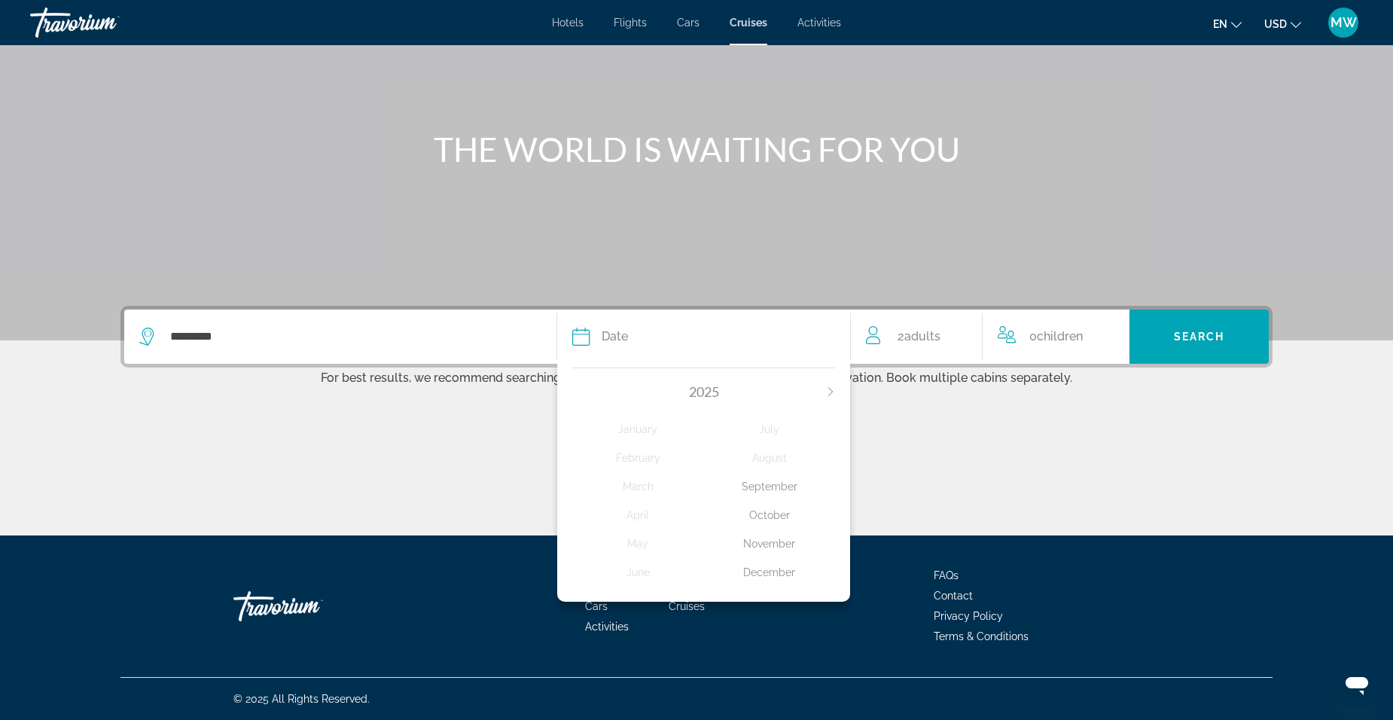
click at [753, 578] on div "December" at bounding box center [770, 572] width 132 height 27
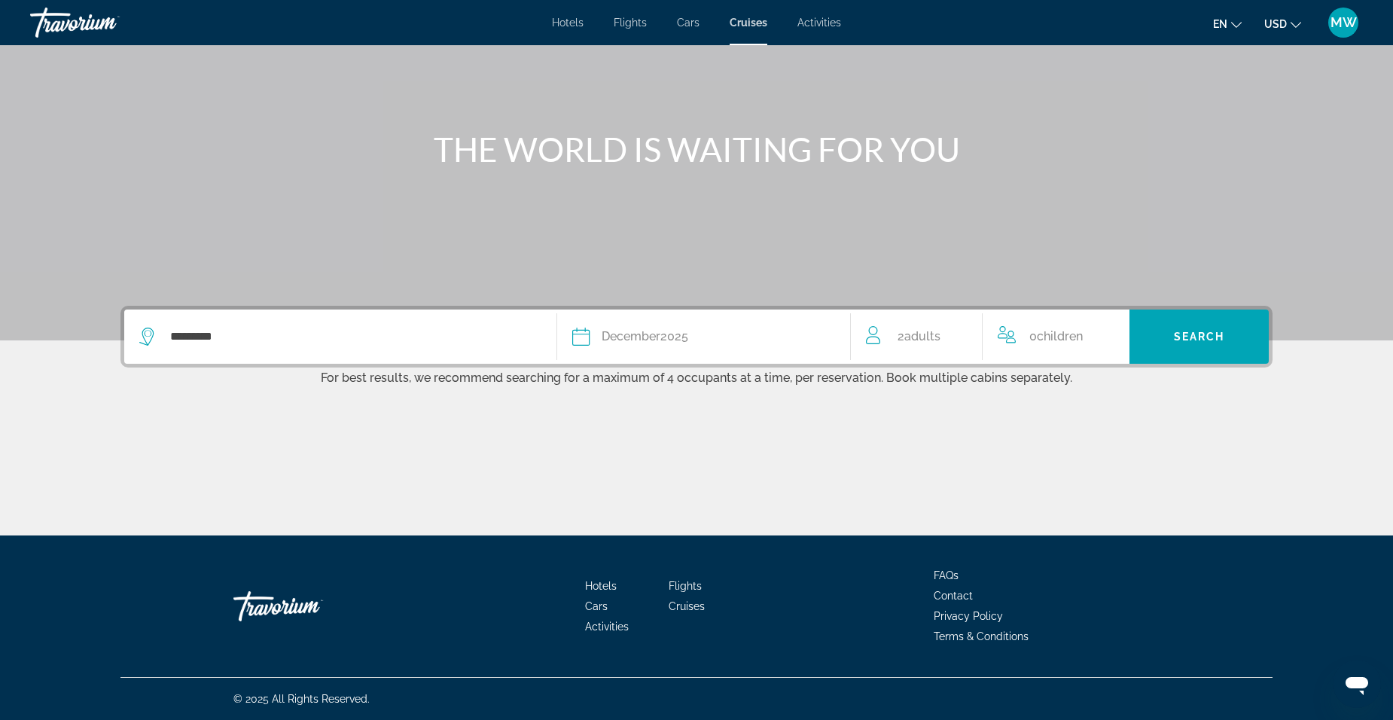
click at [1027, 342] on div "0 Child Children" at bounding box center [1056, 336] width 117 height 21
click at [1109, 337] on icon "Increment children" at bounding box center [1108, 334] width 14 height 18
click at [1097, 393] on icon "Travelers: 2 adults, 1 child" at bounding box center [1099, 394] width 8 height 4
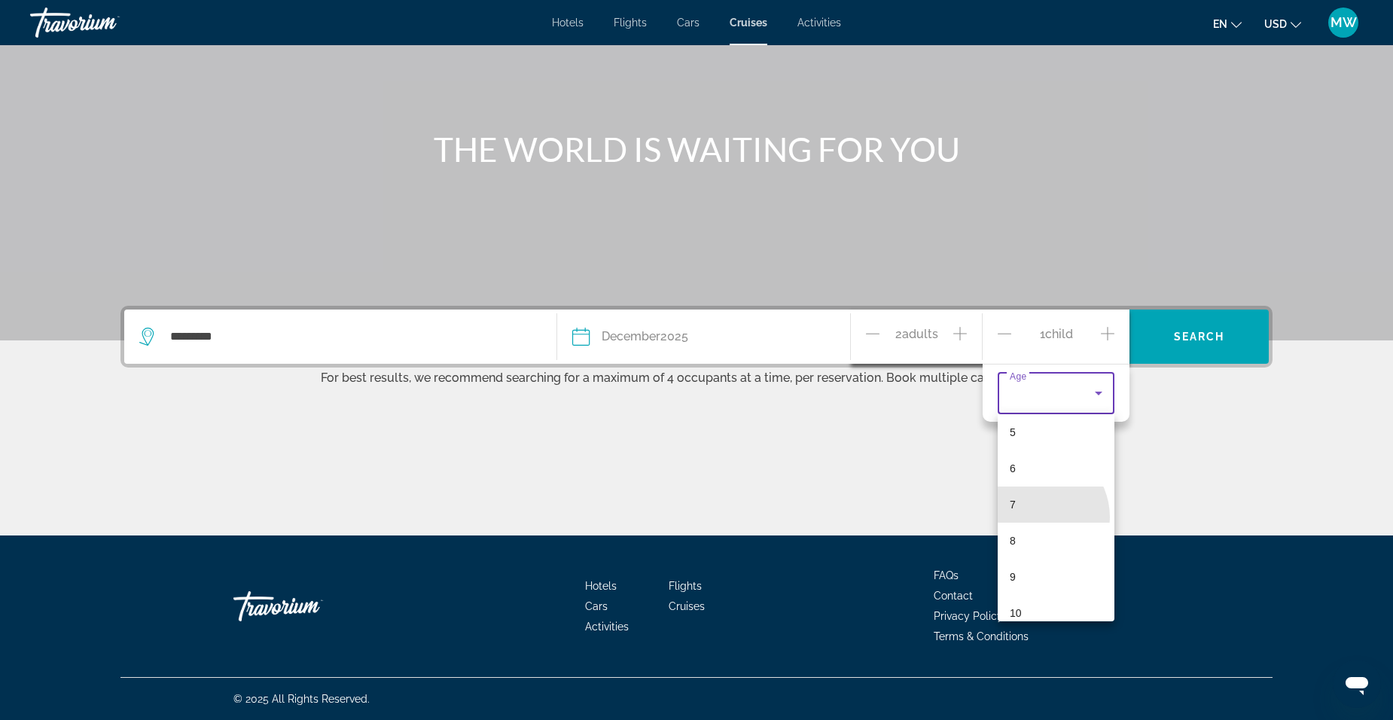
scroll to position [239, 0]
click at [1178, 463] on div at bounding box center [696, 360] width 1393 height 720
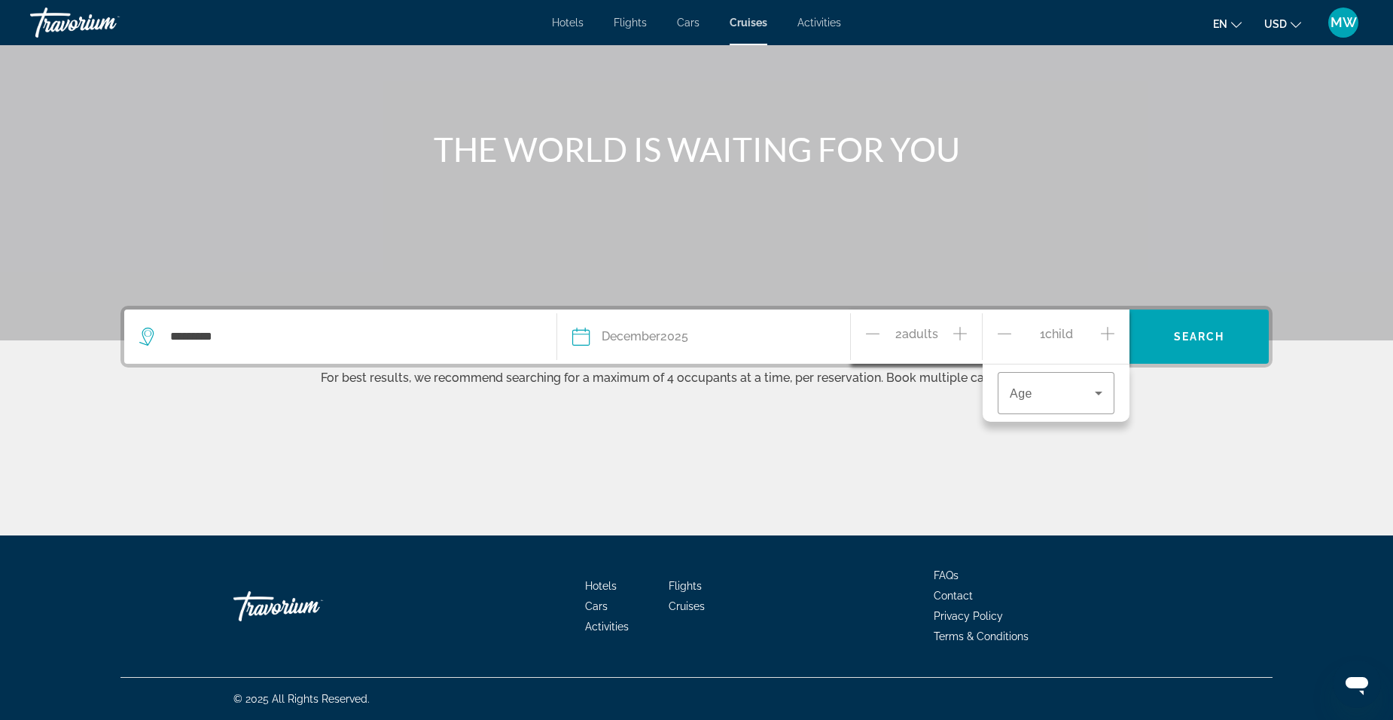
click at [1005, 335] on icon "Decrement children" at bounding box center [1005, 334] width 14 height 18
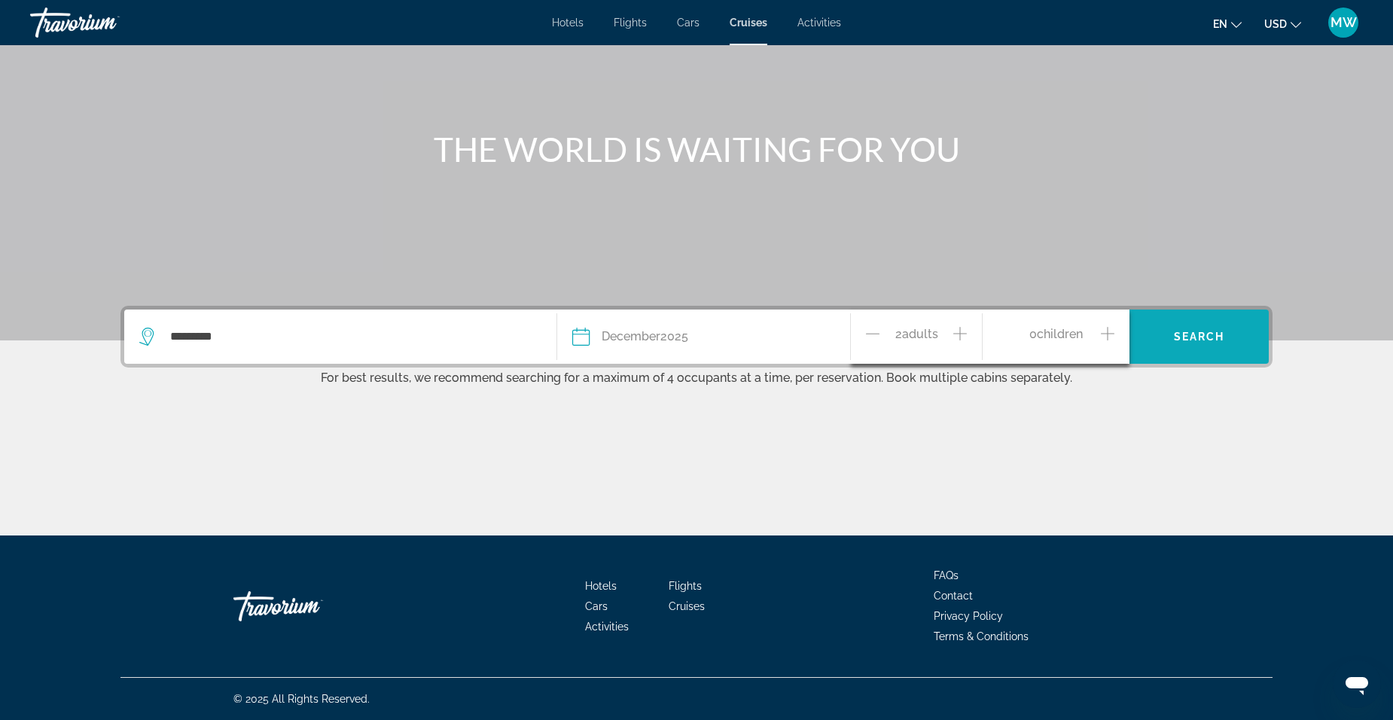
click at [1188, 336] on span "Search" at bounding box center [1199, 337] width 51 height 12
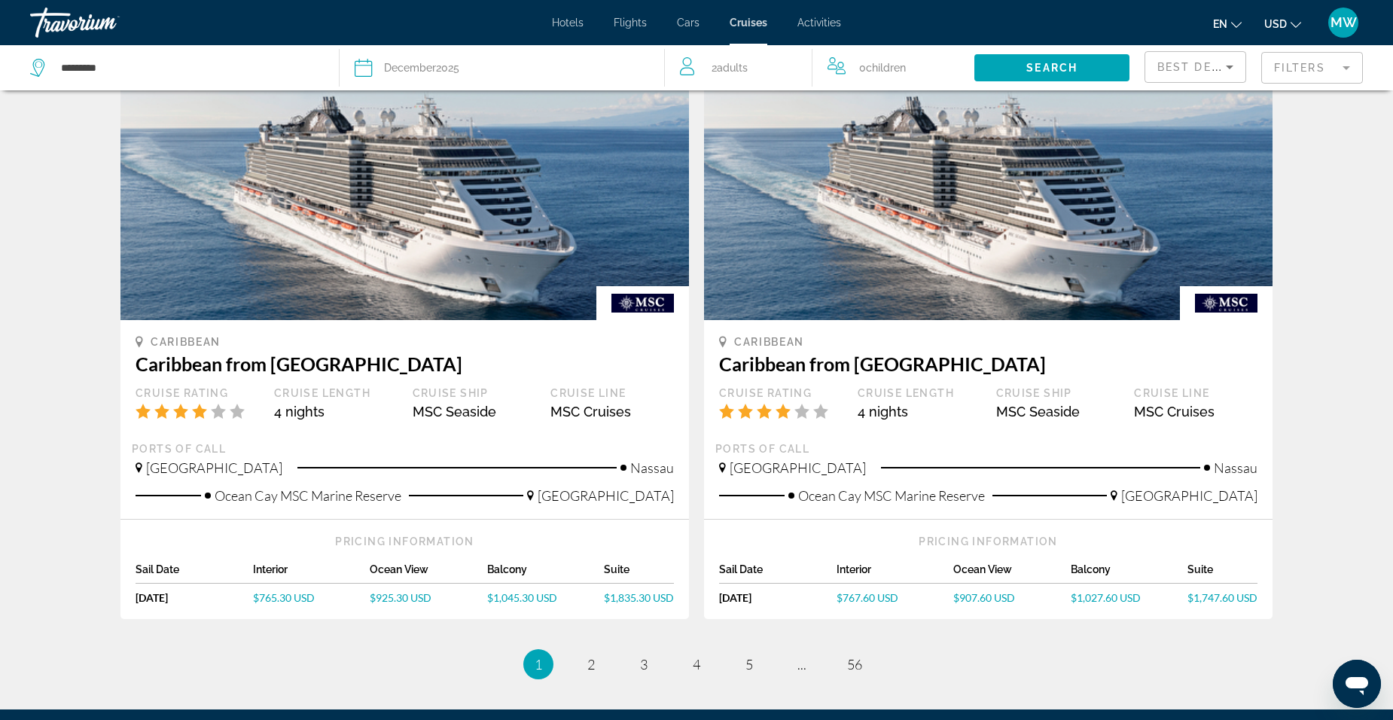
scroll to position [1319, 0]
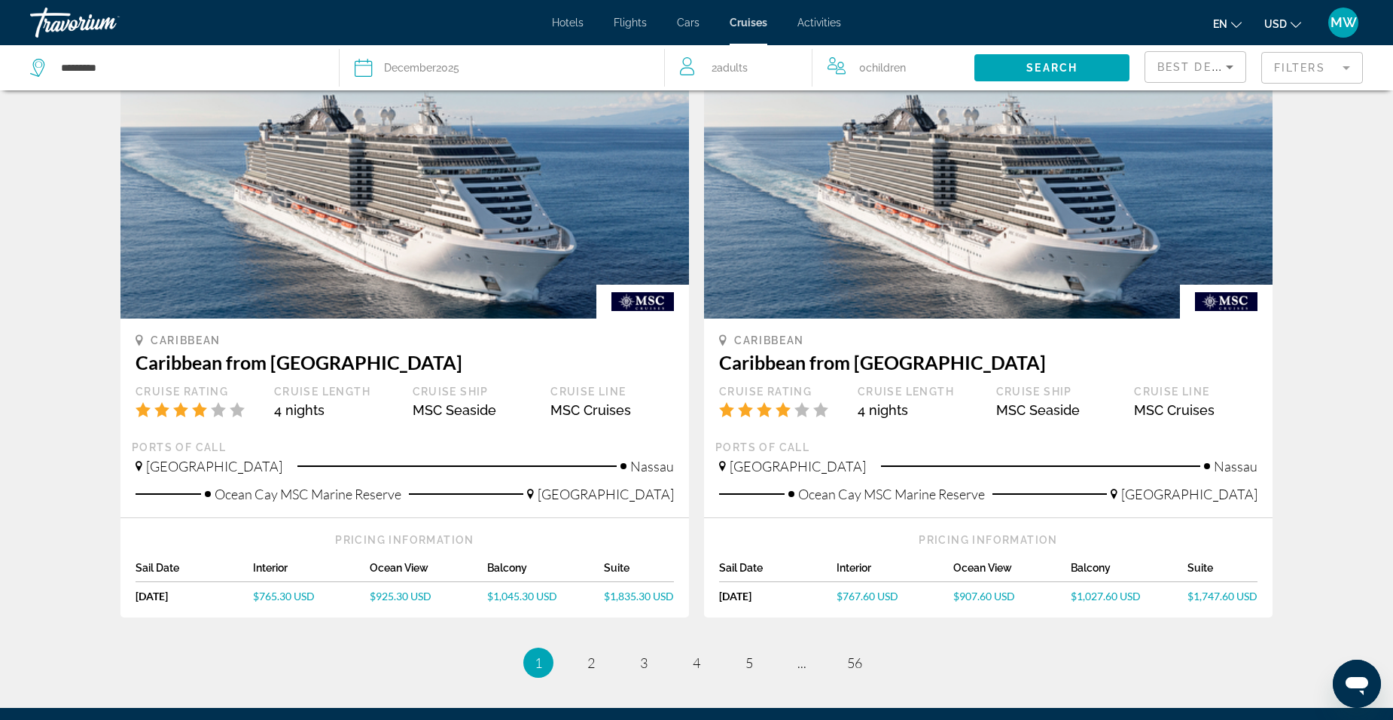
click at [597, 650] on link "page 2" at bounding box center [591, 663] width 26 height 26
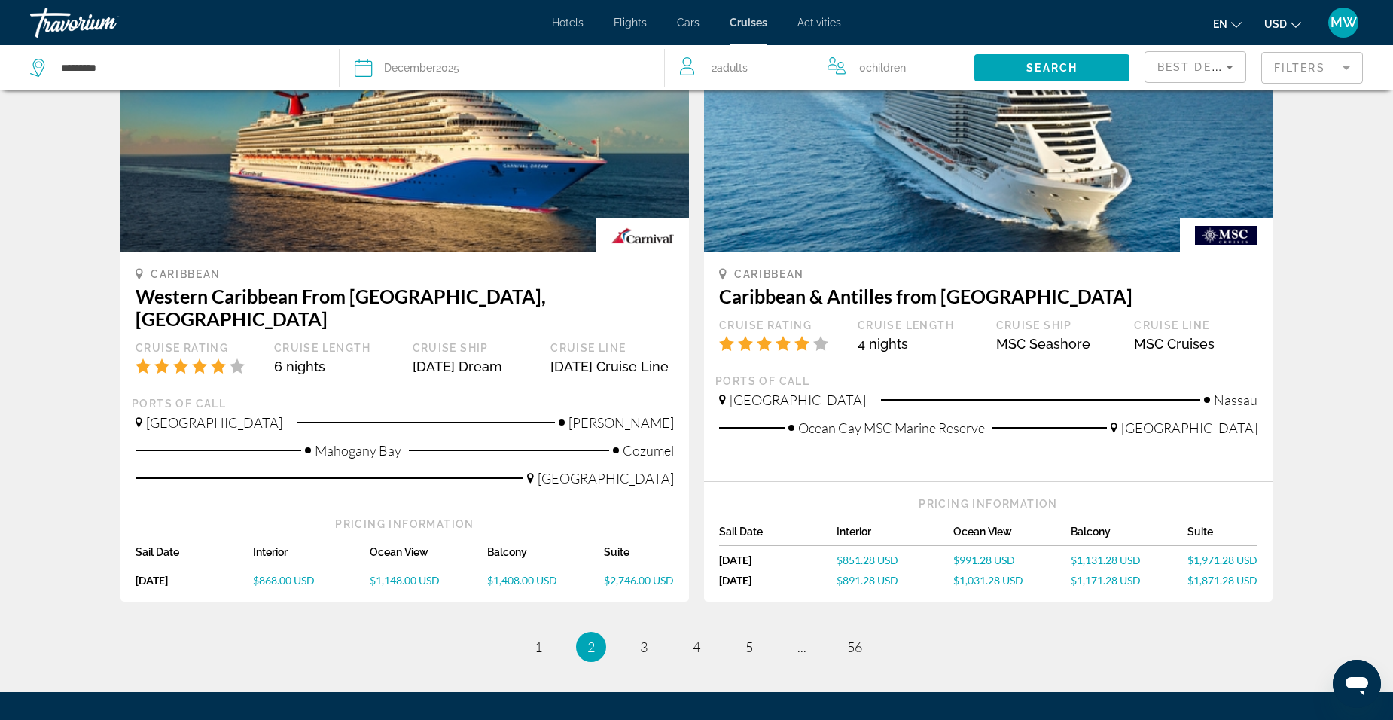
scroll to position [1356, 0]
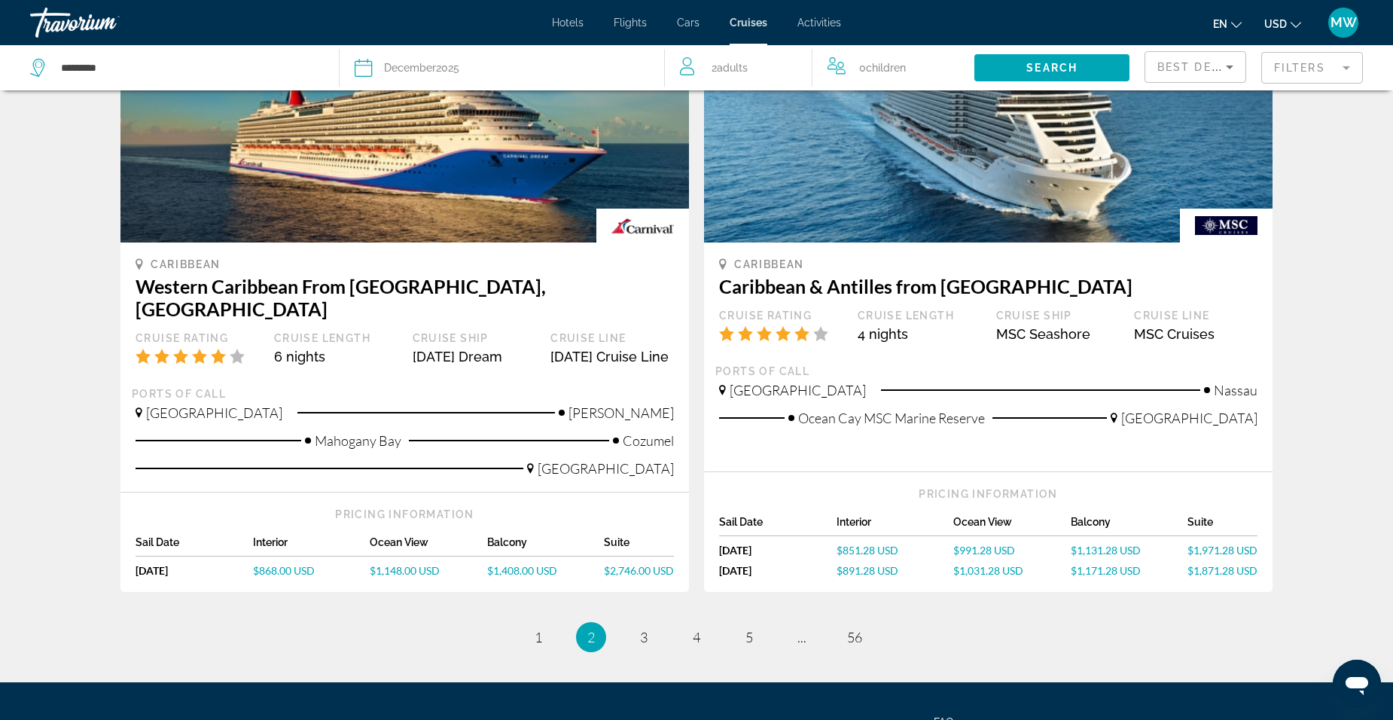
click at [638, 633] on link "page 3" at bounding box center [644, 637] width 26 height 26
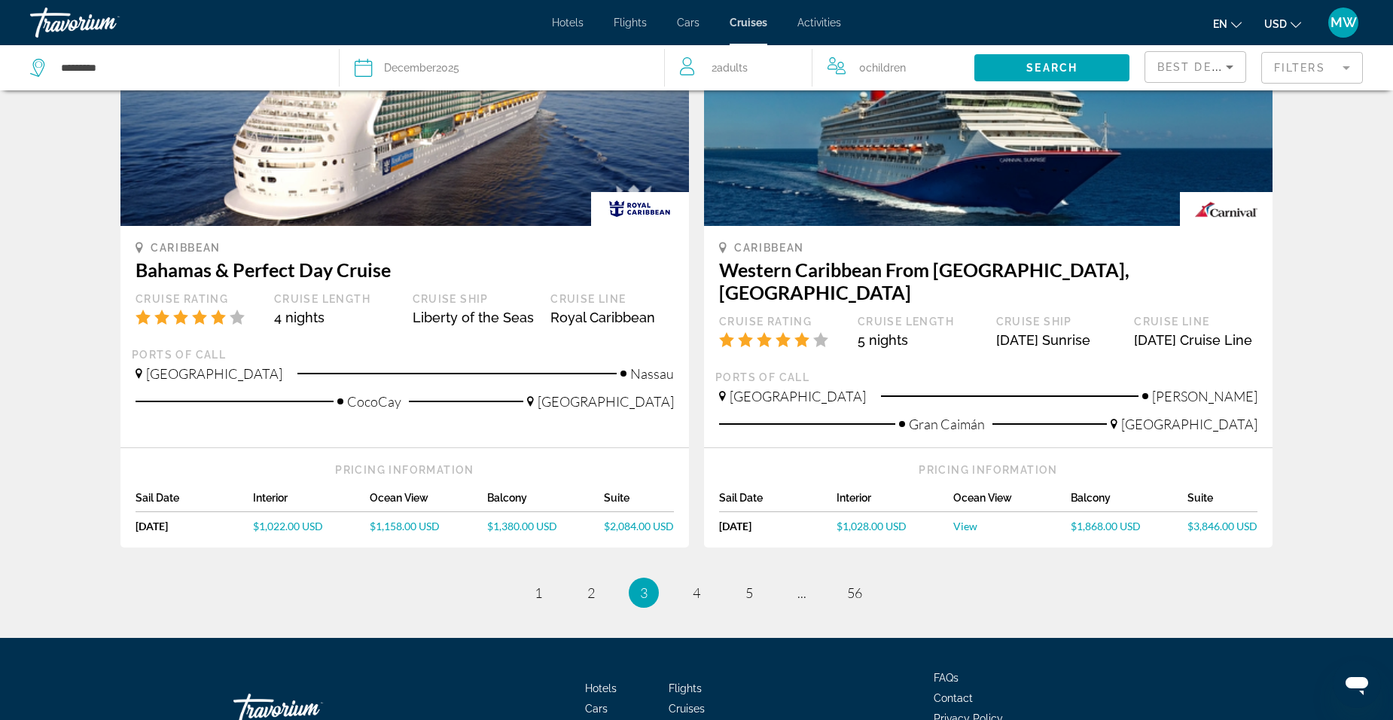
scroll to position [1471, 0]
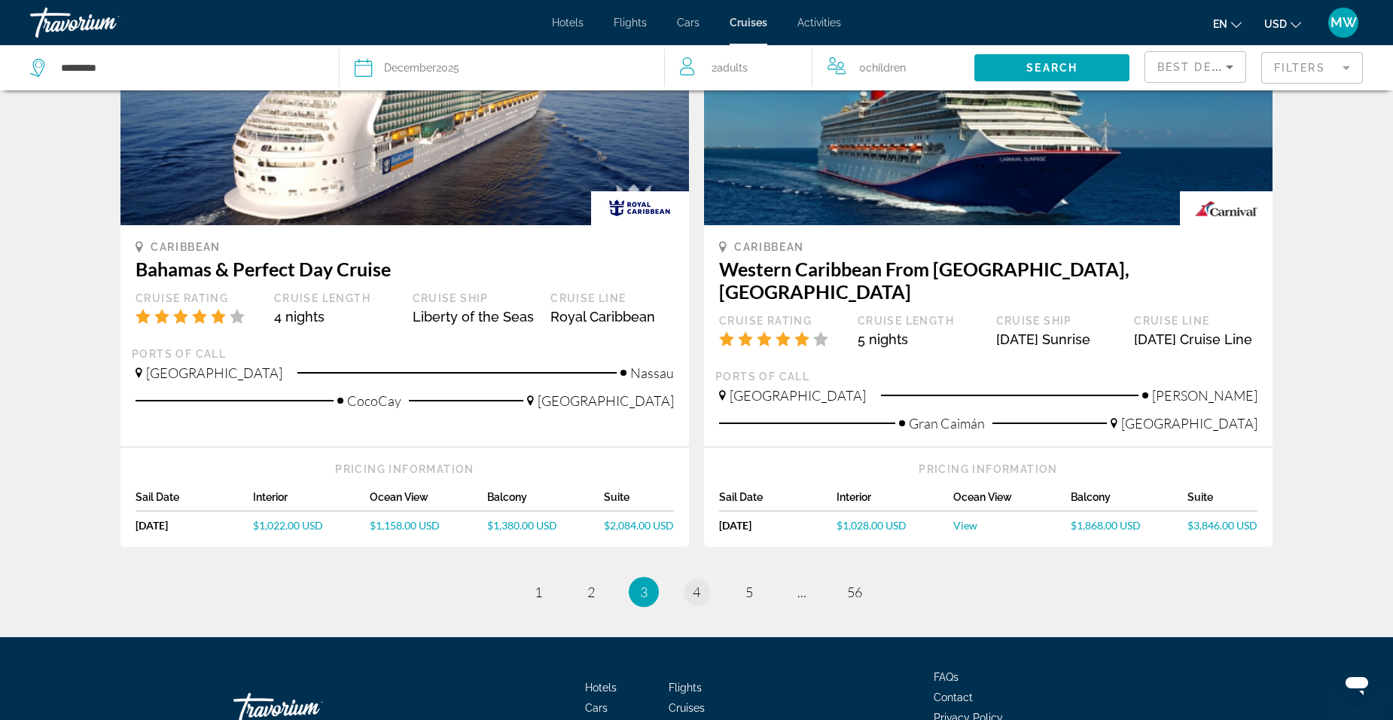
click at [704, 579] on link "page 4" at bounding box center [697, 592] width 26 height 26
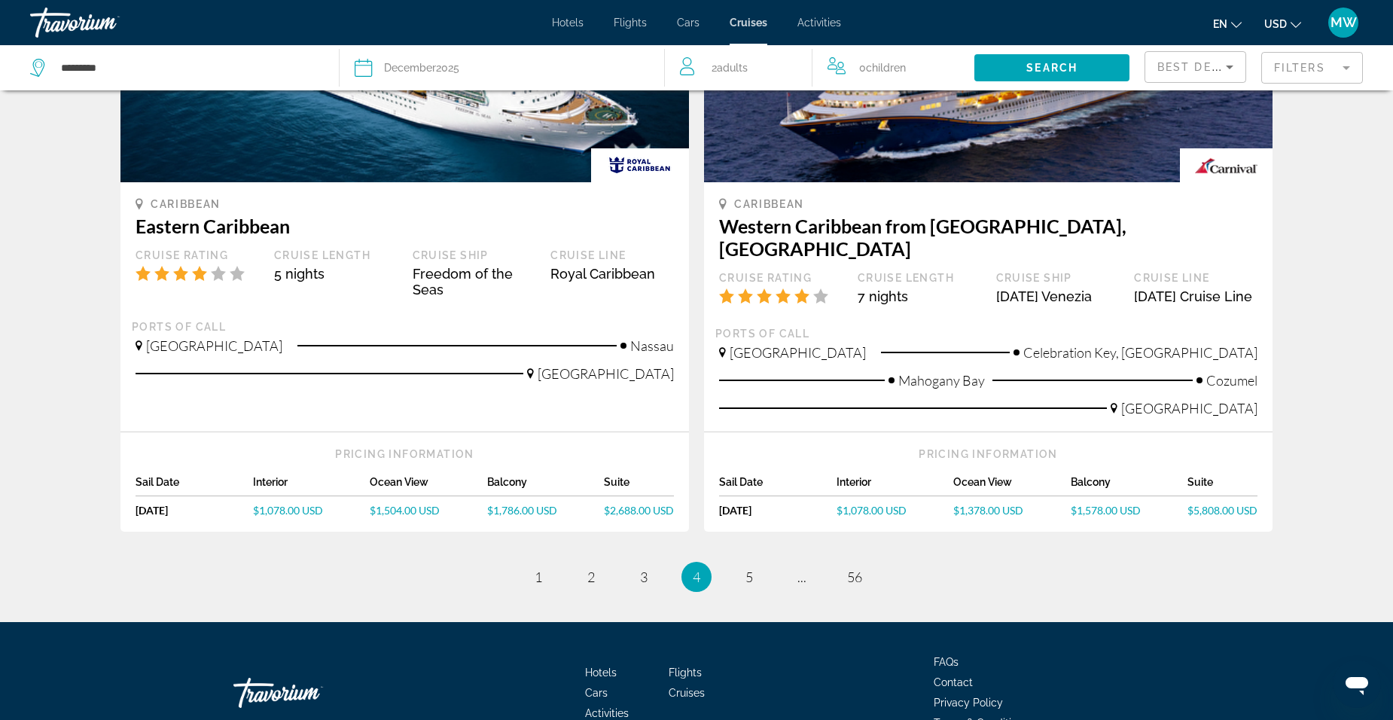
scroll to position [1493, 0]
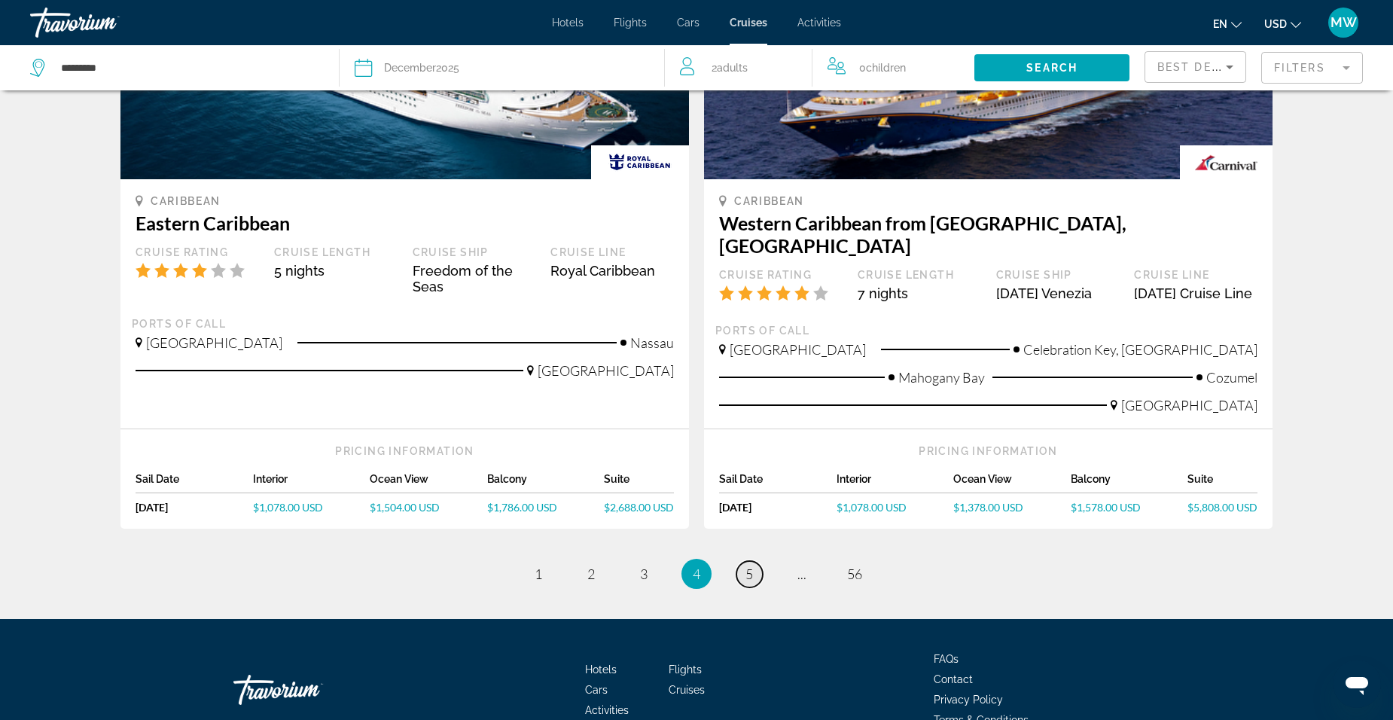
click at [749, 566] on span "5" at bounding box center [750, 574] width 8 height 17
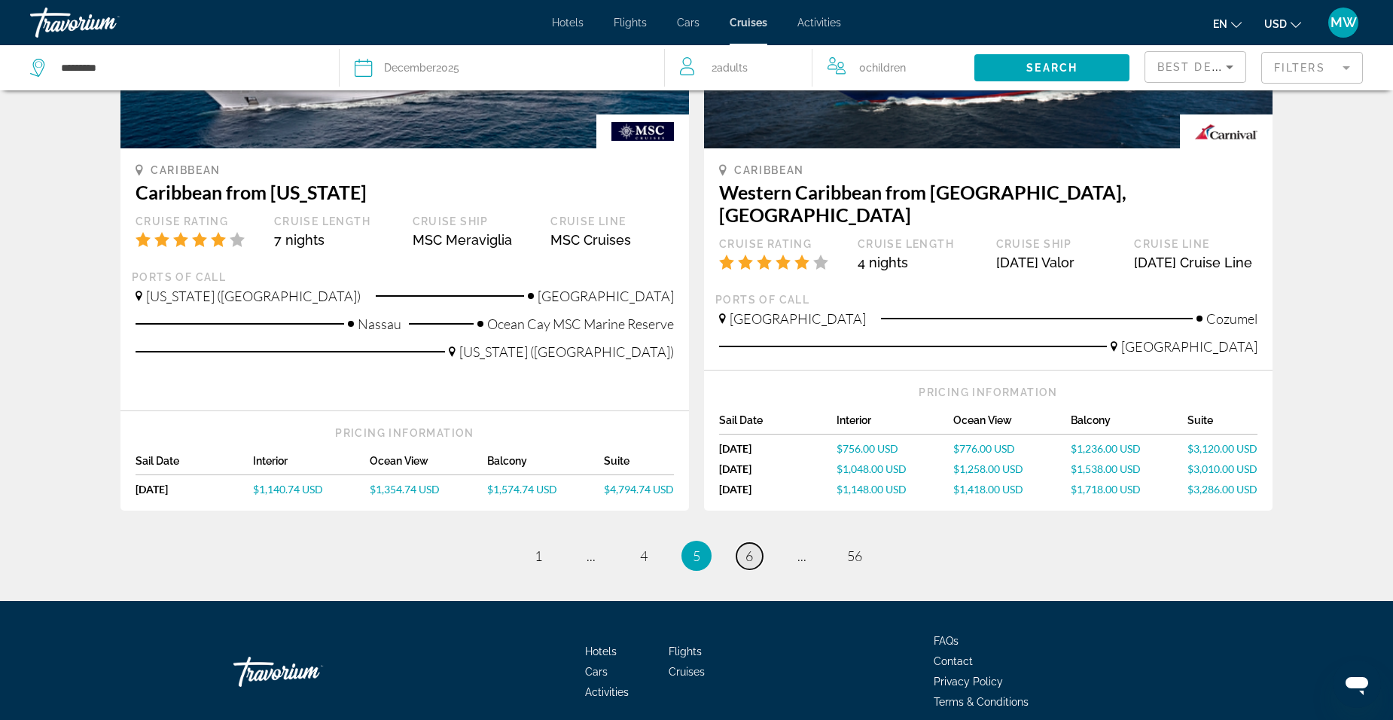
scroll to position [1536, 0]
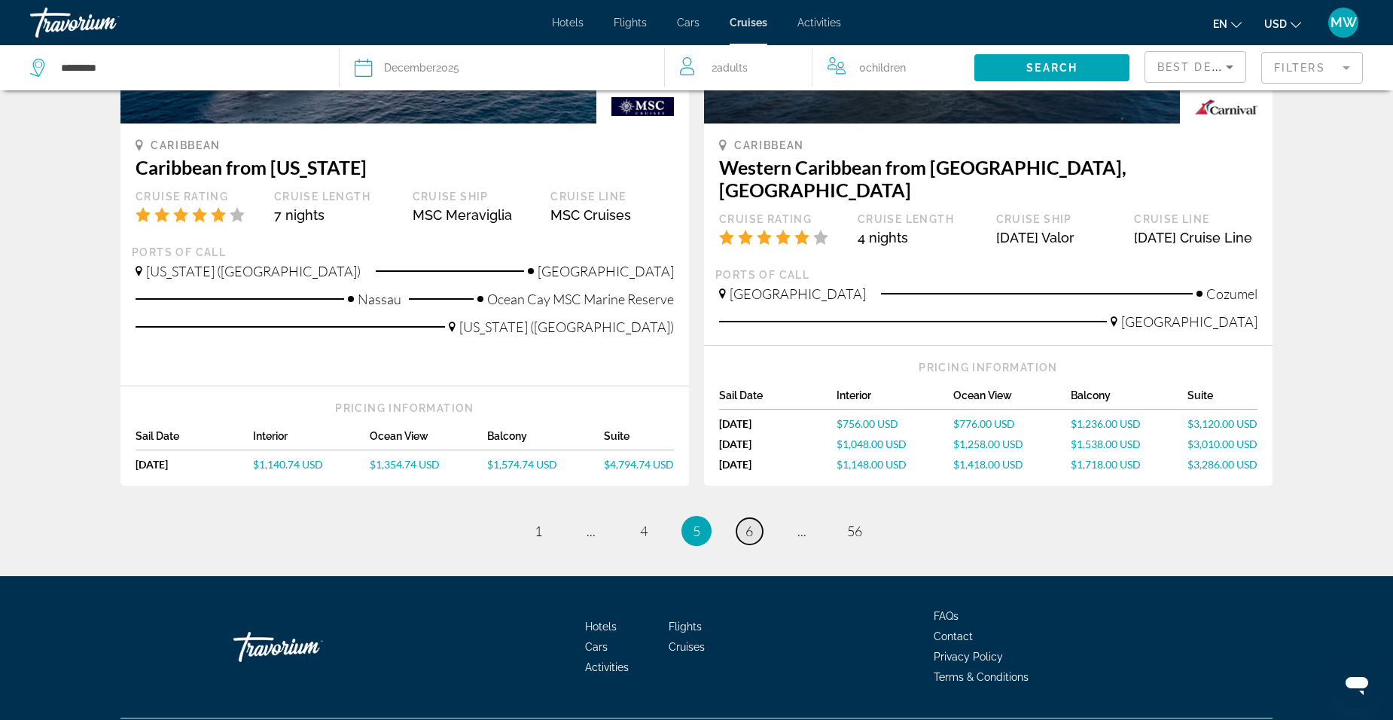
click at [758, 518] on link "page 6" at bounding box center [750, 531] width 26 height 26
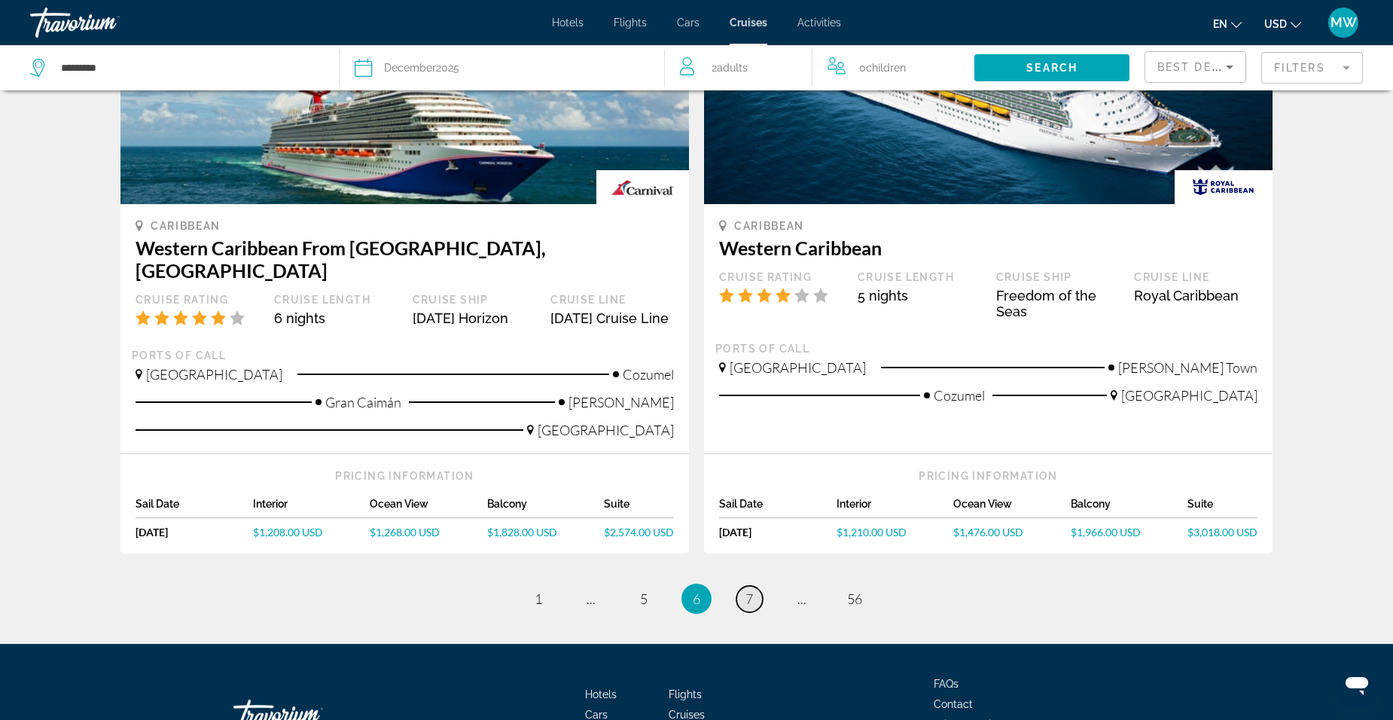
scroll to position [1454, 0]
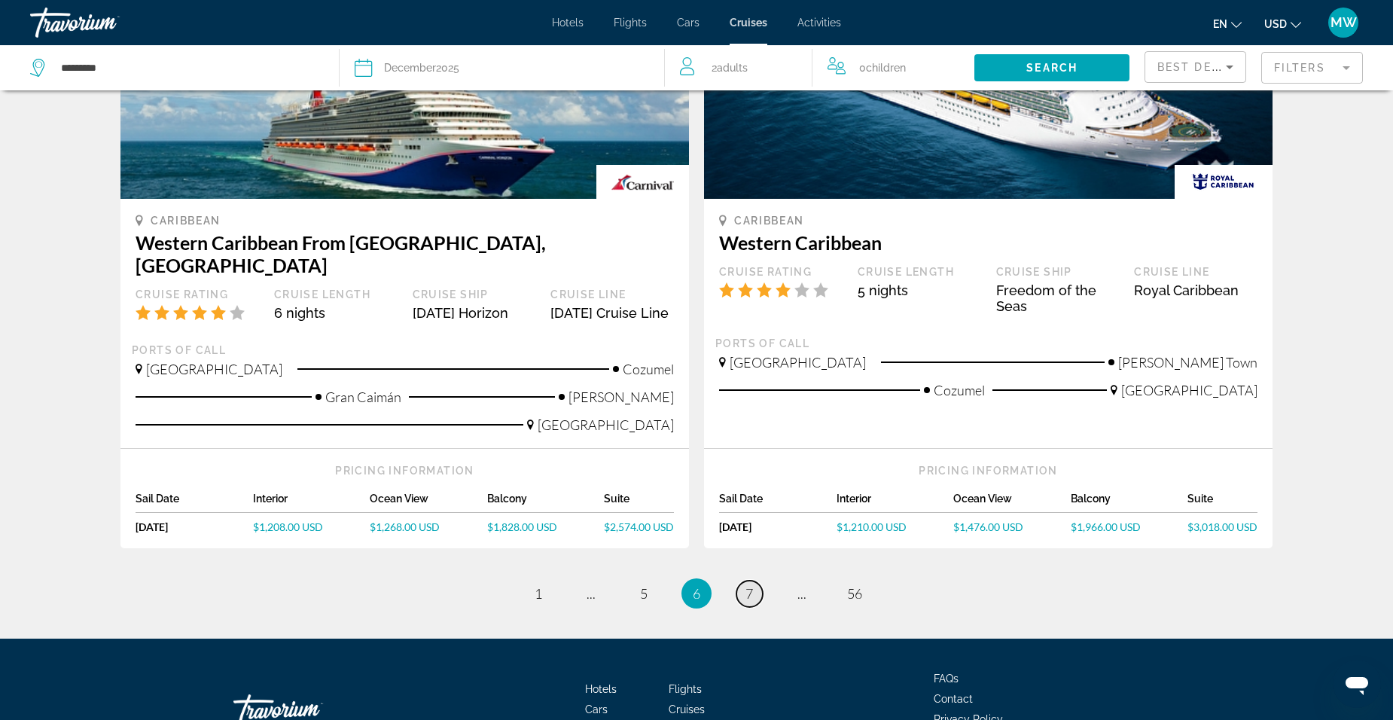
click at [758, 581] on link "page 7" at bounding box center [750, 594] width 26 height 26
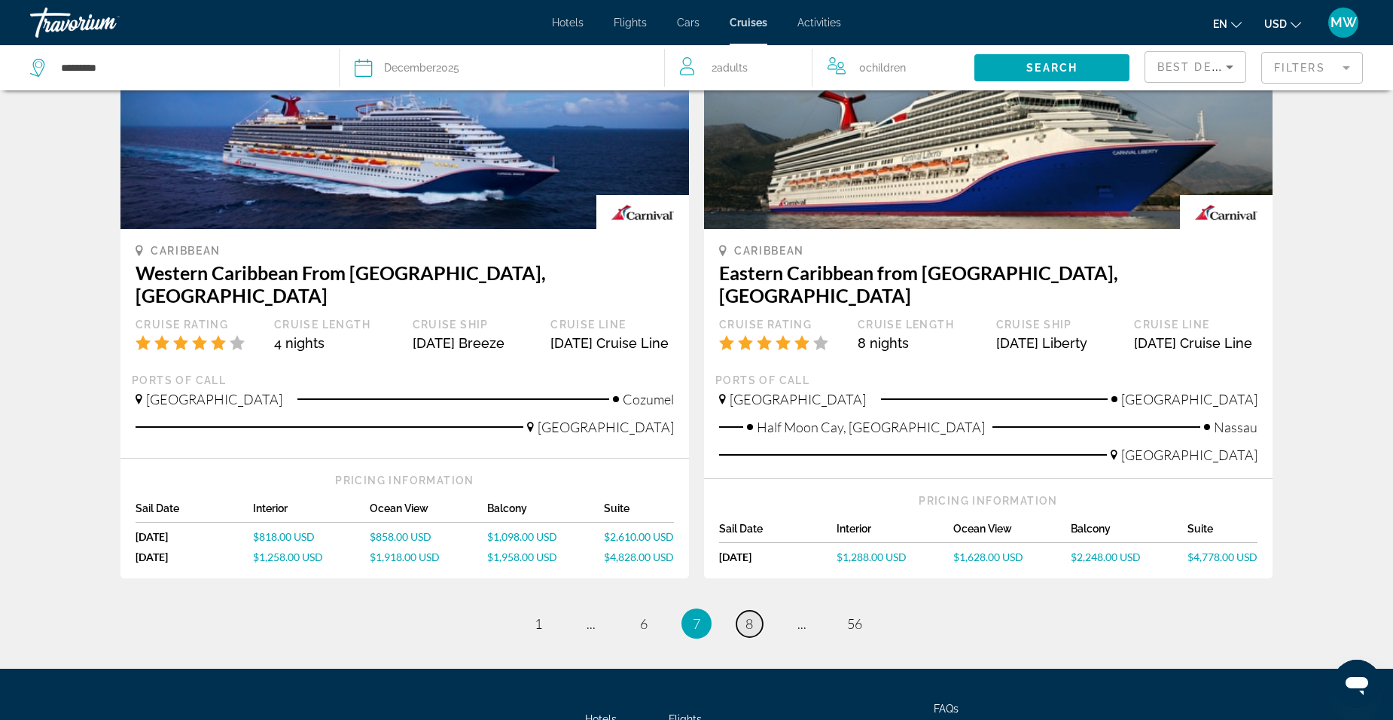
scroll to position [1454, 0]
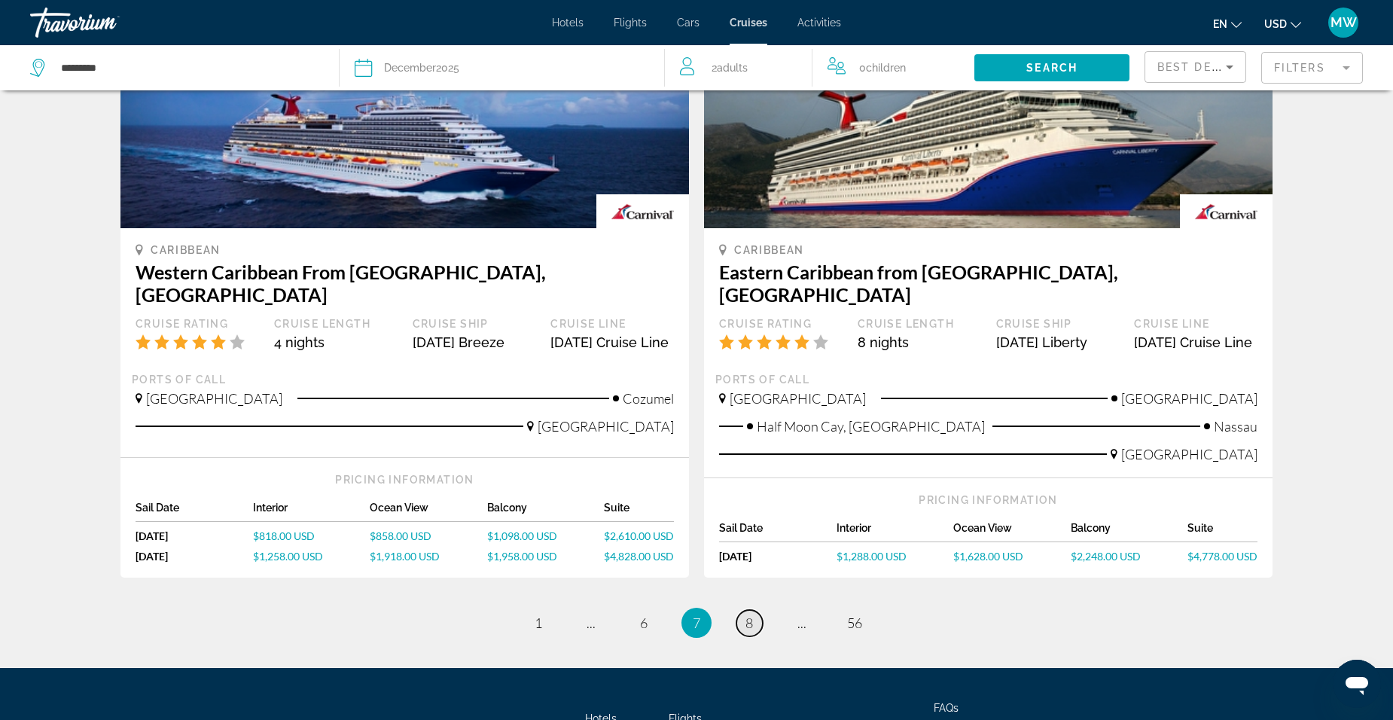
click at [751, 615] on span "8" at bounding box center [750, 623] width 8 height 17
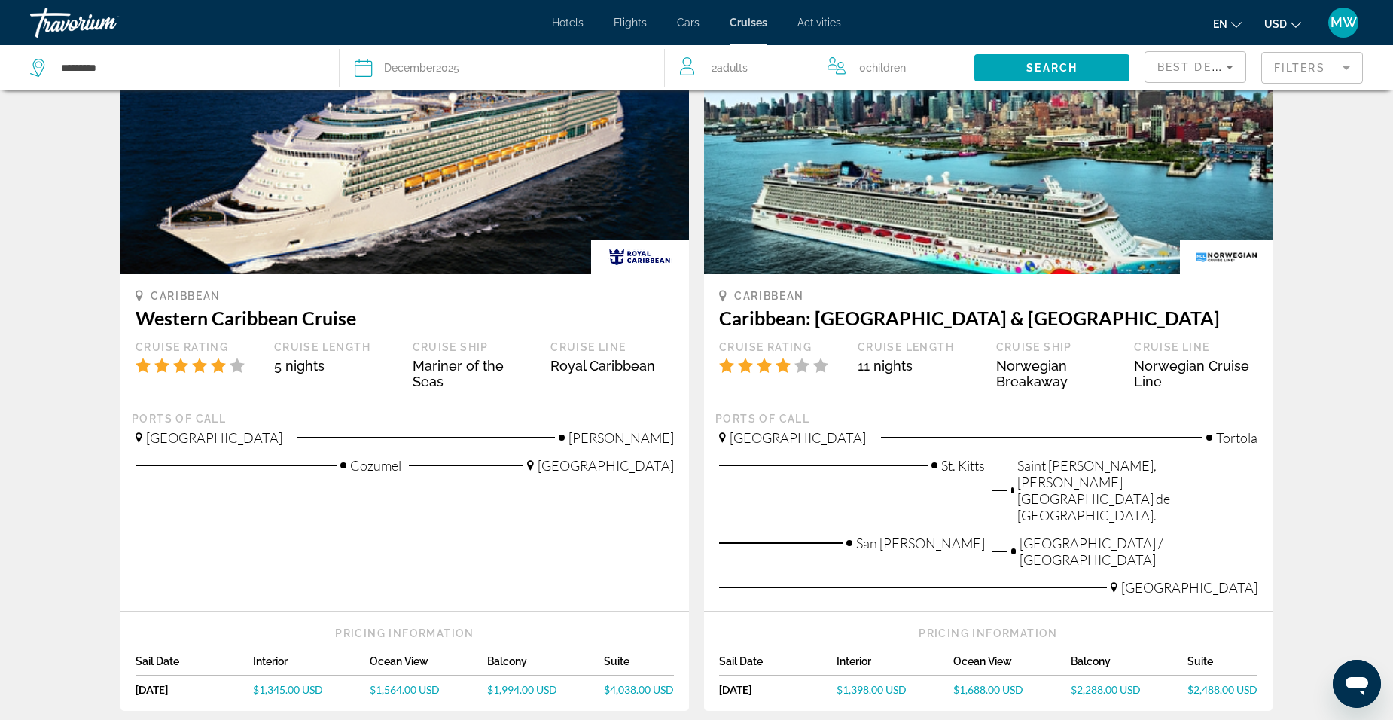
scroll to position [1521, 0]
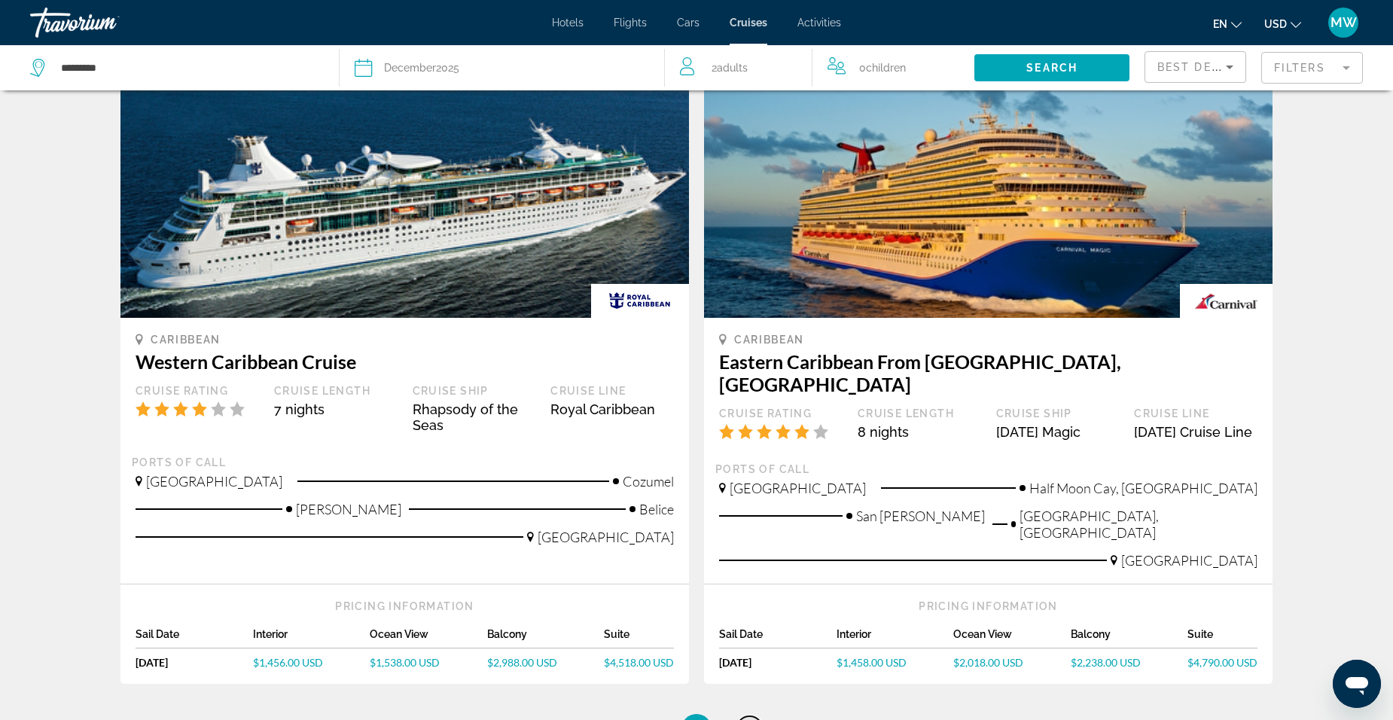
scroll to position [1481, 0]
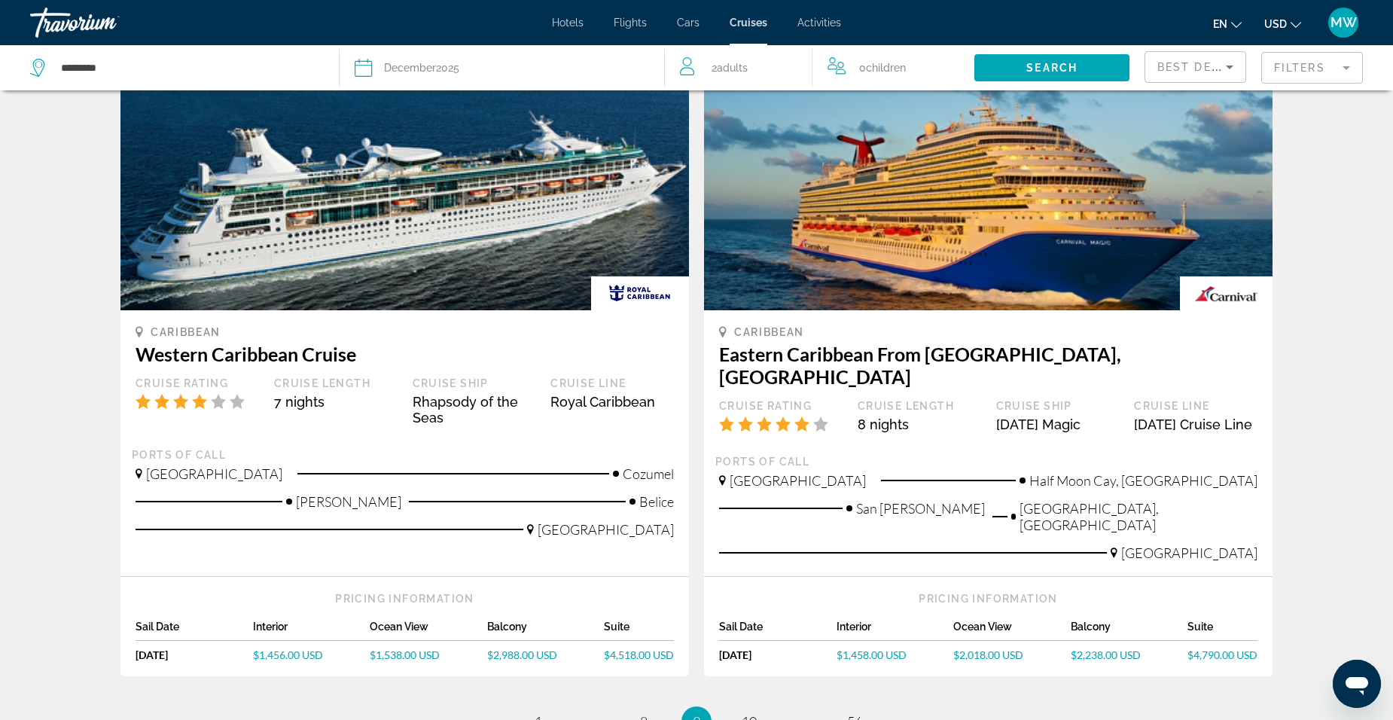
click at [776, 706] on ul "9 / 56 page 1 page ... page 8 You're on page 9 page 10 page ... page 56" at bounding box center [697, 721] width 1152 height 30
click at [752, 713] on span "10" at bounding box center [749, 721] width 15 height 17
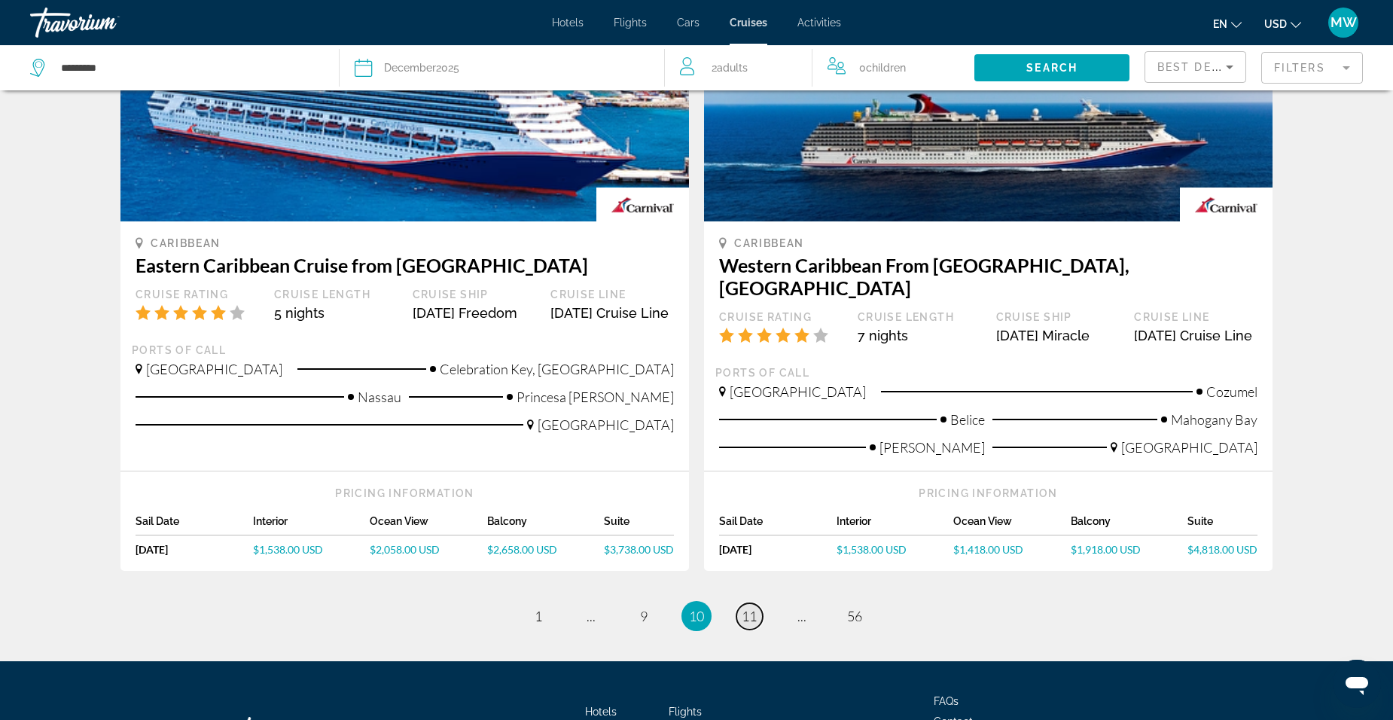
scroll to position [1454, 0]
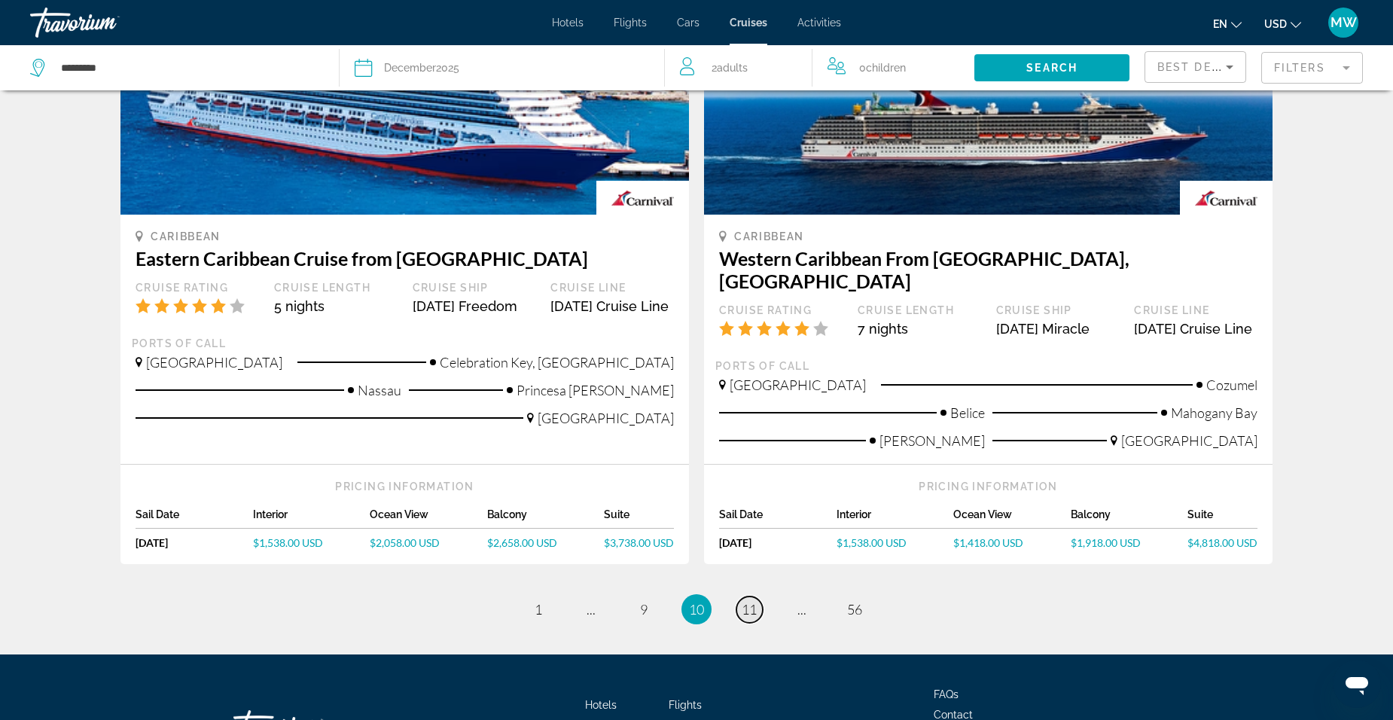
click at [760, 597] on link "page 11" at bounding box center [750, 610] width 26 height 26
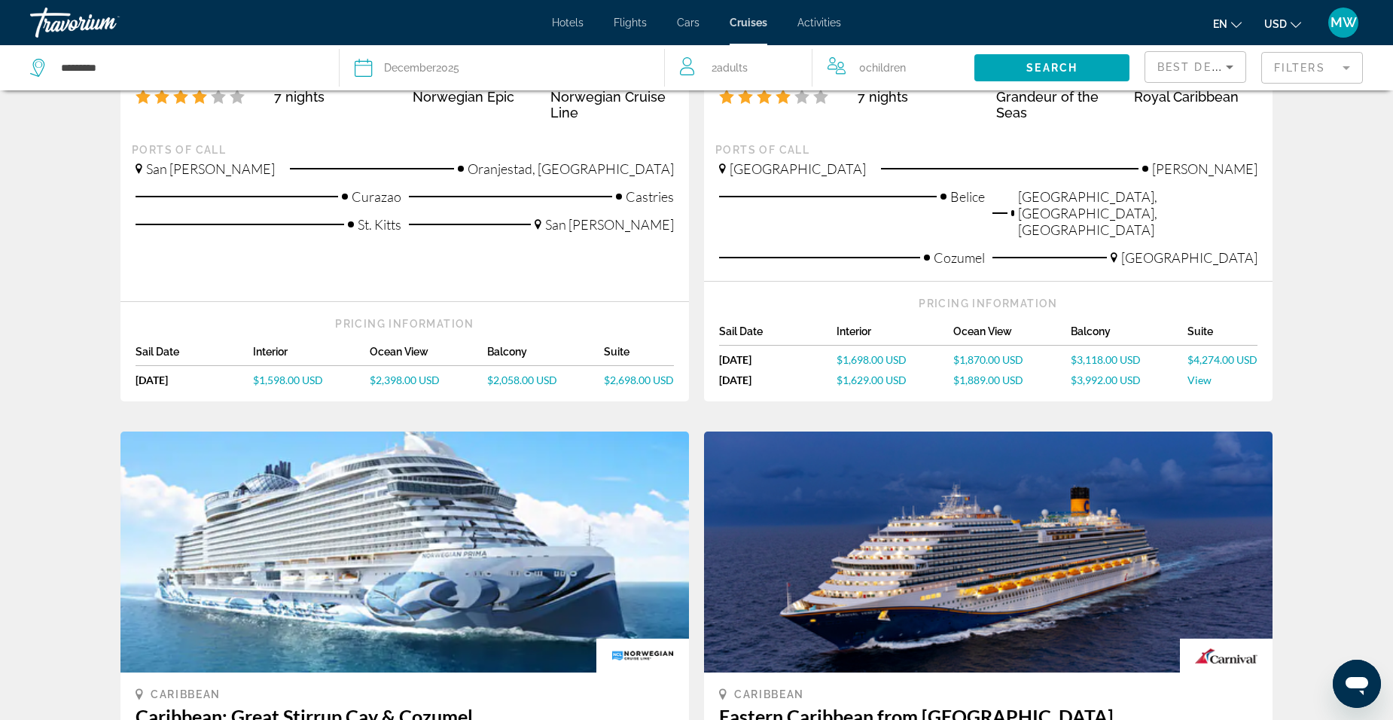
scroll to position [1164, 0]
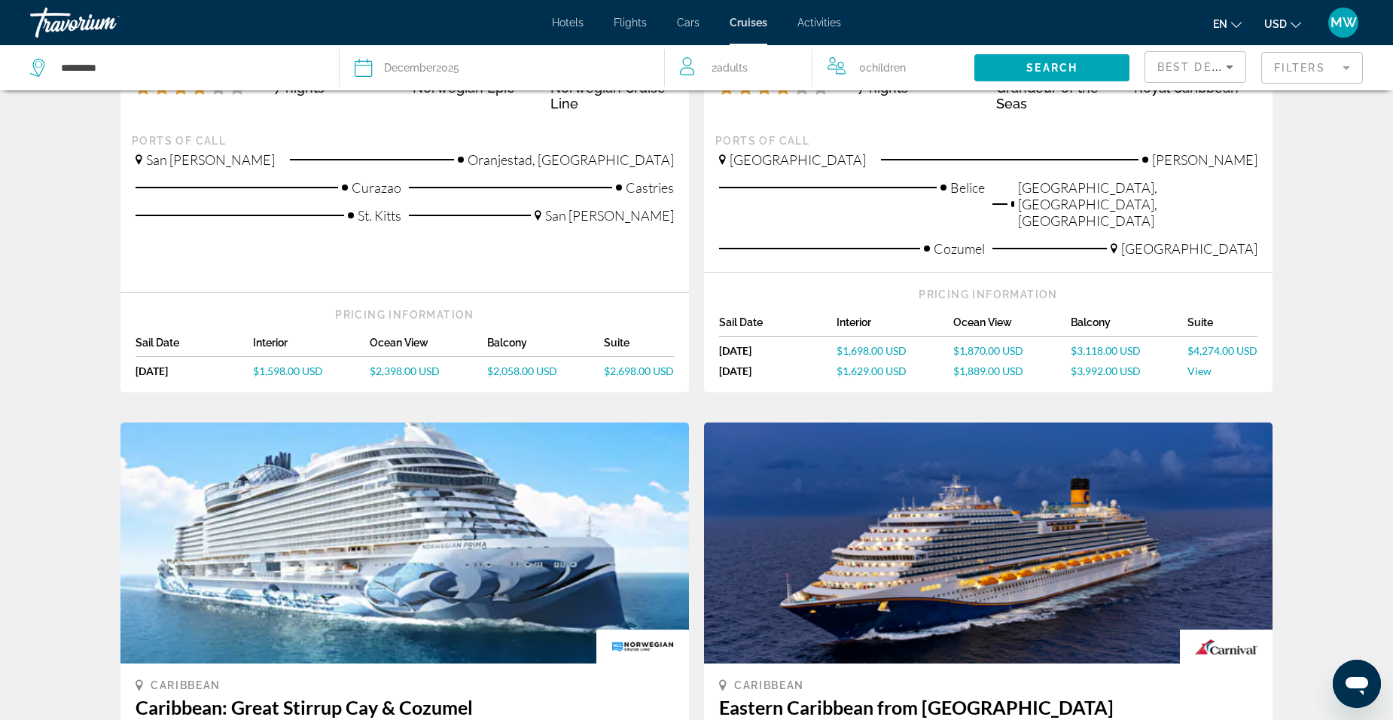
click at [1347, 75] on mat-form-field "Filters" at bounding box center [1313, 68] width 102 height 32
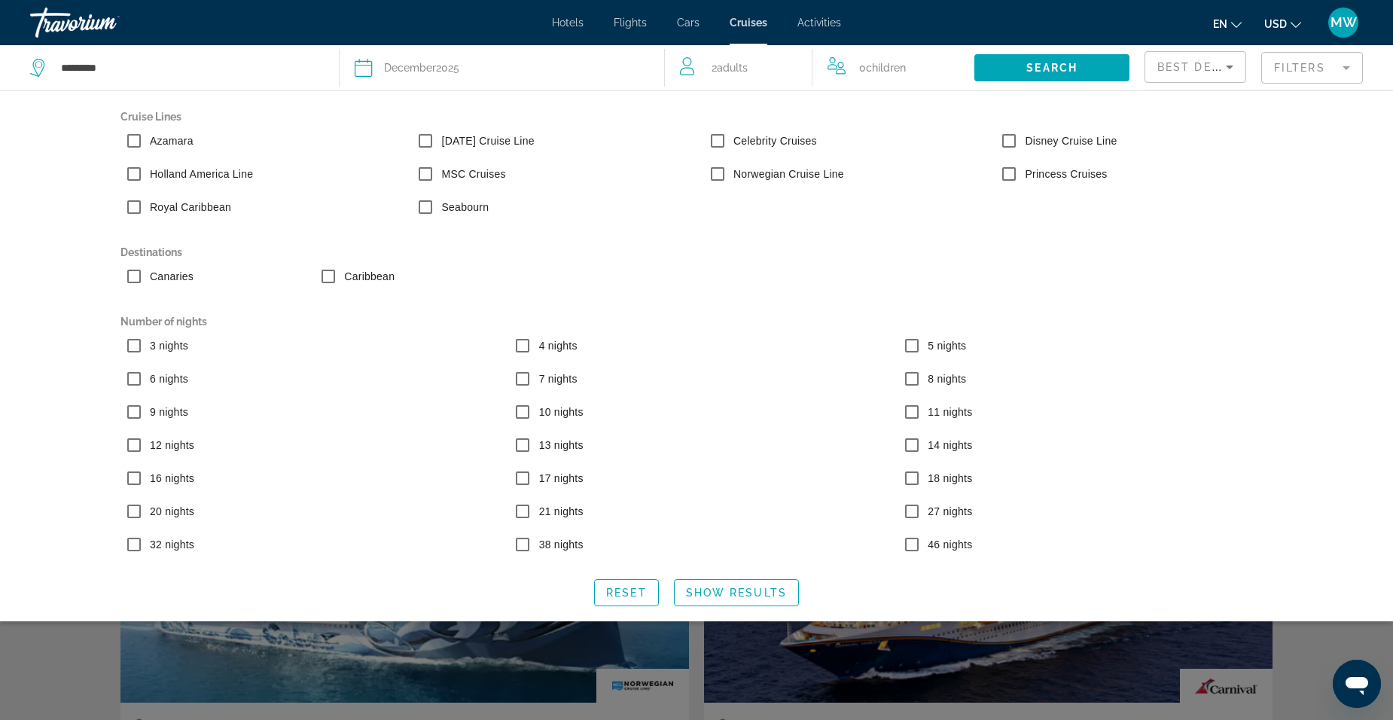
scroll to position [1129, 0]
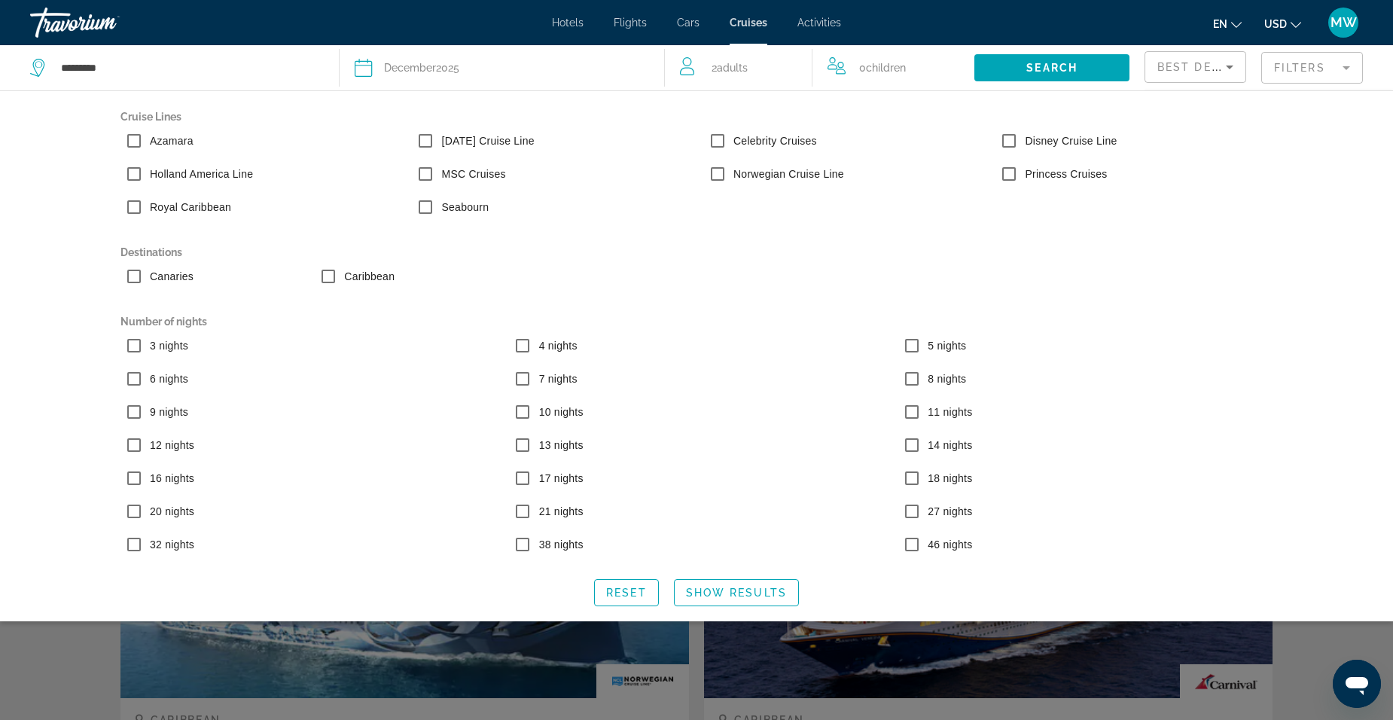
click at [64, 670] on div "Search widget" at bounding box center [696, 469] width 1393 height 502
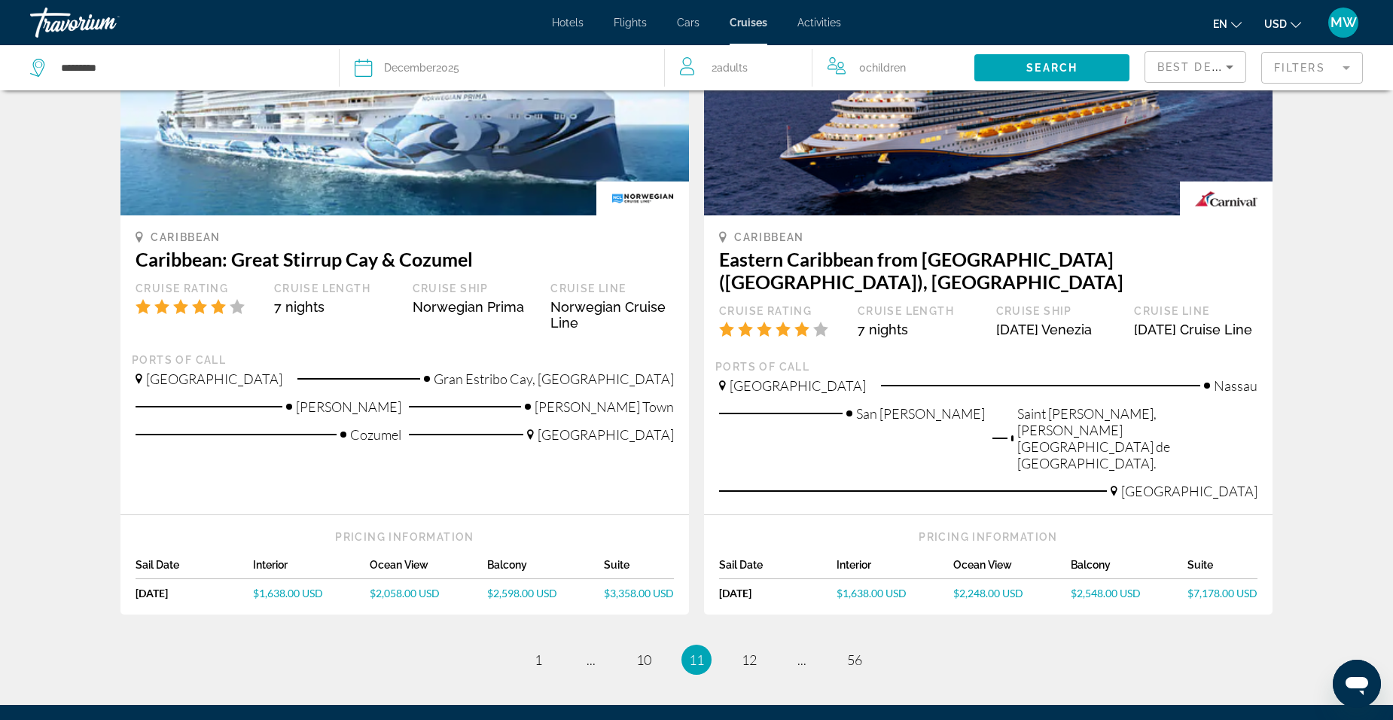
scroll to position [1613, 0]
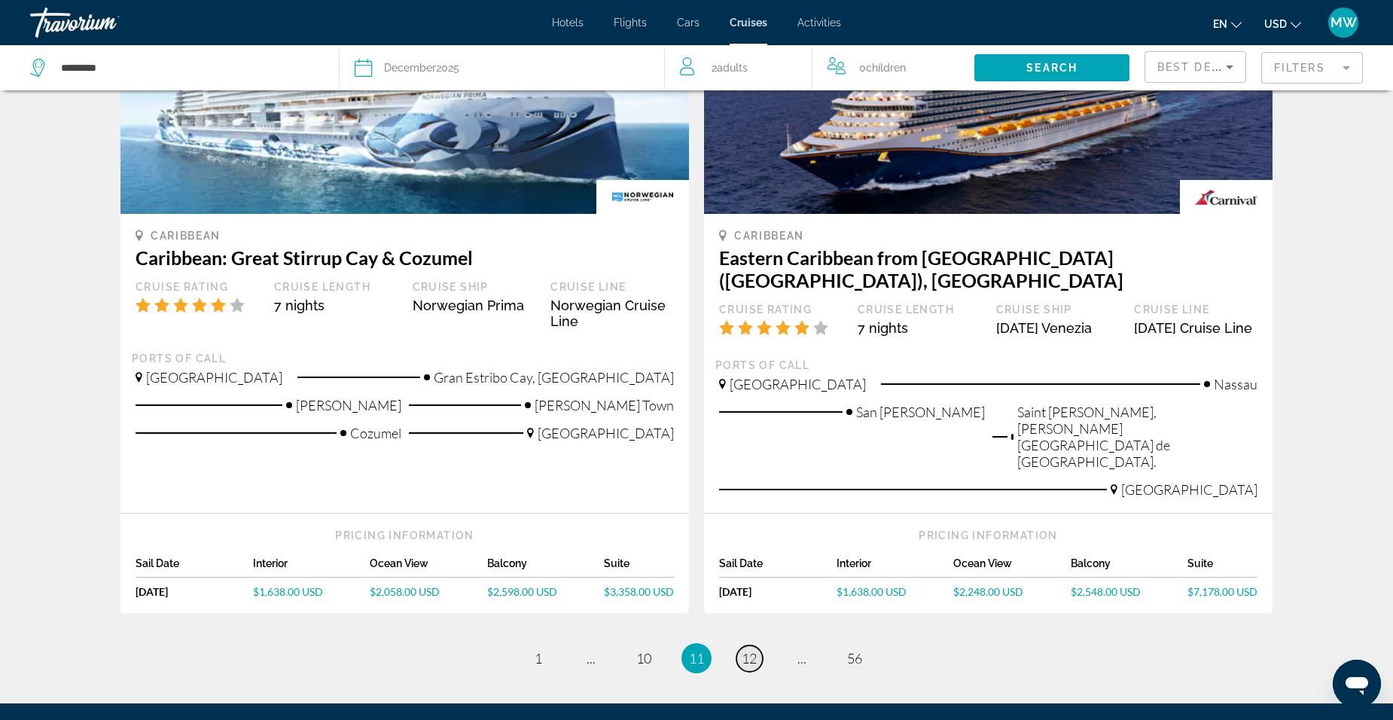
click at [754, 645] on link "page 12" at bounding box center [750, 658] width 26 height 26
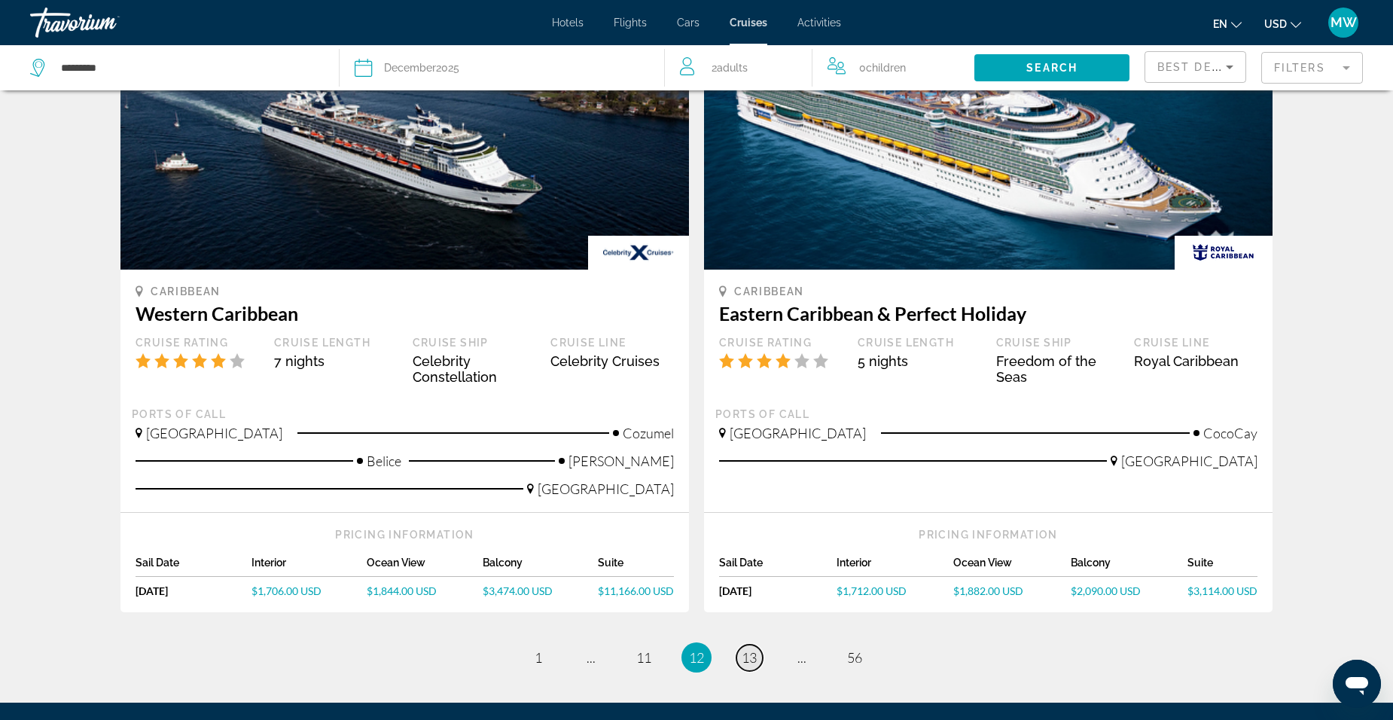
scroll to position [1408, 0]
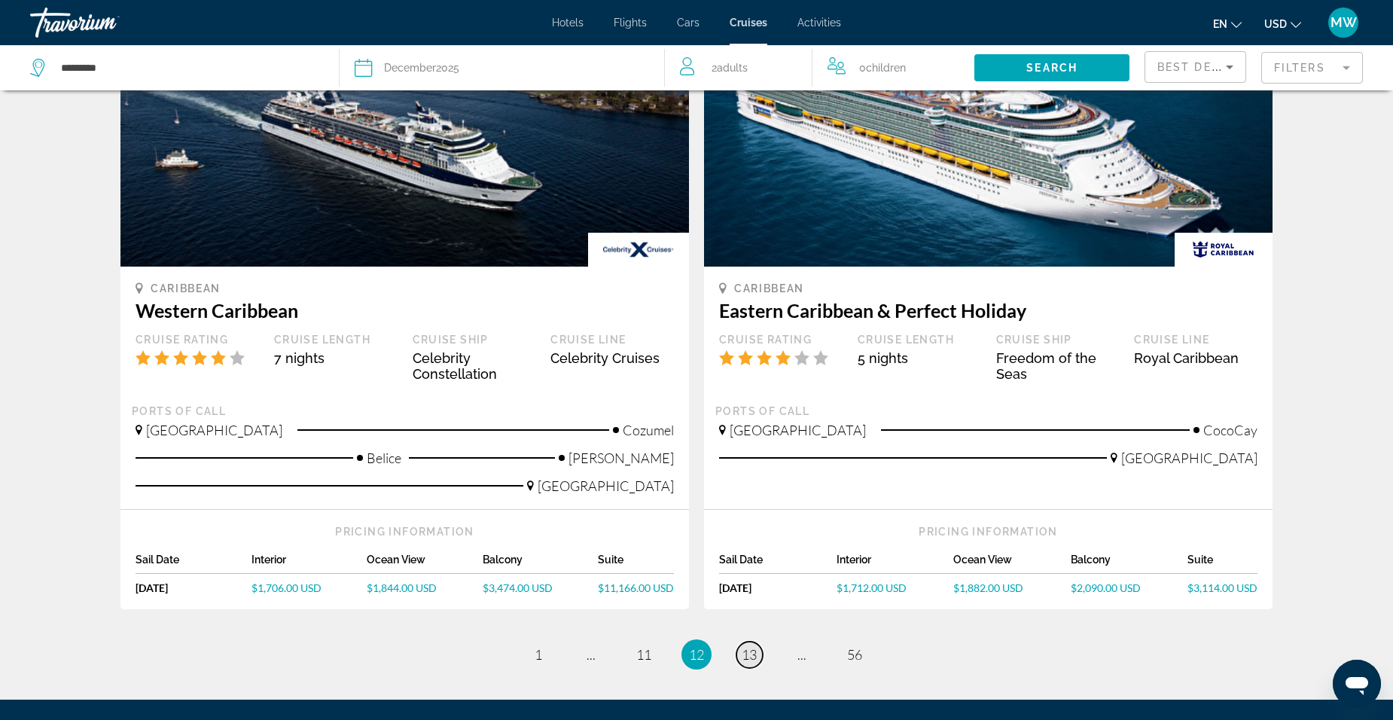
click at [762, 642] on link "page 13" at bounding box center [750, 655] width 26 height 26
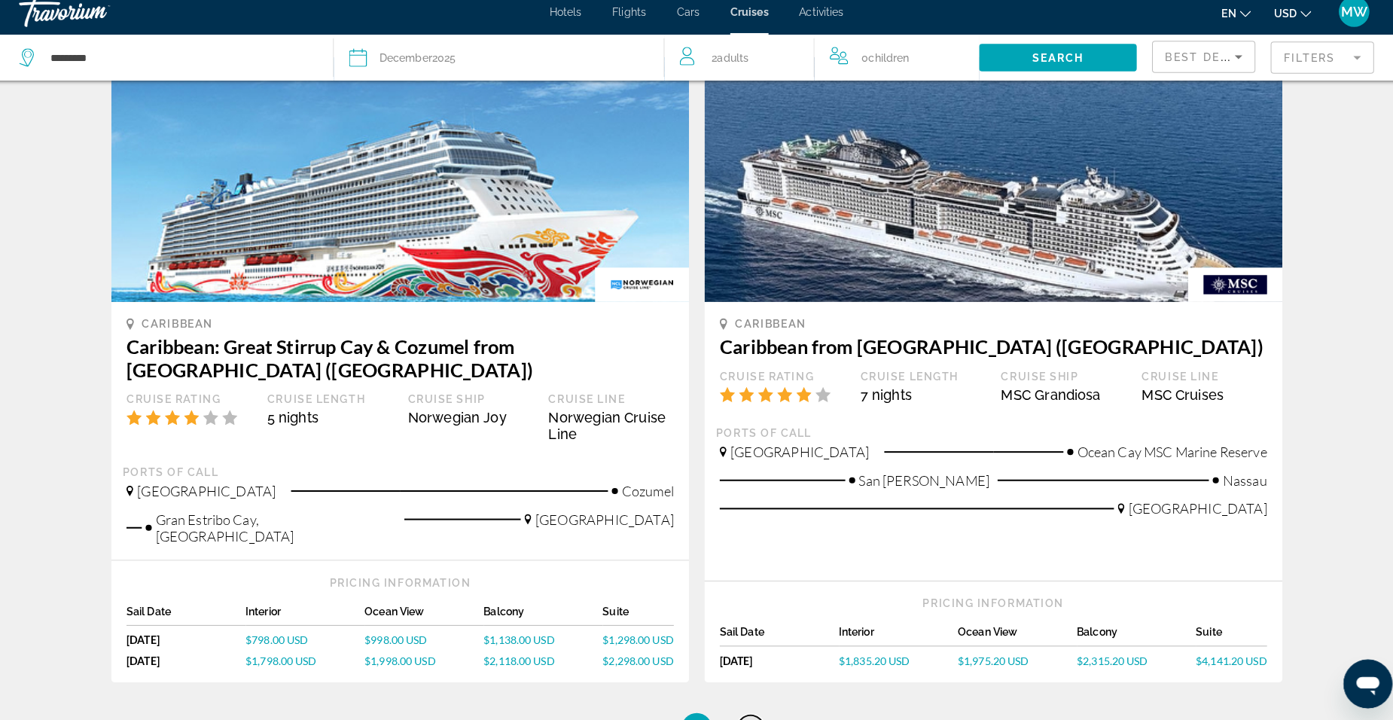
scroll to position [1456, 0]
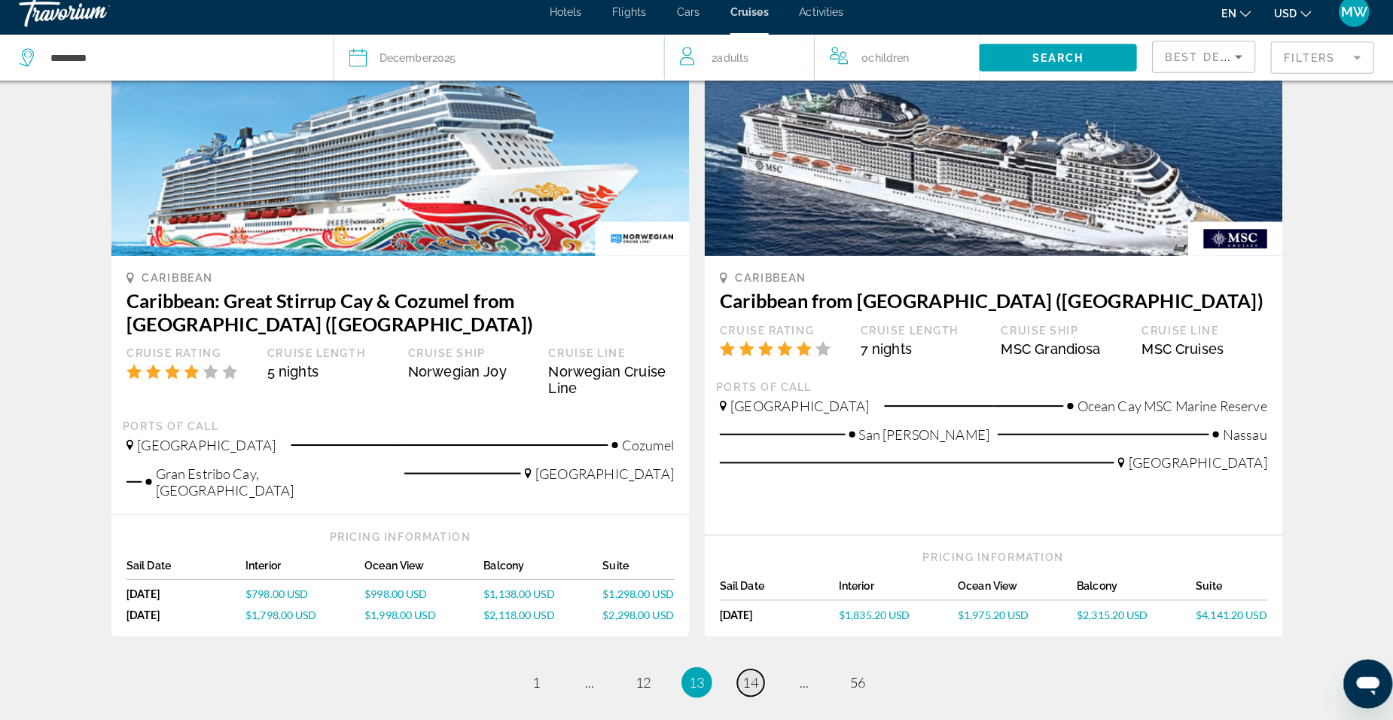
click at [755, 674] on span "14" at bounding box center [749, 682] width 15 height 17
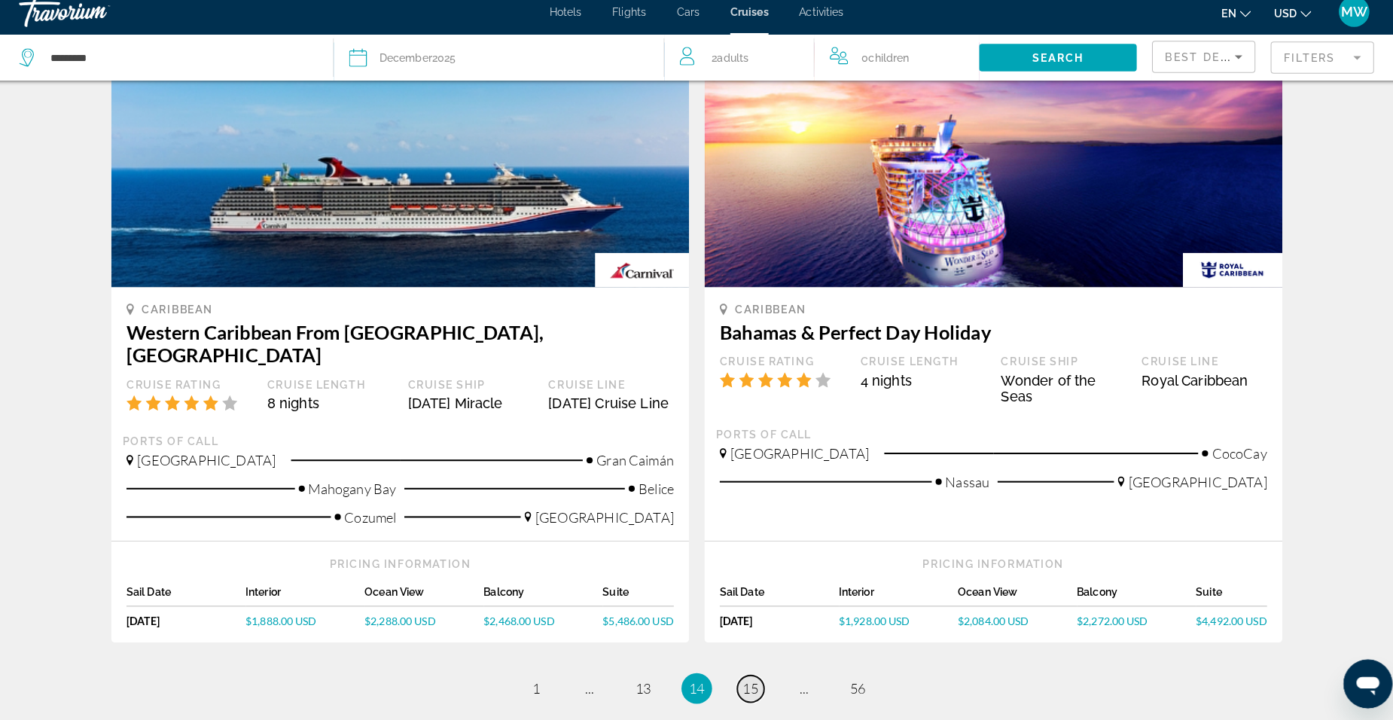
scroll to position [1457, 0]
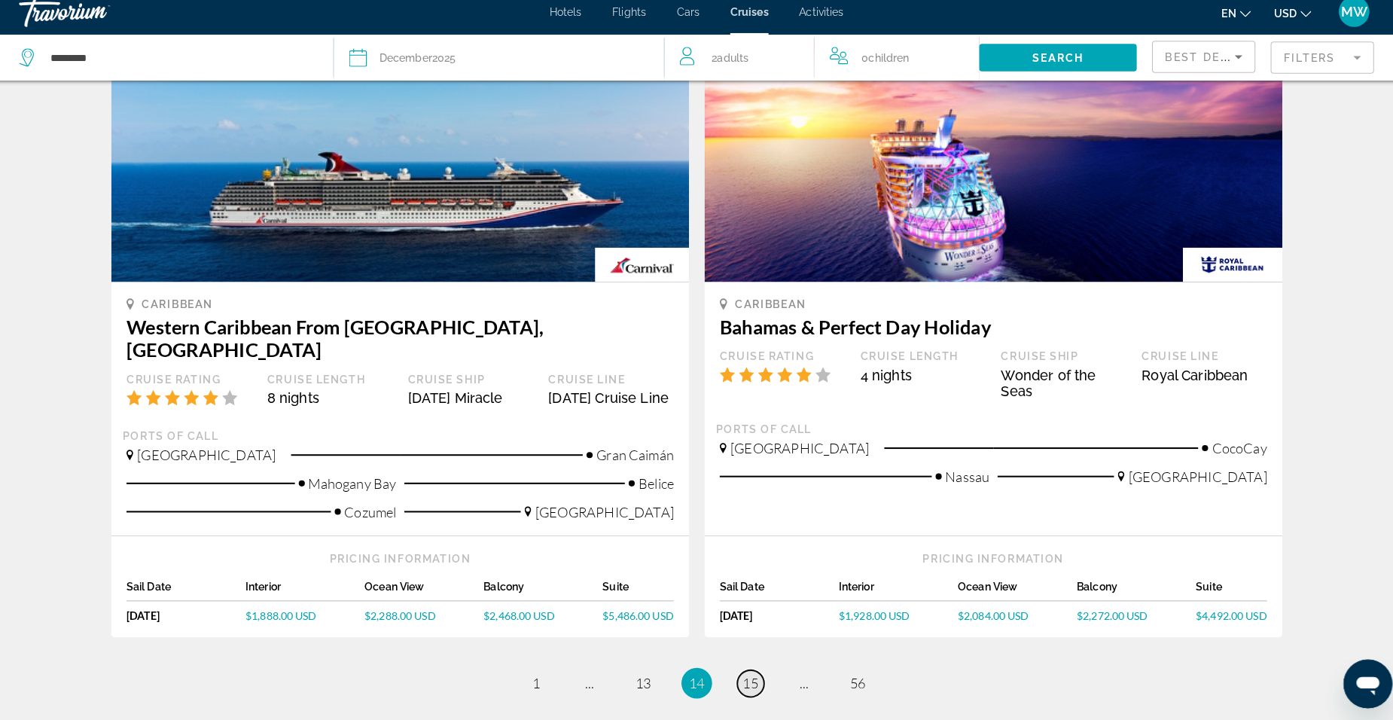
click at [753, 675] on span "15" at bounding box center [749, 683] width 15 height 17
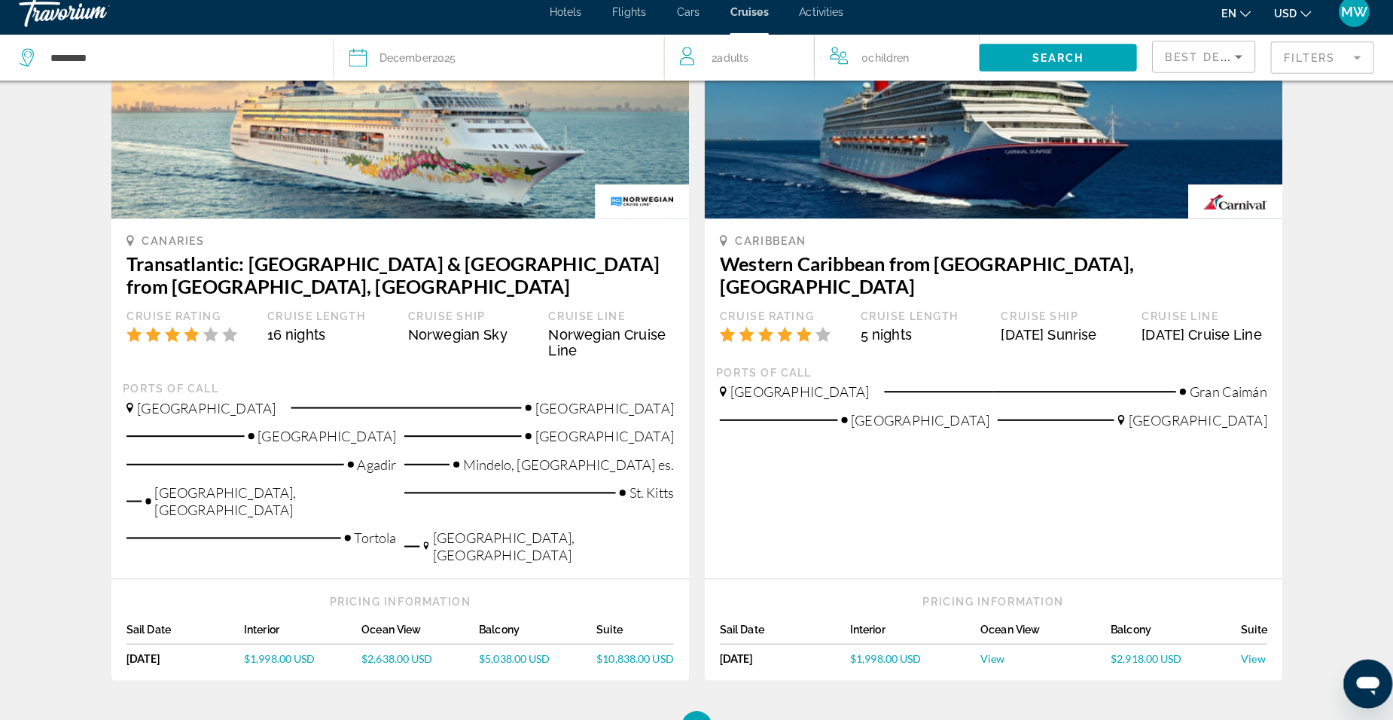
scroll to position [1528, 0]
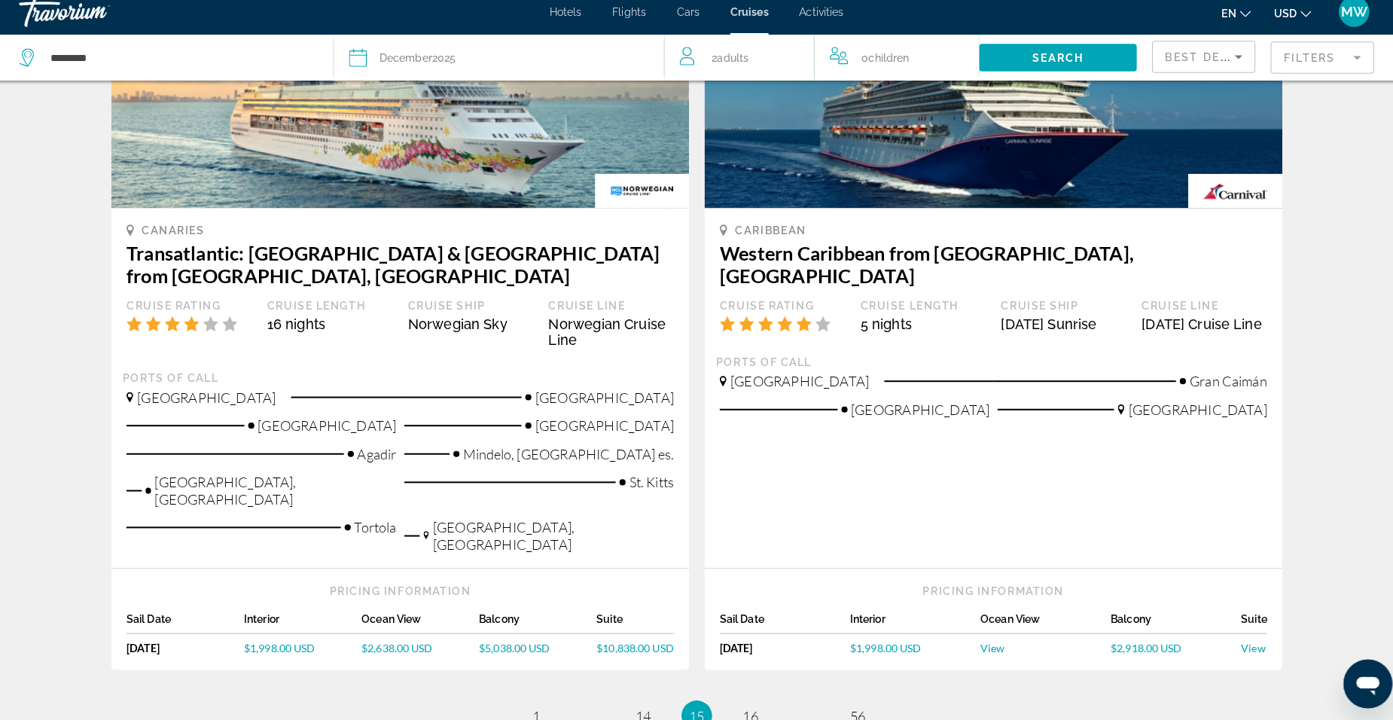
click at [752, 707] on span "16" at bounding box center [749, 715] width 15 height 17
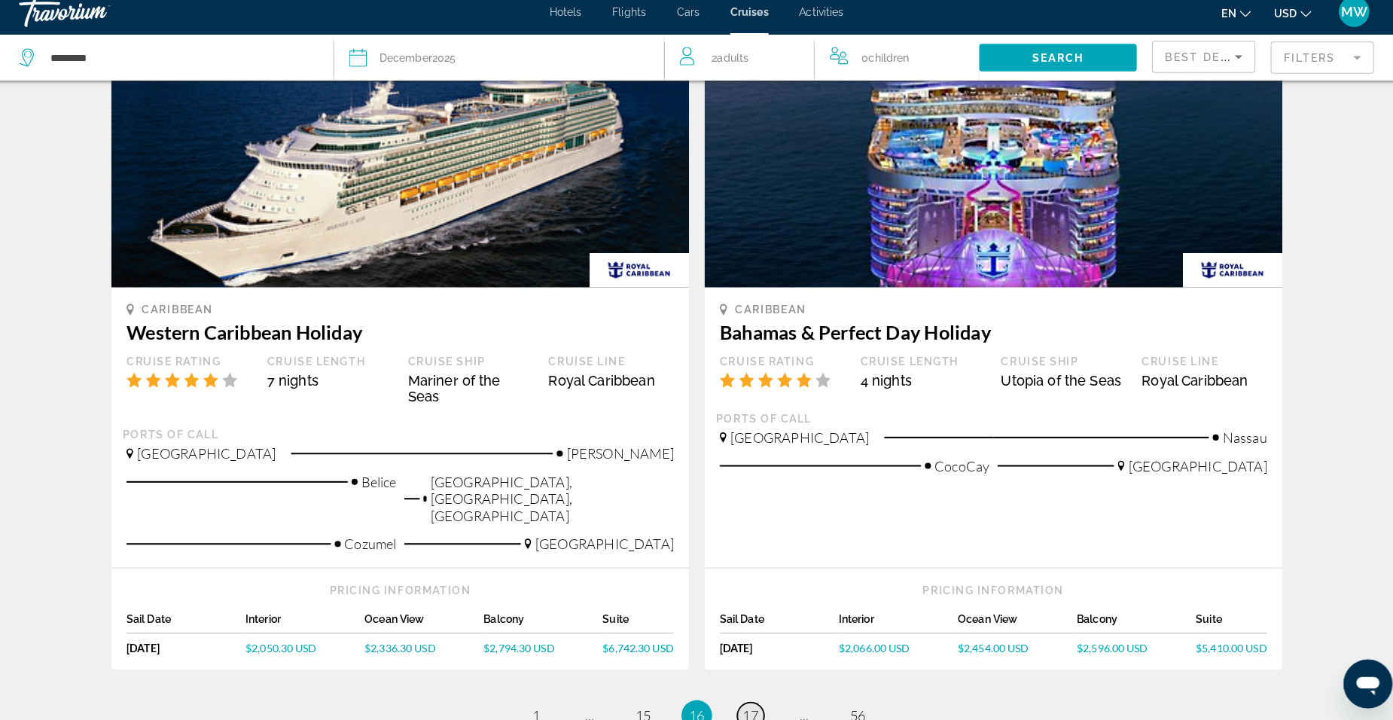
scroll to position [1373, 0]
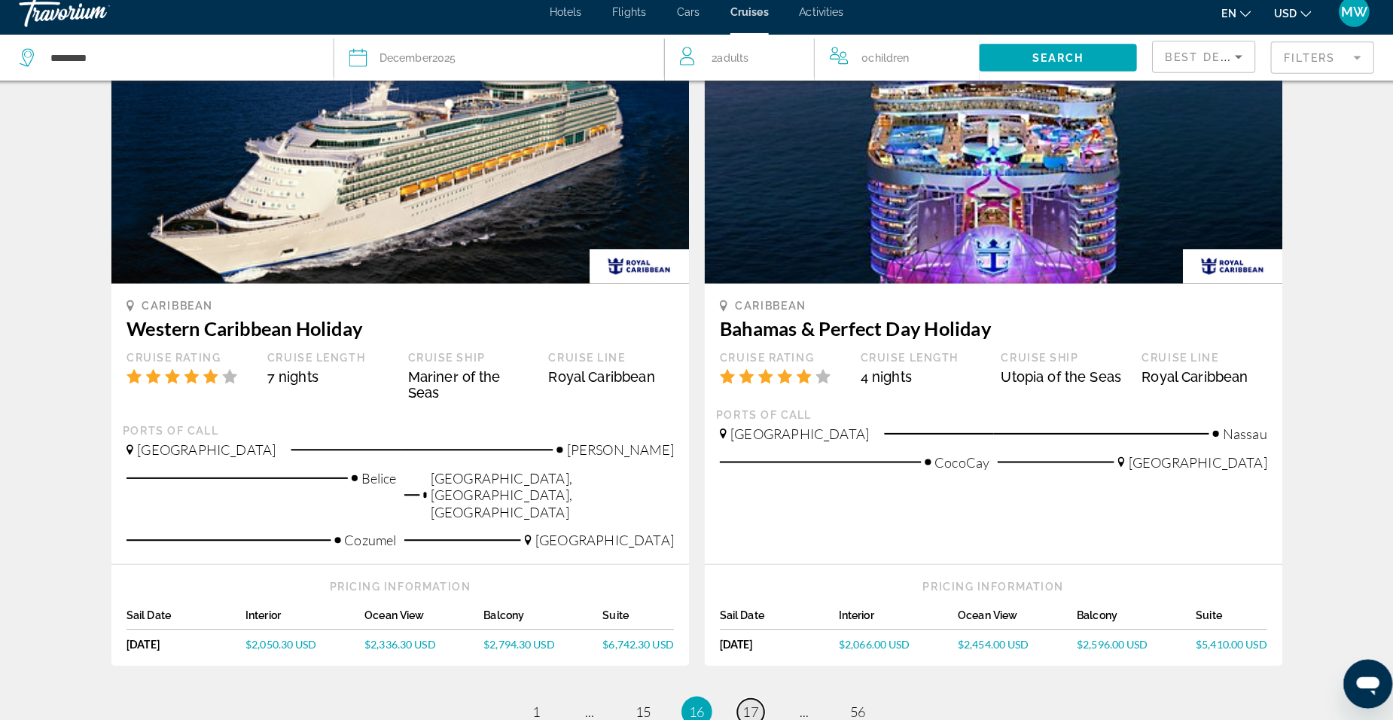
click at [759, 698] on link "page 17" at bounding box center [750, 711] width 26 height 26
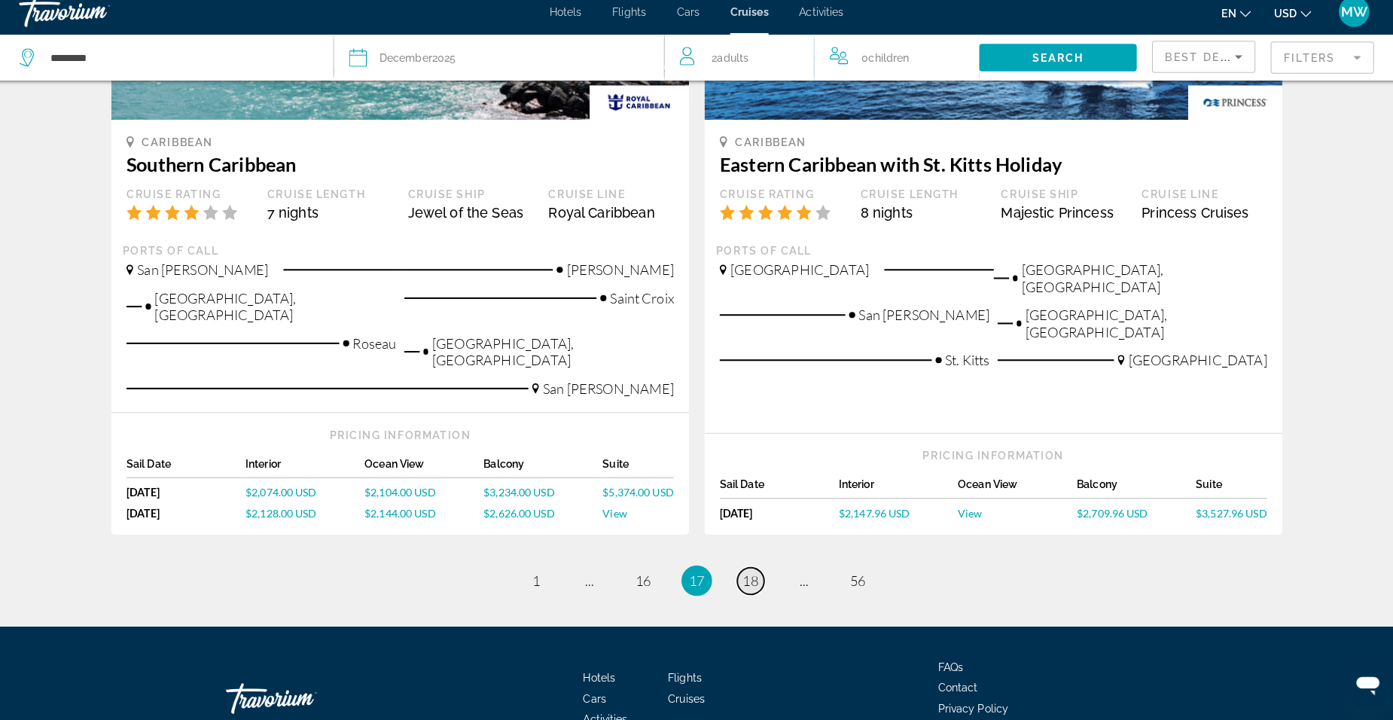
scroll to position [1604, 0]
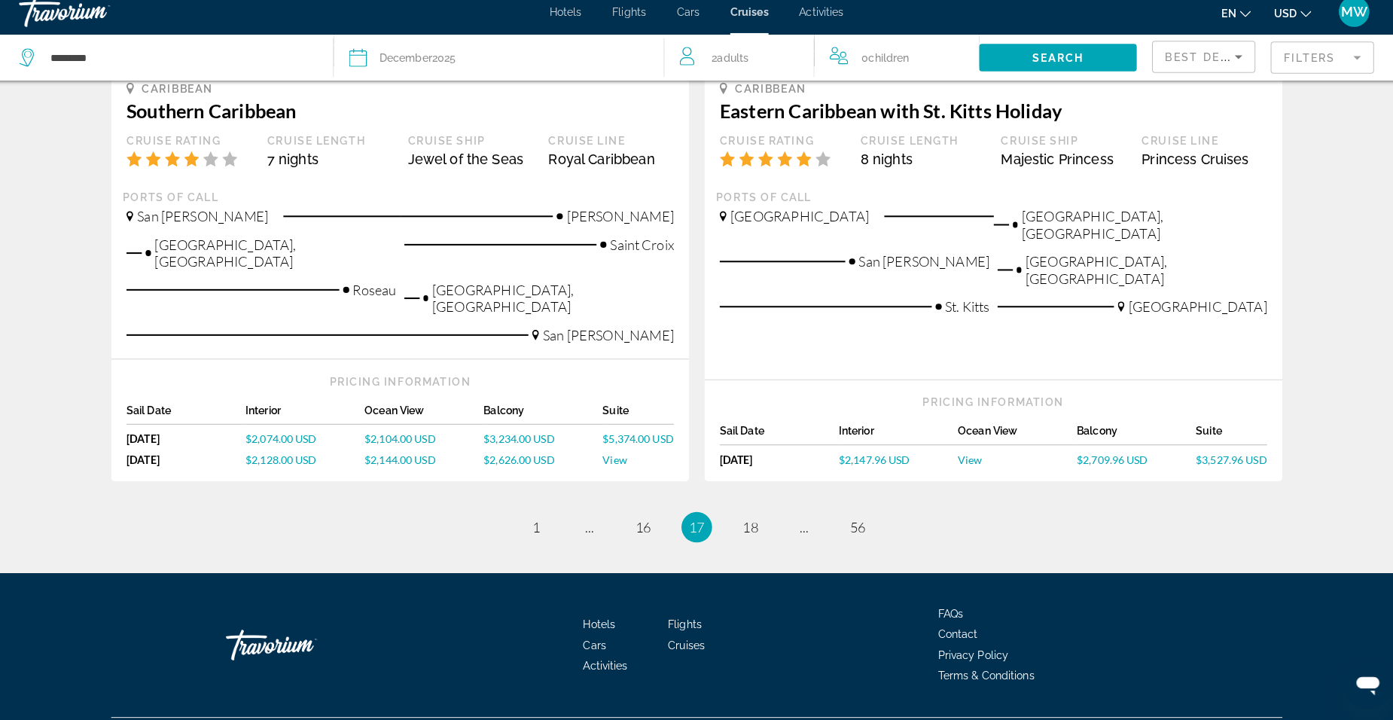
click at [761, 514] on ul "17 / 56 page 1 page ... page 16 You're on page 17 page 18 page ... page 56" at bounding box center [697, 529] width 1152 height 30
click at [753, 517] on link "page 18" at bounding box center [750, 530] width 26 height 26
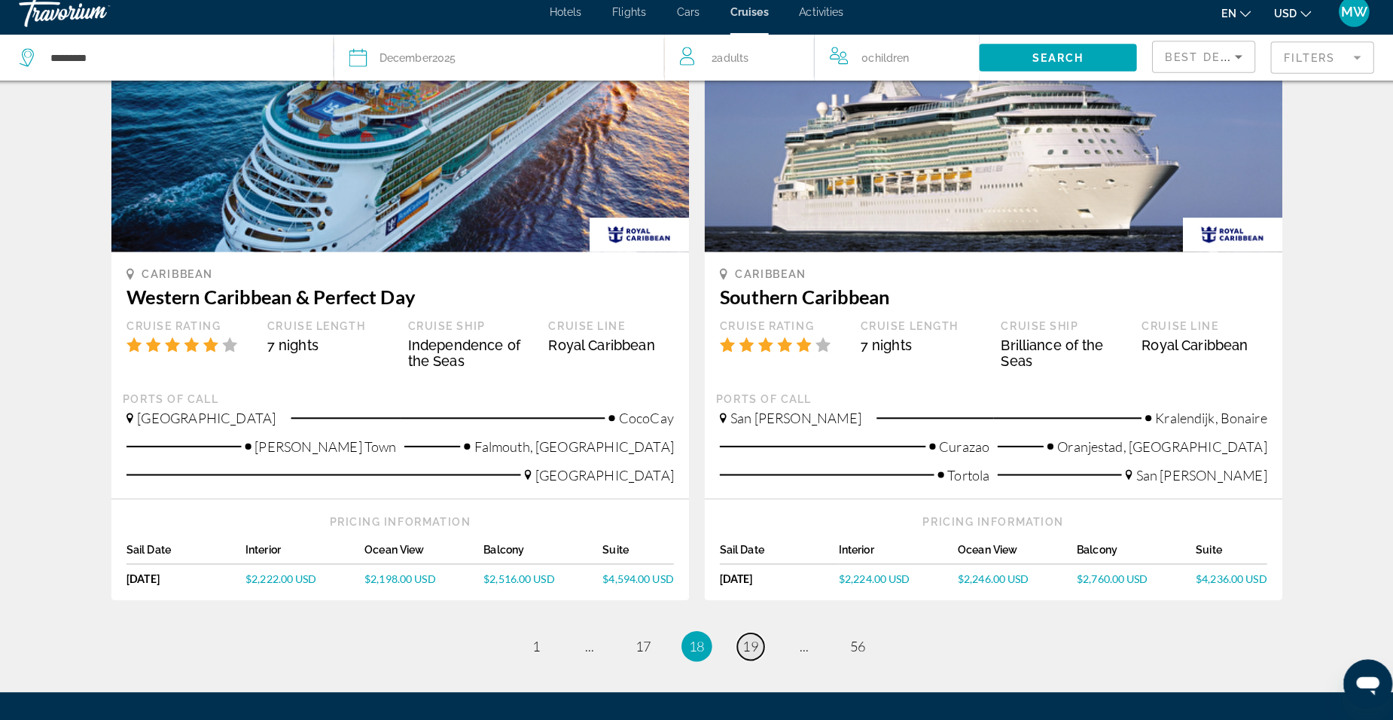
scroll to position [1544, 0]
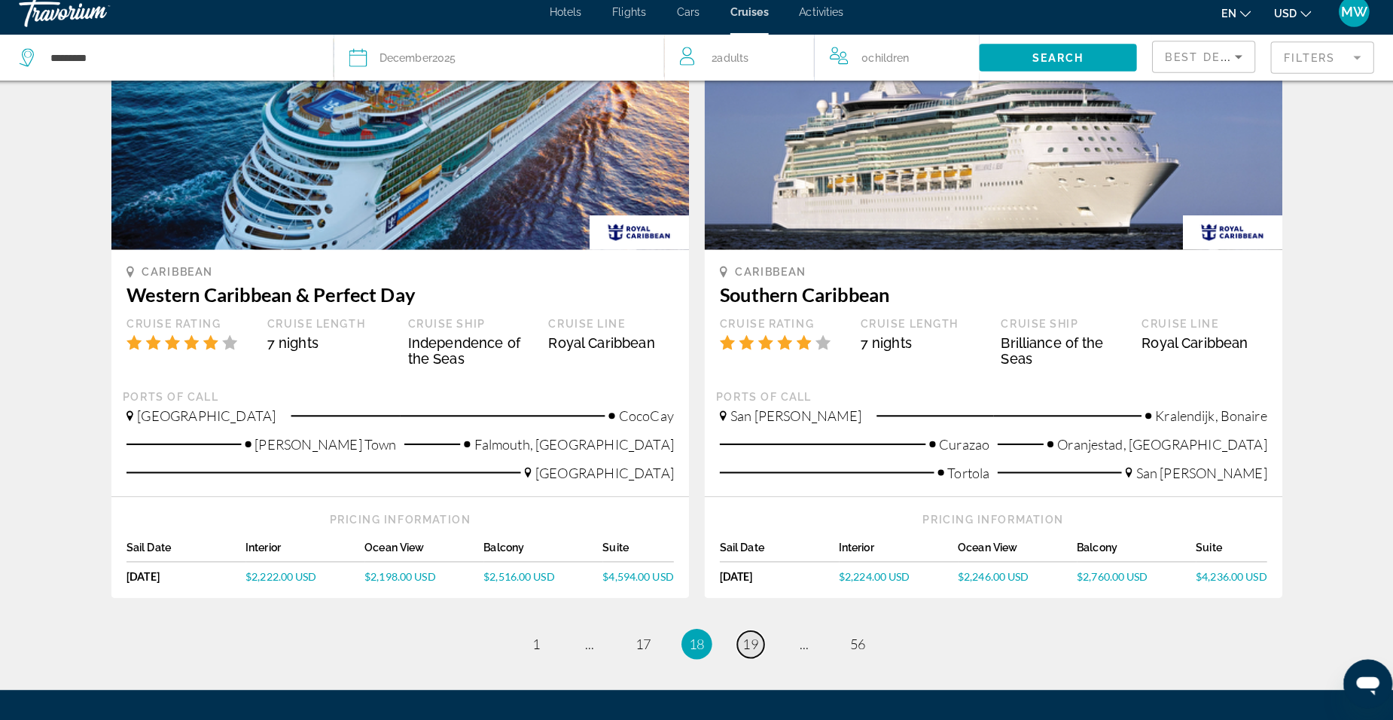
click at [749, 636] on span "19" at bounding box center [749, 644] width 15 height 17
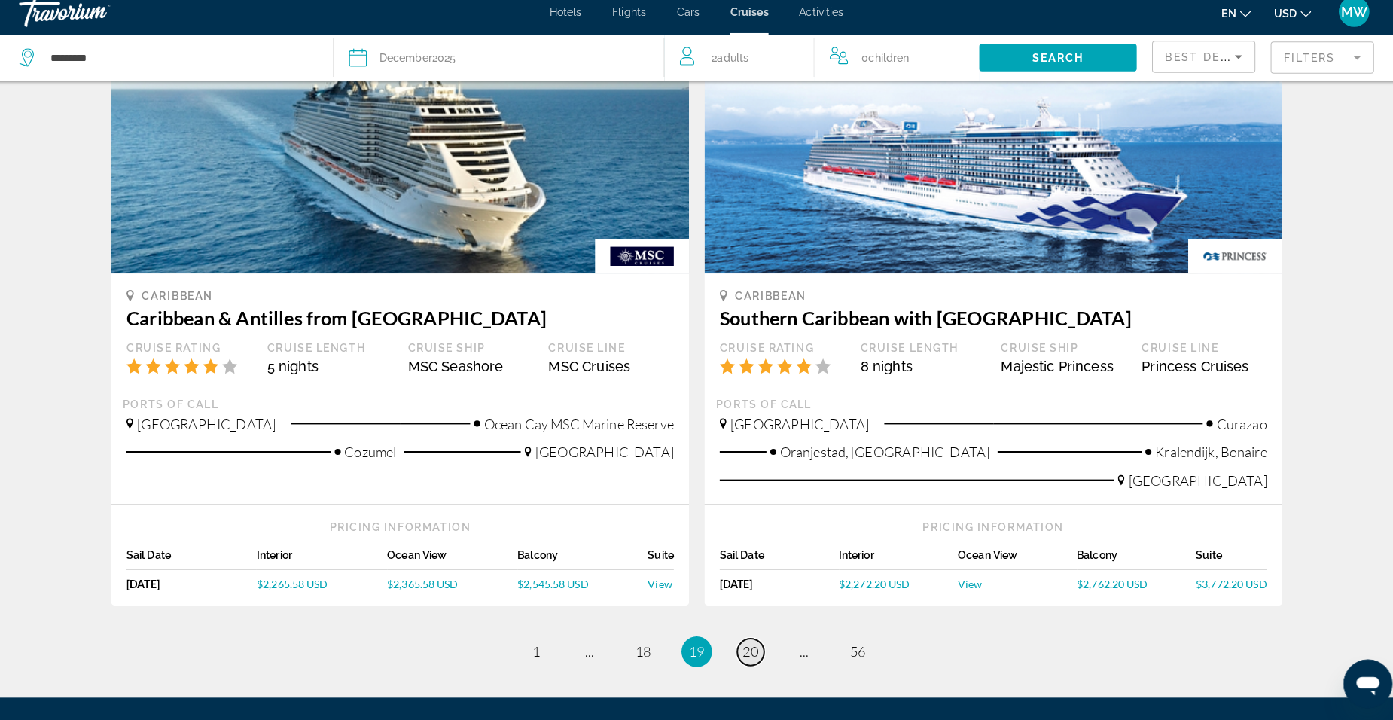
scroll to position [1452, 0]
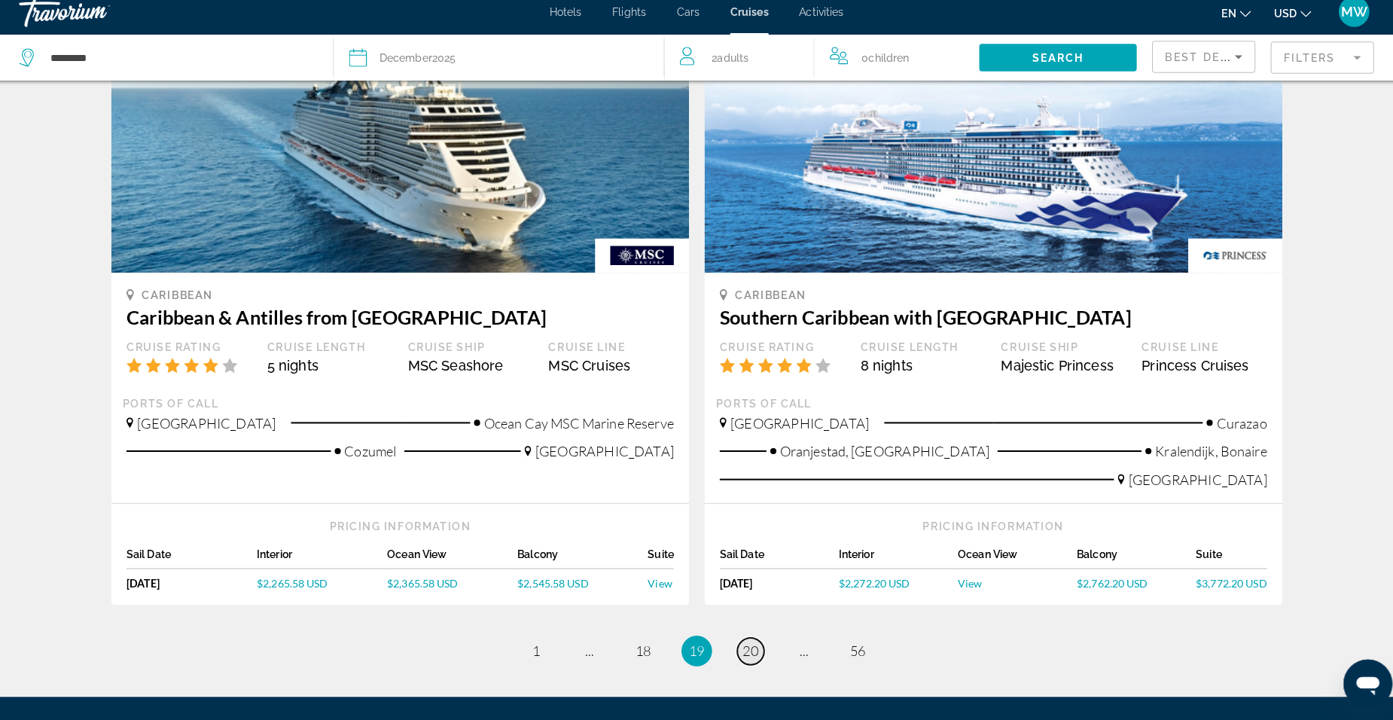
click at [760, 639] on link "page 20" at bounding box center [750, 652] width 26 height 26
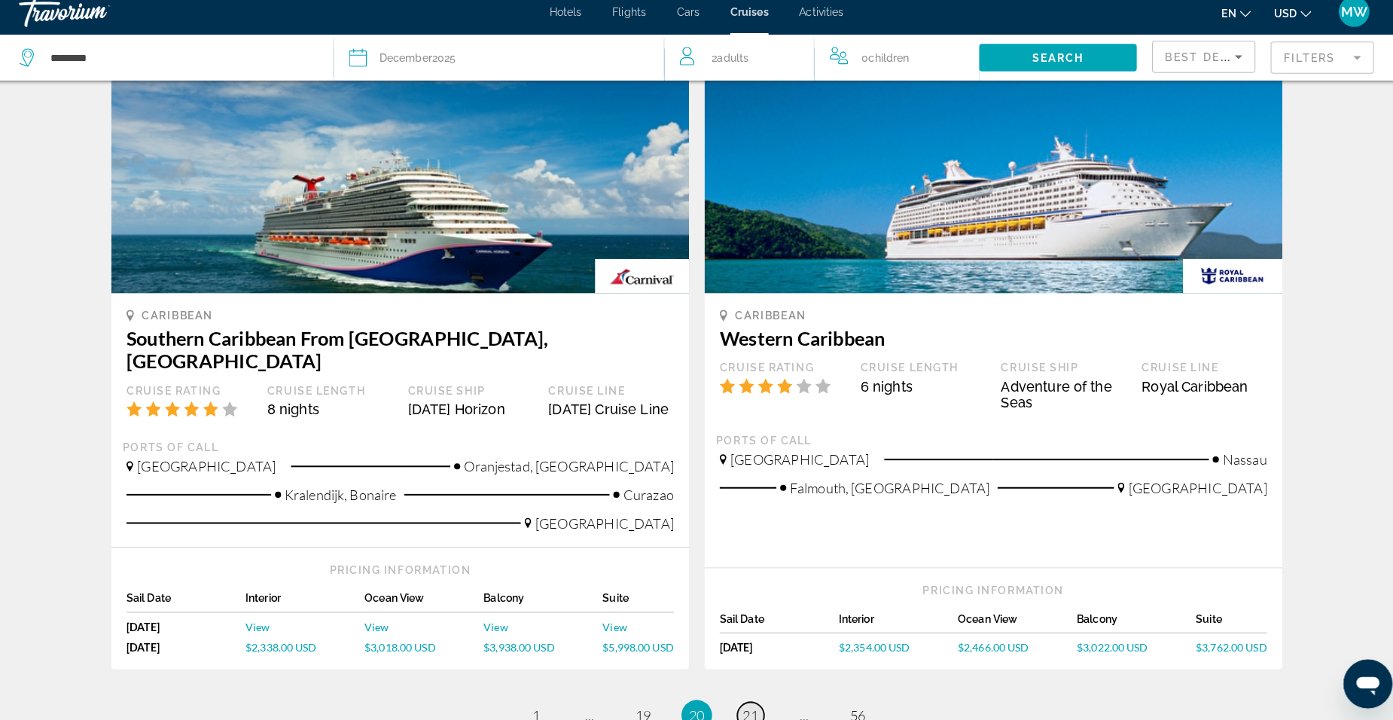
scroll to position [1414, 0]
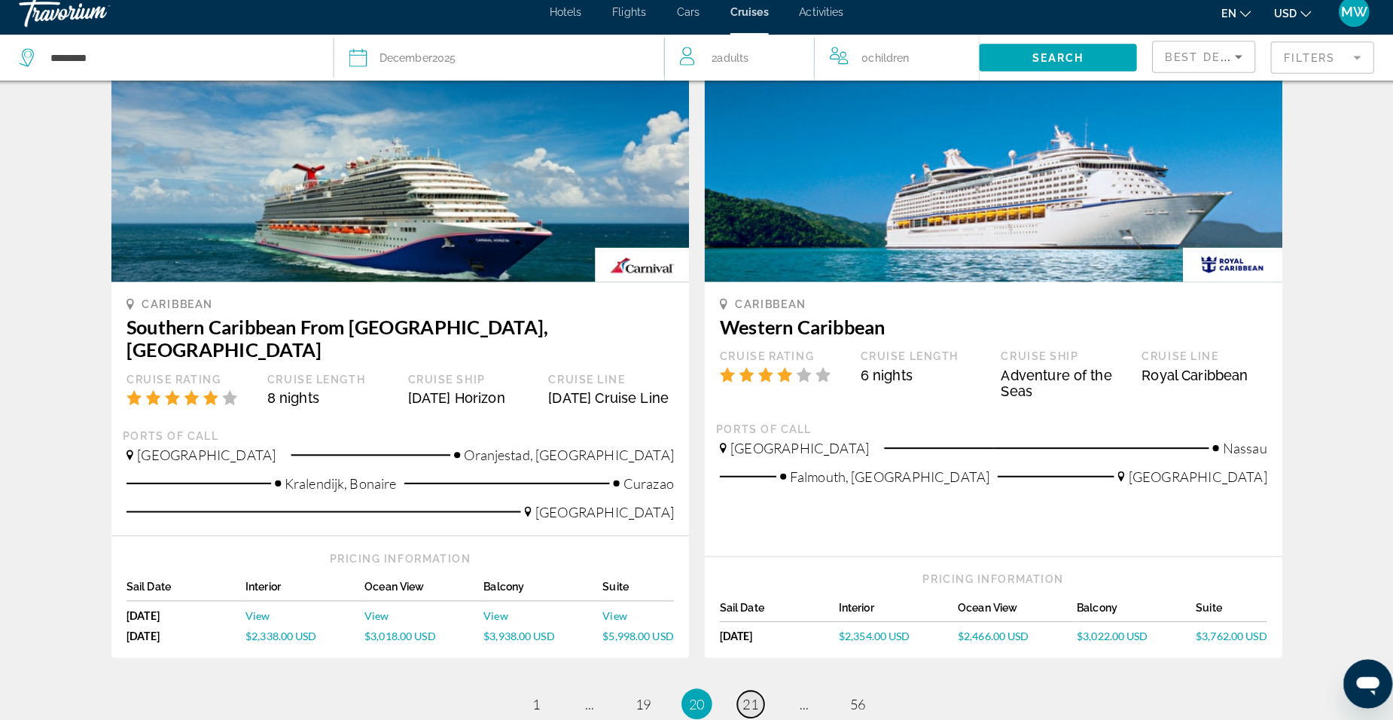
click at [761, 691] on link "page 21" at bounding box center [750, 704] width 26 height 26
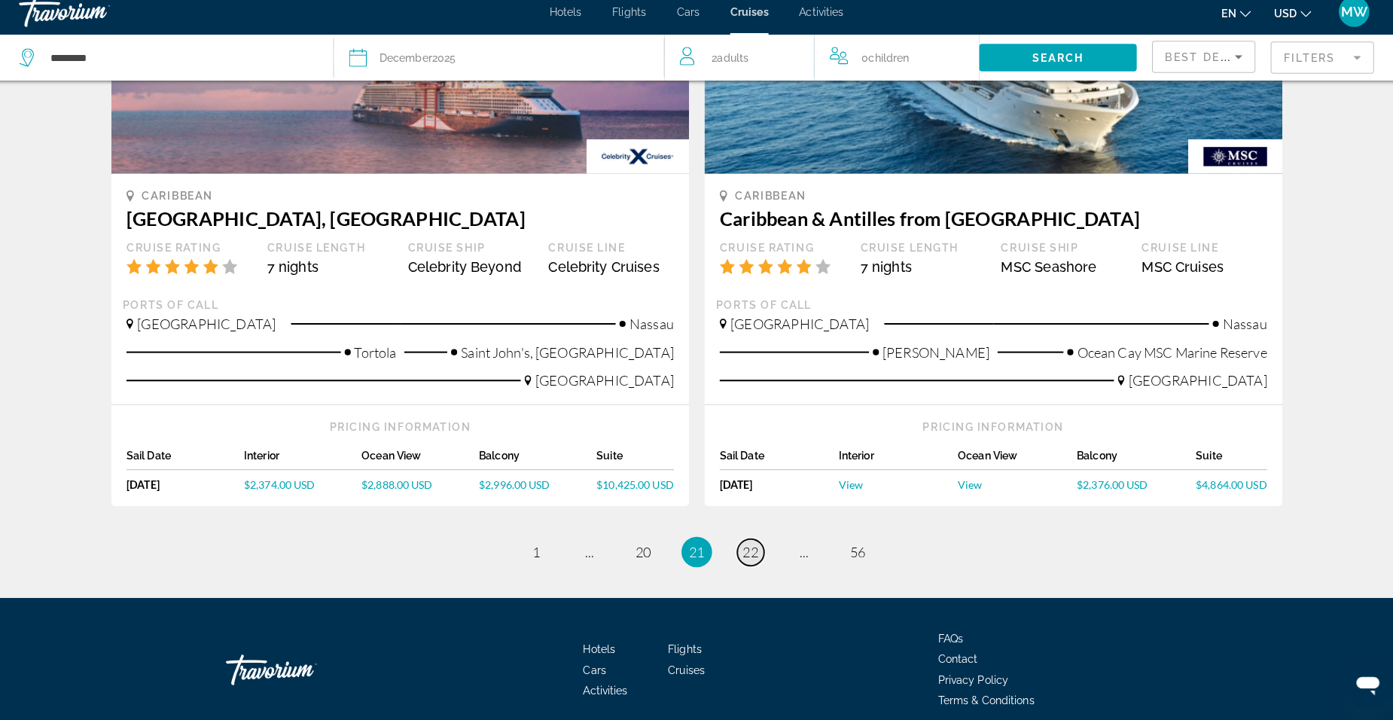
scroll to position [1556, 0]
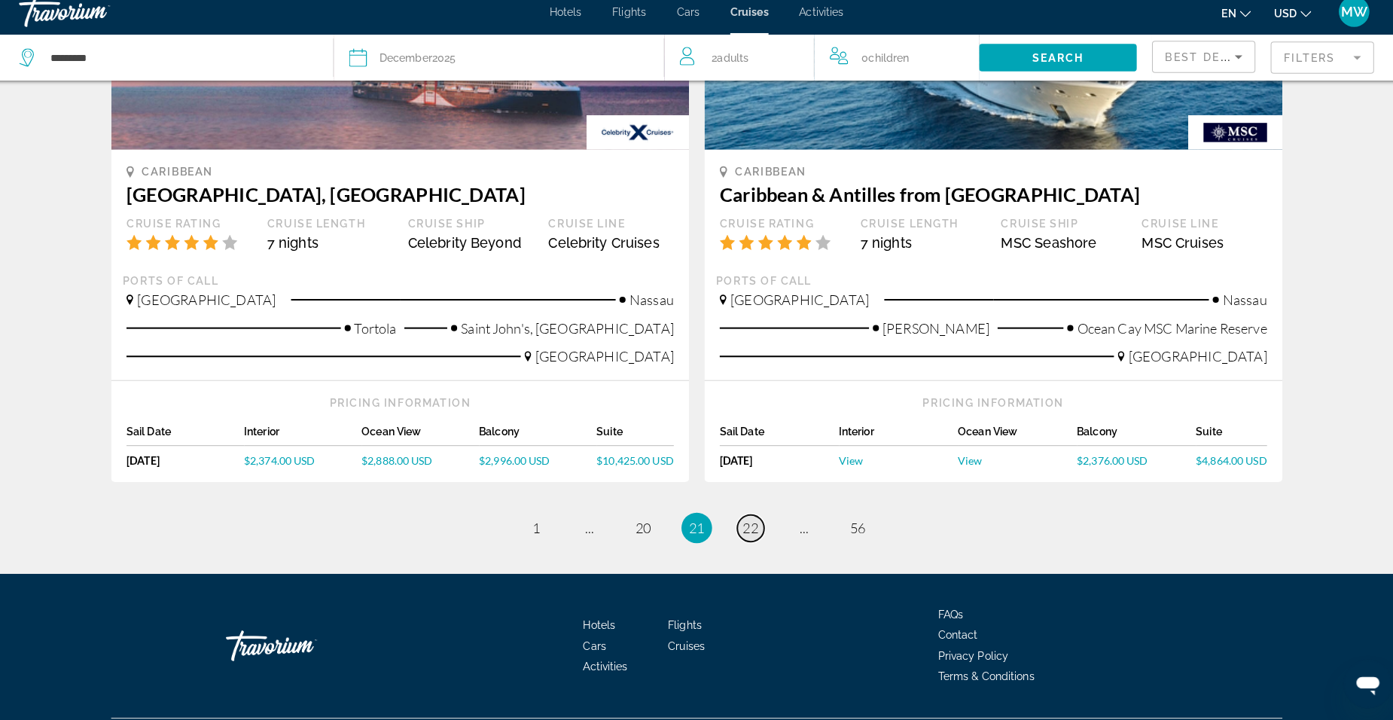
click at [752, 517] on link "page 22" at bounding box center [750, 530] width 26 height 26
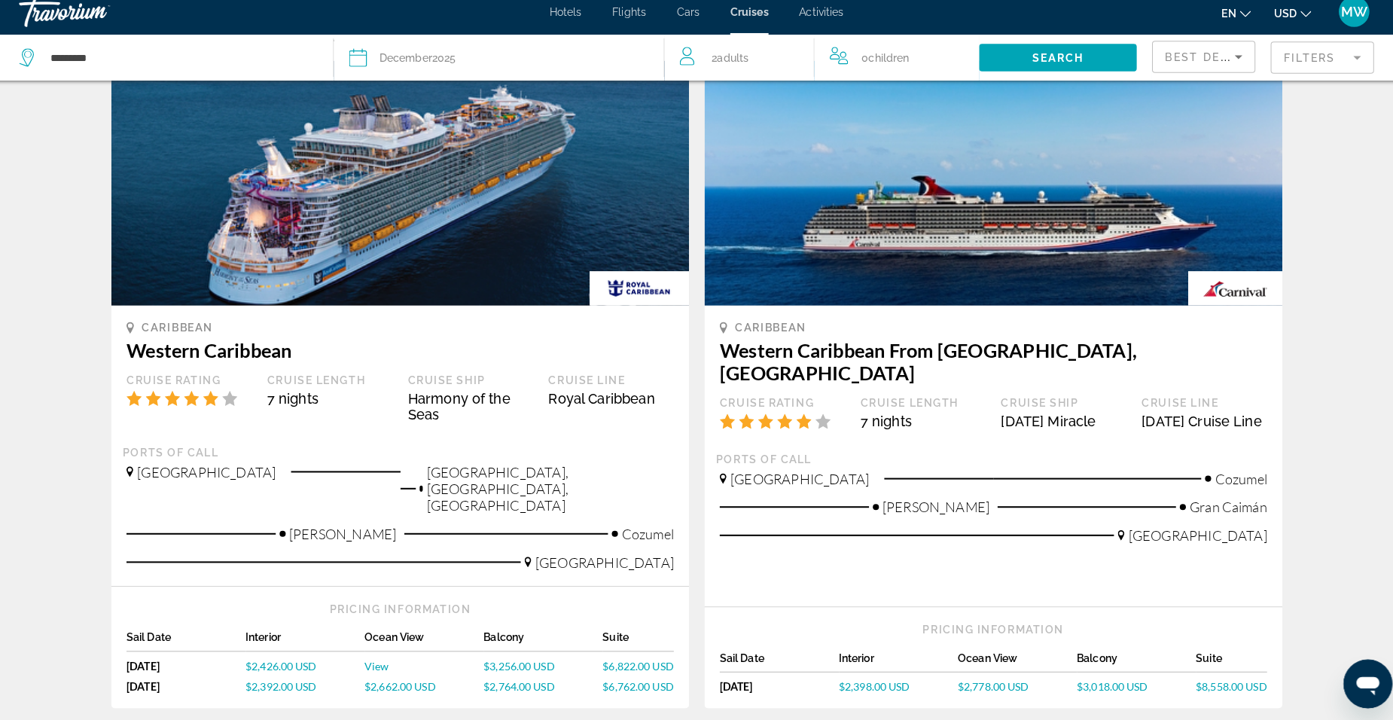
scroll to position [96, 0]
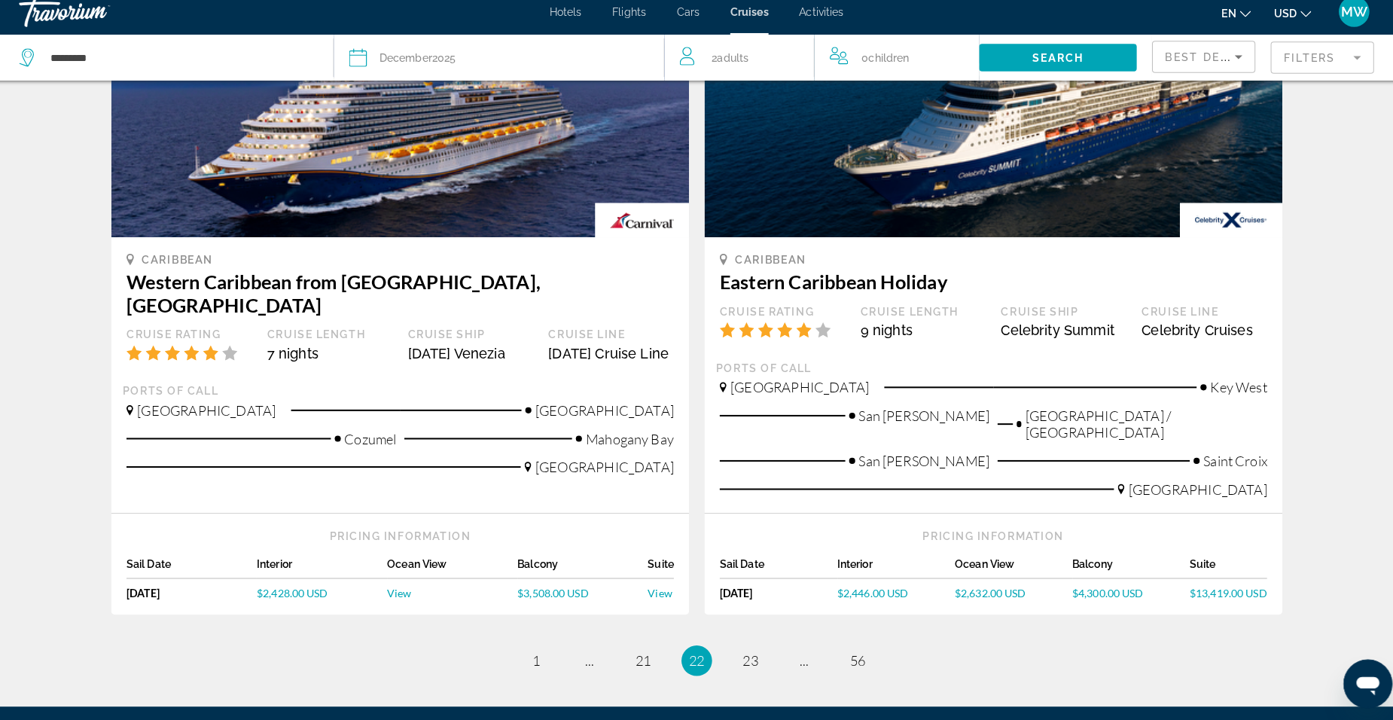
scroll to position [1443, 0]
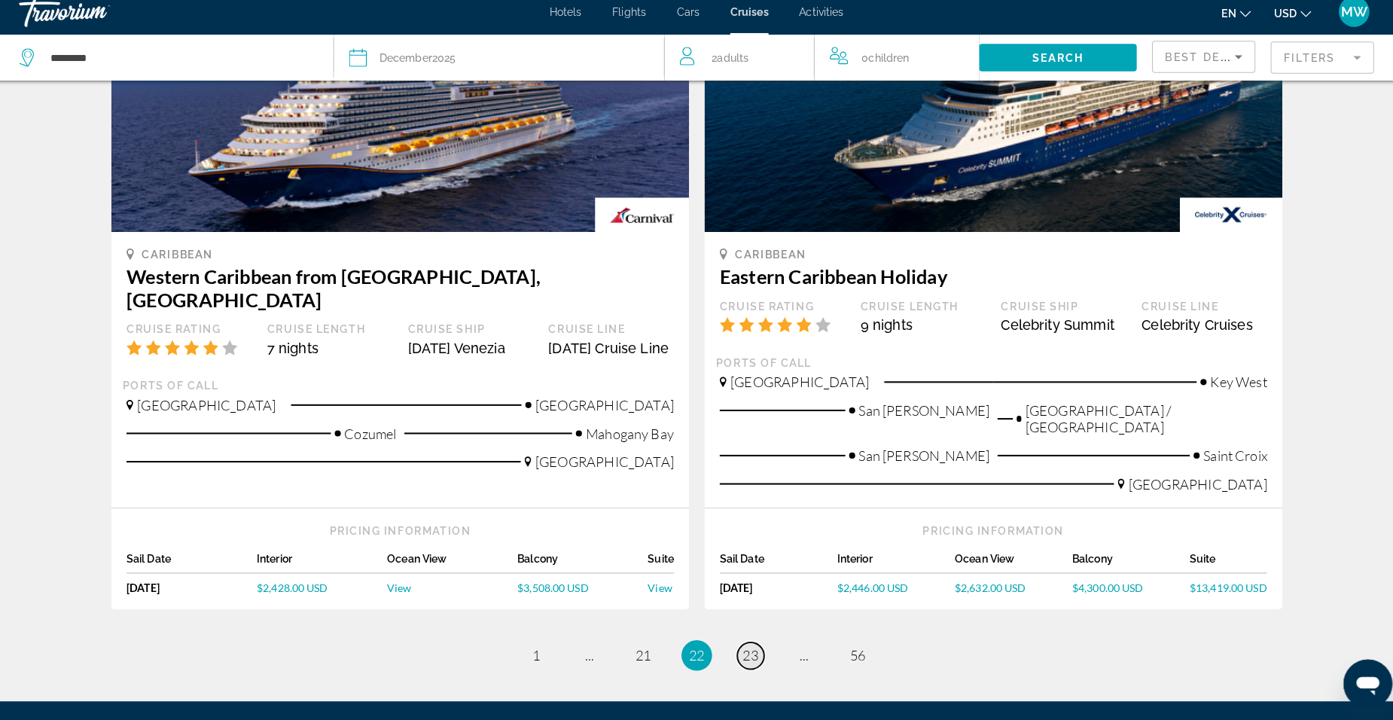
click at [755, 648] on span "23" at bounding box center [749, 656] width 15 height 17
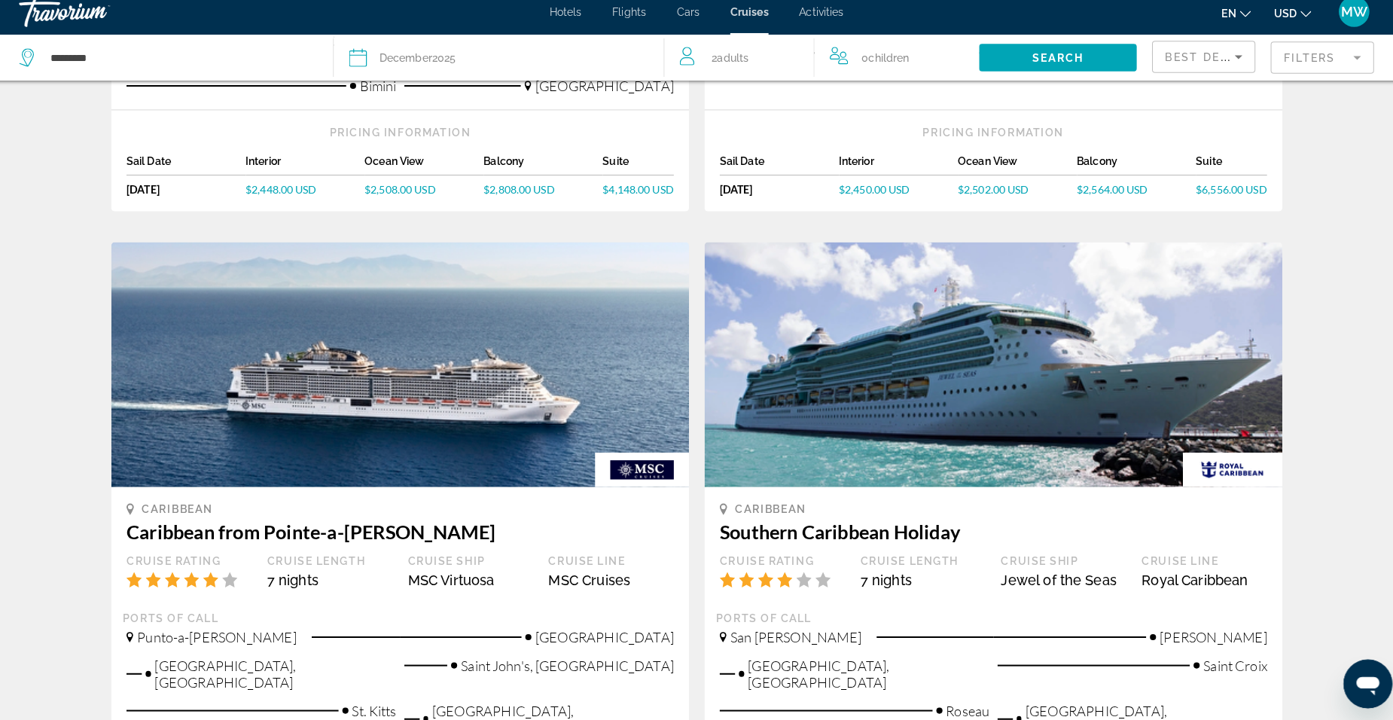
scroll to position [542, 0]
click at [1354, 432] on div "Cruise Search Results - 331 cruises to [GEOGRAPHIC_DATA] Caribbean [GEOGRAPHIC_…" at bounding box center [696, 580] width 1393 height 2000
click at [1350, 441] on div "Cruise Search Results - 331 cruises to [GEOGRAPHIC_DATA] Caribbean [GEOGRAPHIC_…" at bounding box center [696, 580] width 1393 height 2000
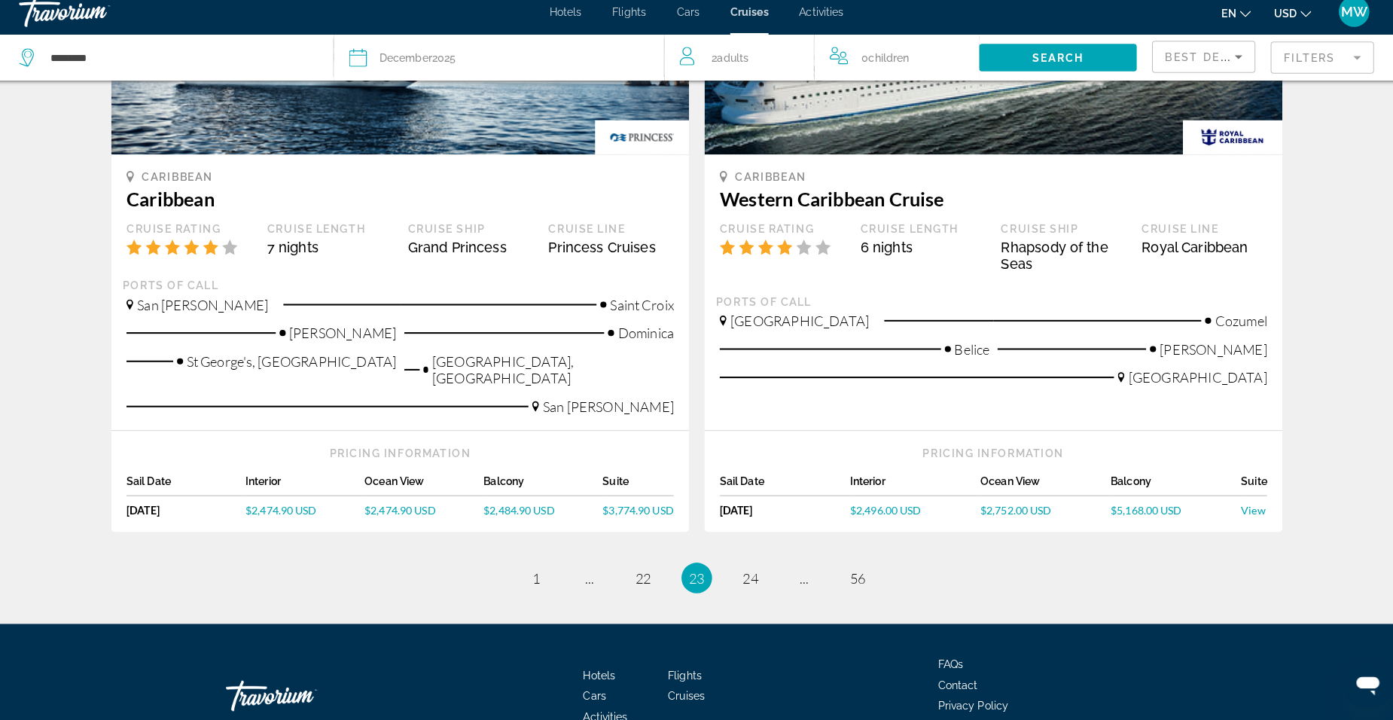
scroll to position [1551, 0]
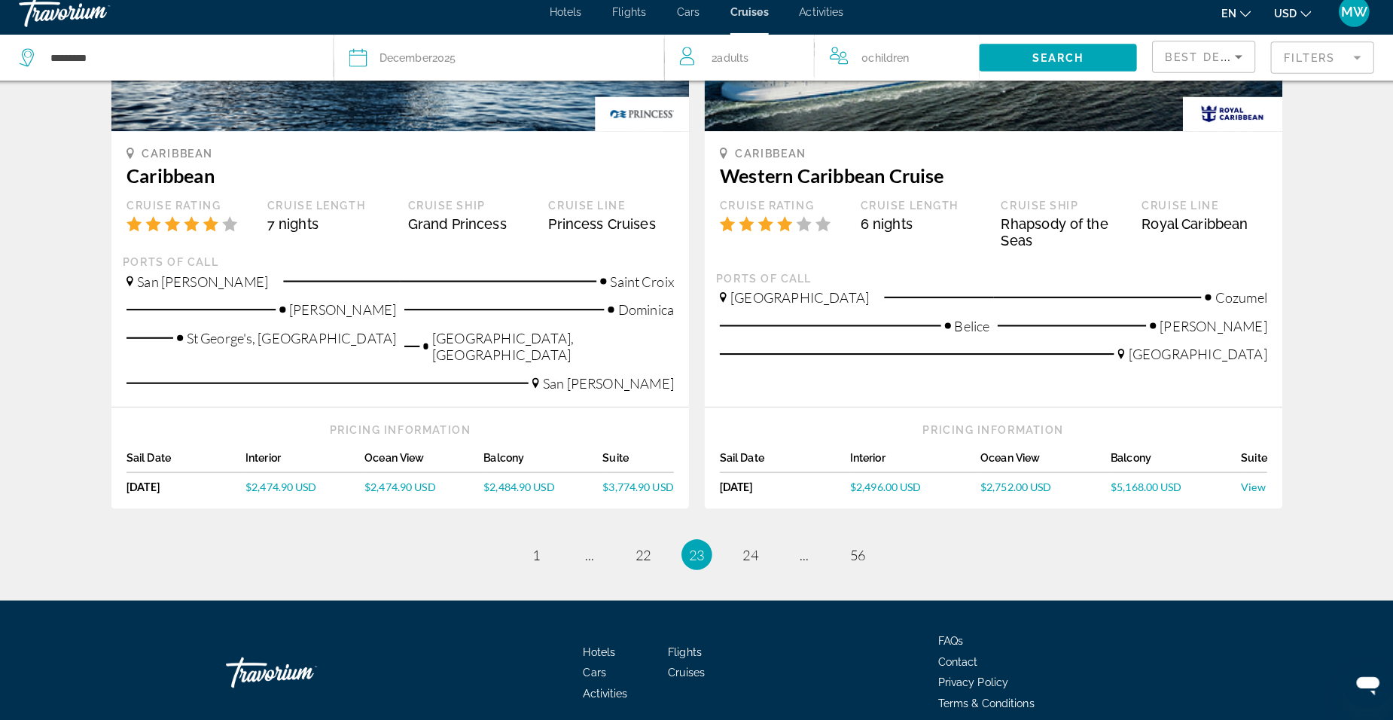
click at [1341, 23] on span "MW" at bounding box center [1344, 22] width 26 height 15
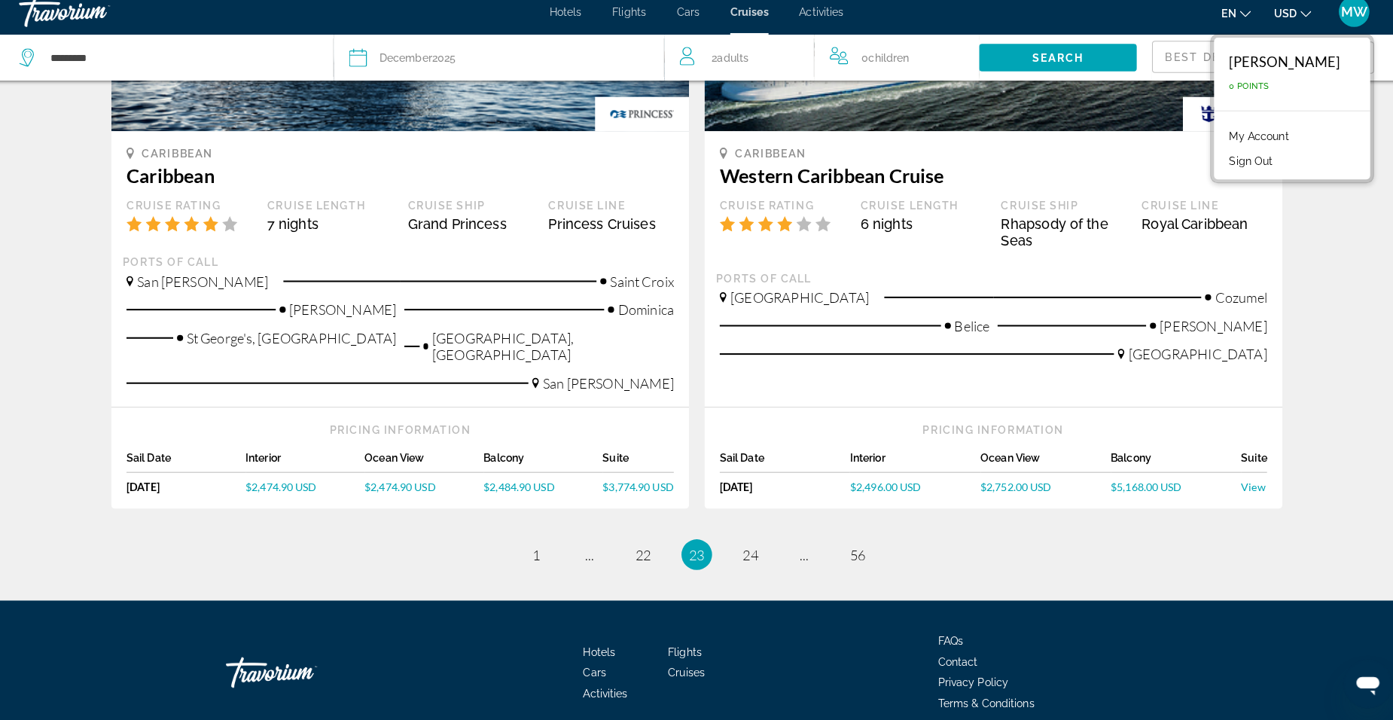
click at [1259, 167] on button "Sign Out" at bounding box center [1242, 170] width 58 height 20
